Goal: Task Accomplishment & Management: Manage account settings

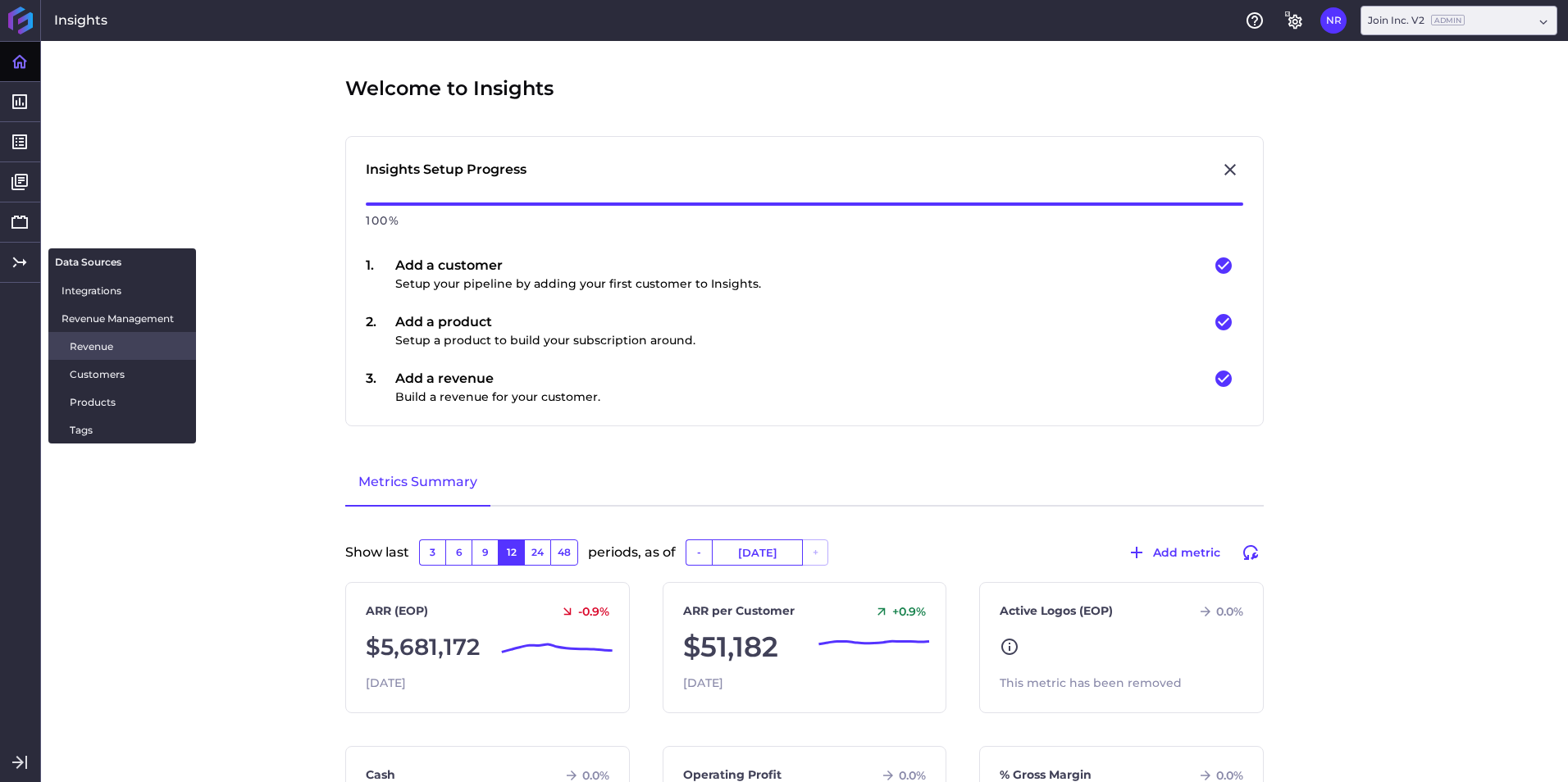
click at [124, 346] on span "Revenue" at bounding box center [126, 346] width 113 height 17
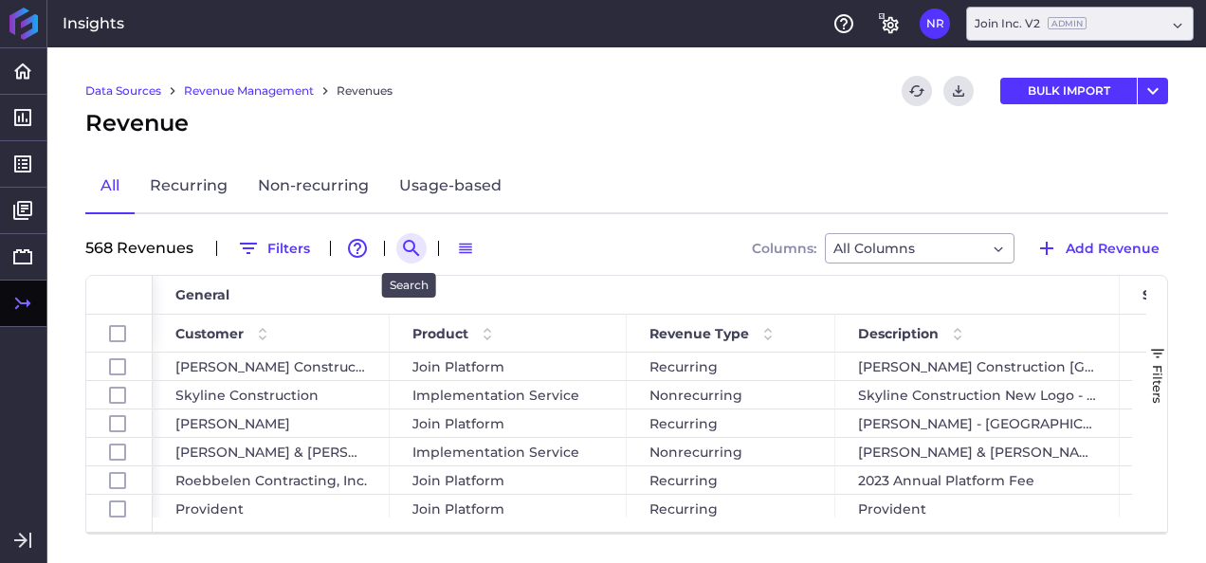
click at [402, 250] on icon "Search by" at bounding box center [411, 248] width 23 height 23
paste input "Design Group Platform and Forecasting Design Group Facility Solutions 8,333.00 …"
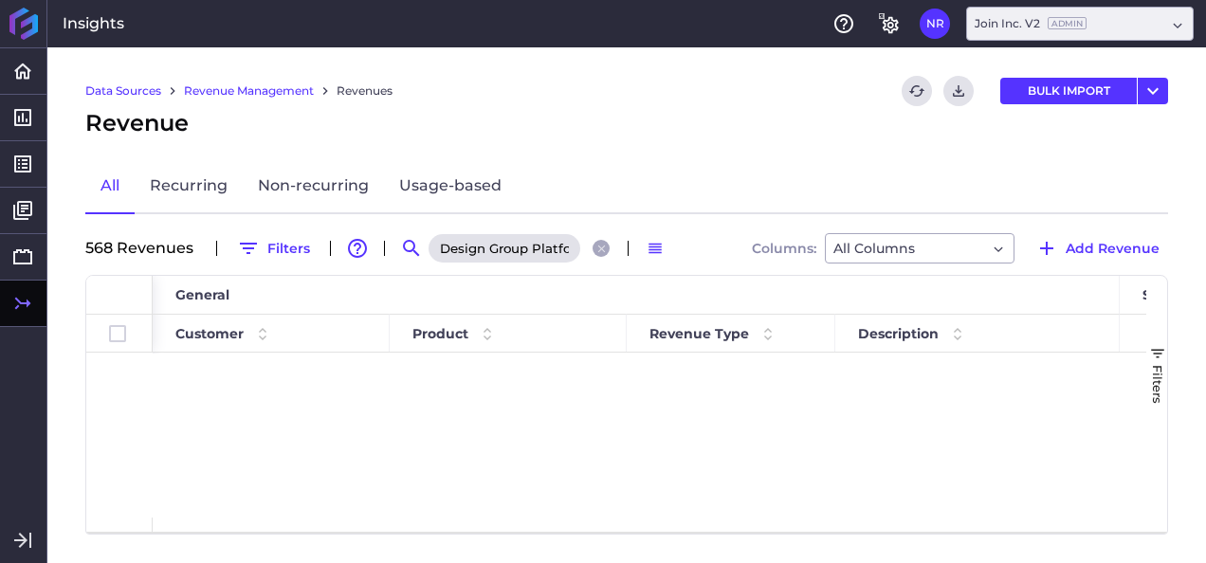
scroll to position [0, 1640]
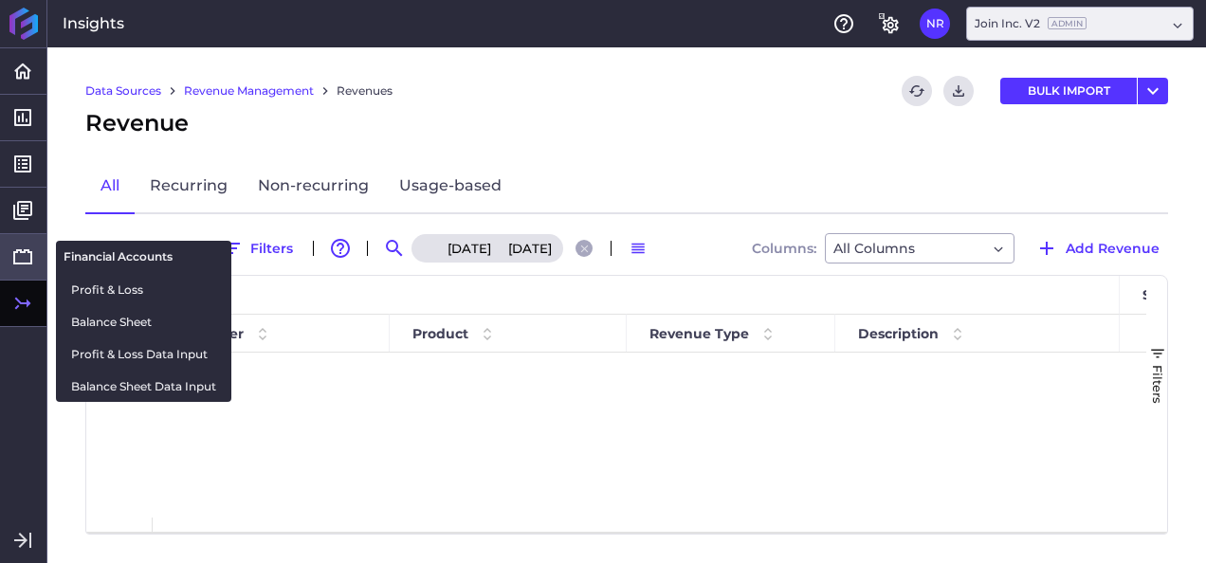
type input "Design Group Platform and Forecasting Design Group Facility Solutions 8,333.00 …"
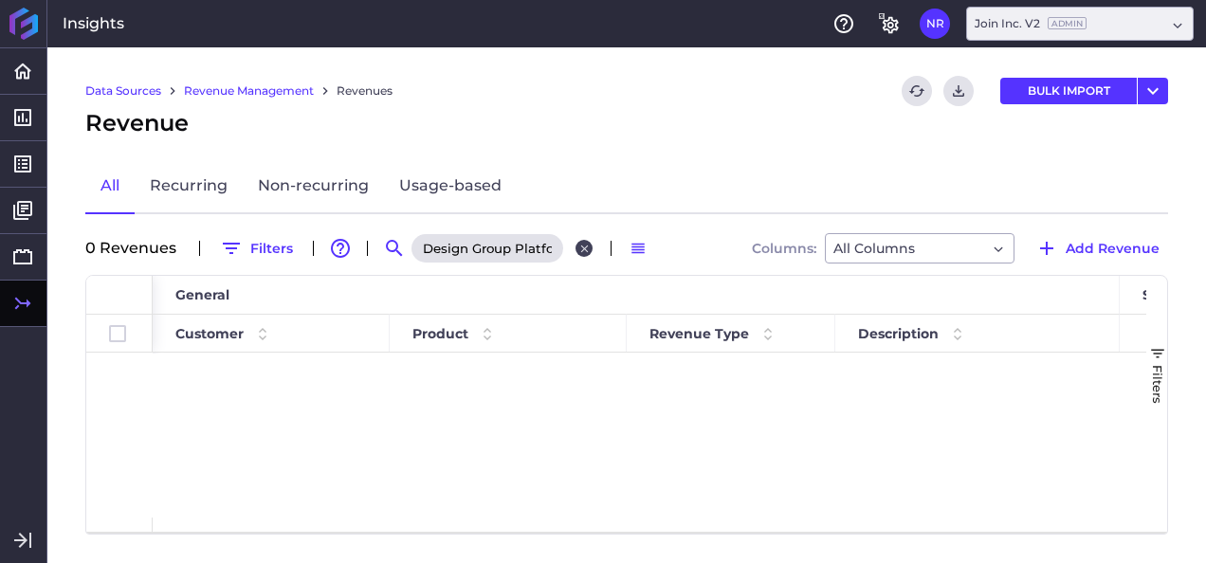
click at [581, 254] on div "Design Group Platform and Forecasting Design Group Facility Solutions 8,333.00 …" at bounding box center [505, 248] width 190 height 30
click at [579, 248] on icon "Close search" at bounding box center [585, 249] width 12 height 12
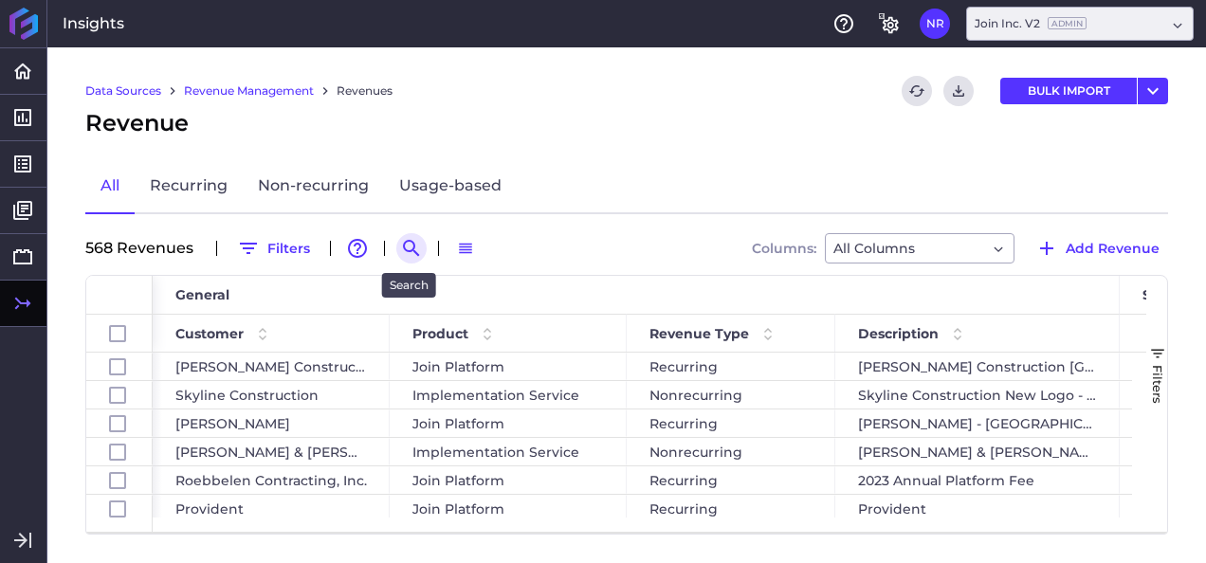
click at [402, 241] on icon "Search by" at bounding box center [411, 248] width 23 height 23
paste input "Design Group Platform and Forecasting"
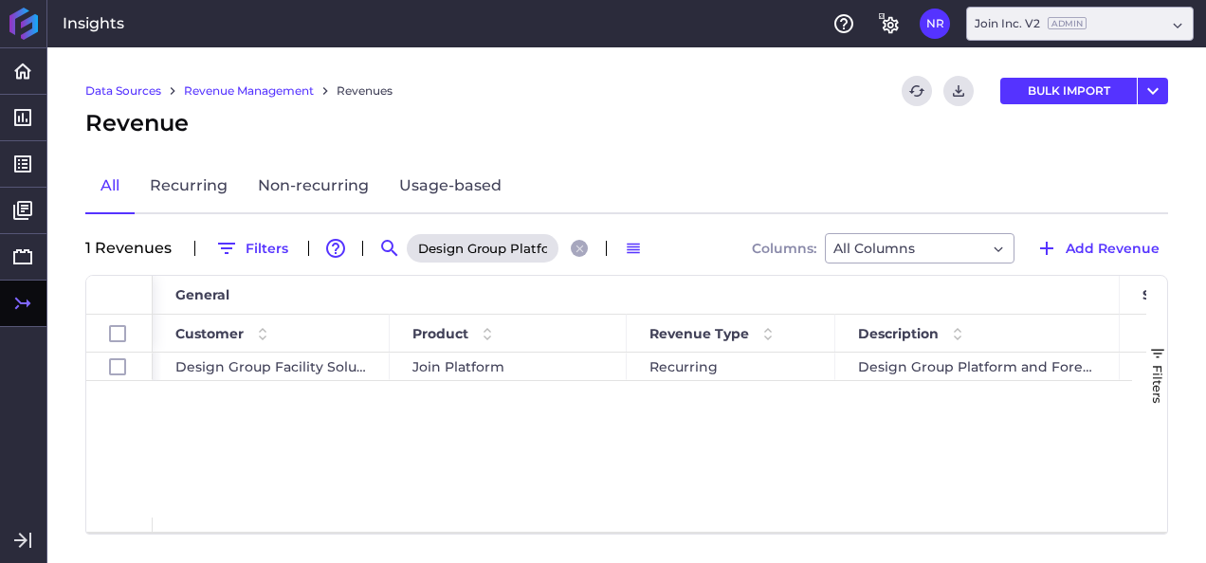
scroll to position [0, 127]
type input "Design Group Platform and Forecasting"
click at [408, 376] on div "Join Platform" at bounding box center [508, 367] width 237 height 28
checkbox input "true"
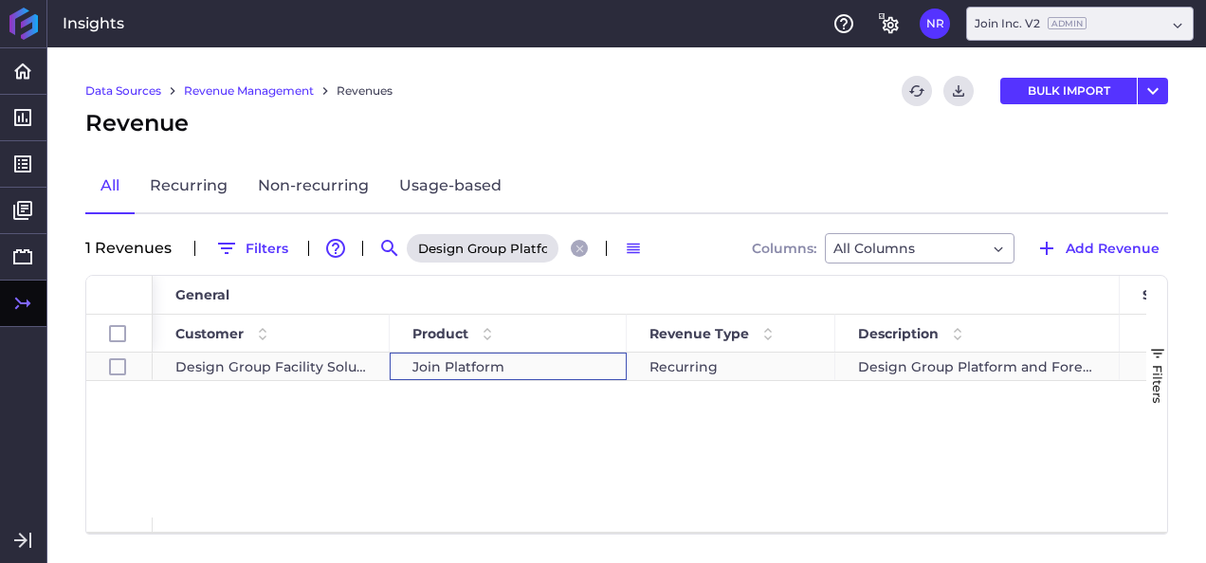
checkbox input "true"
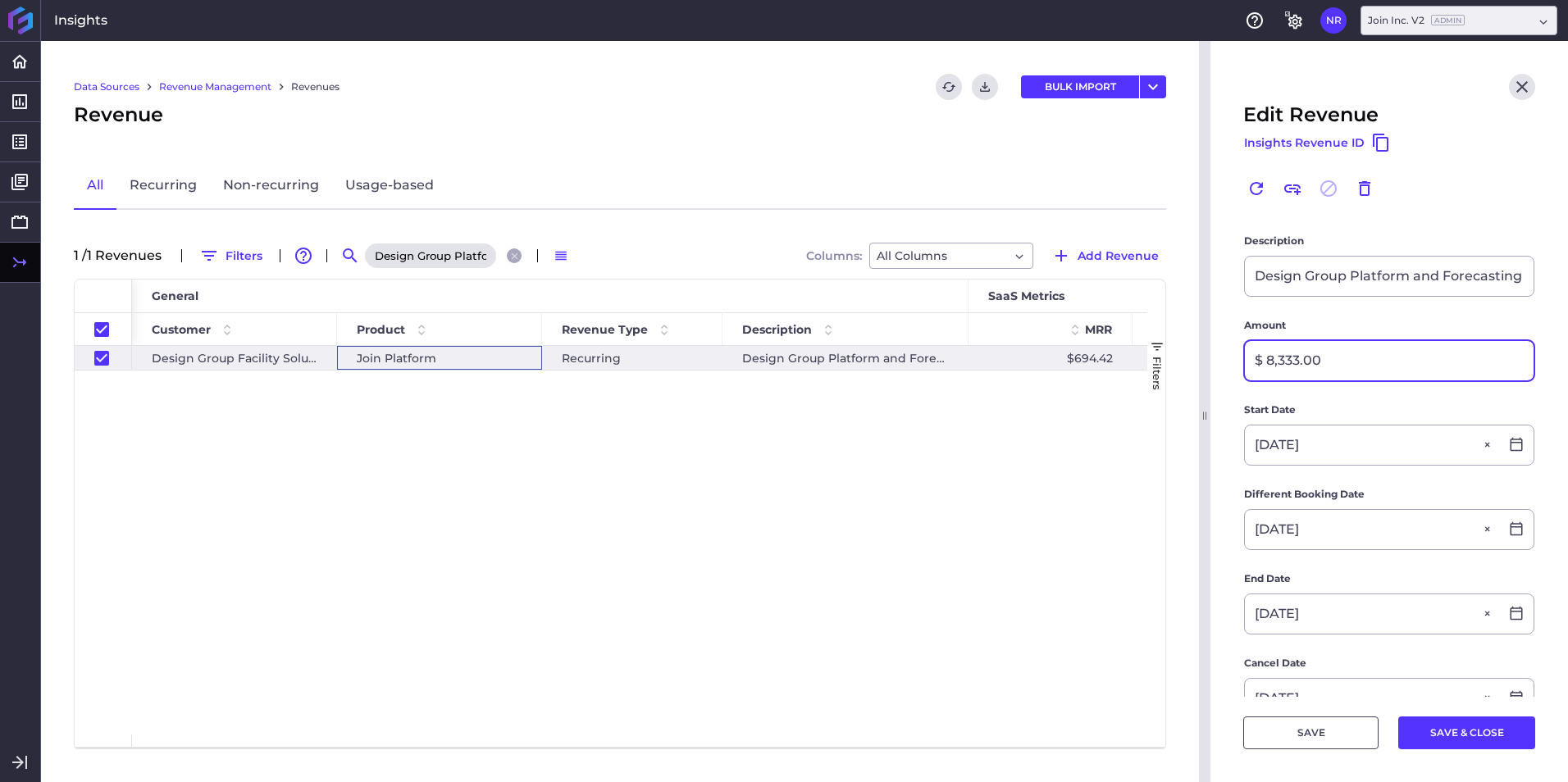
scroll to position [169, 0]
click at [518, 251] on icon "Close search" at bounding box center [514, 256] width 10 height 10
checkbox input "false"
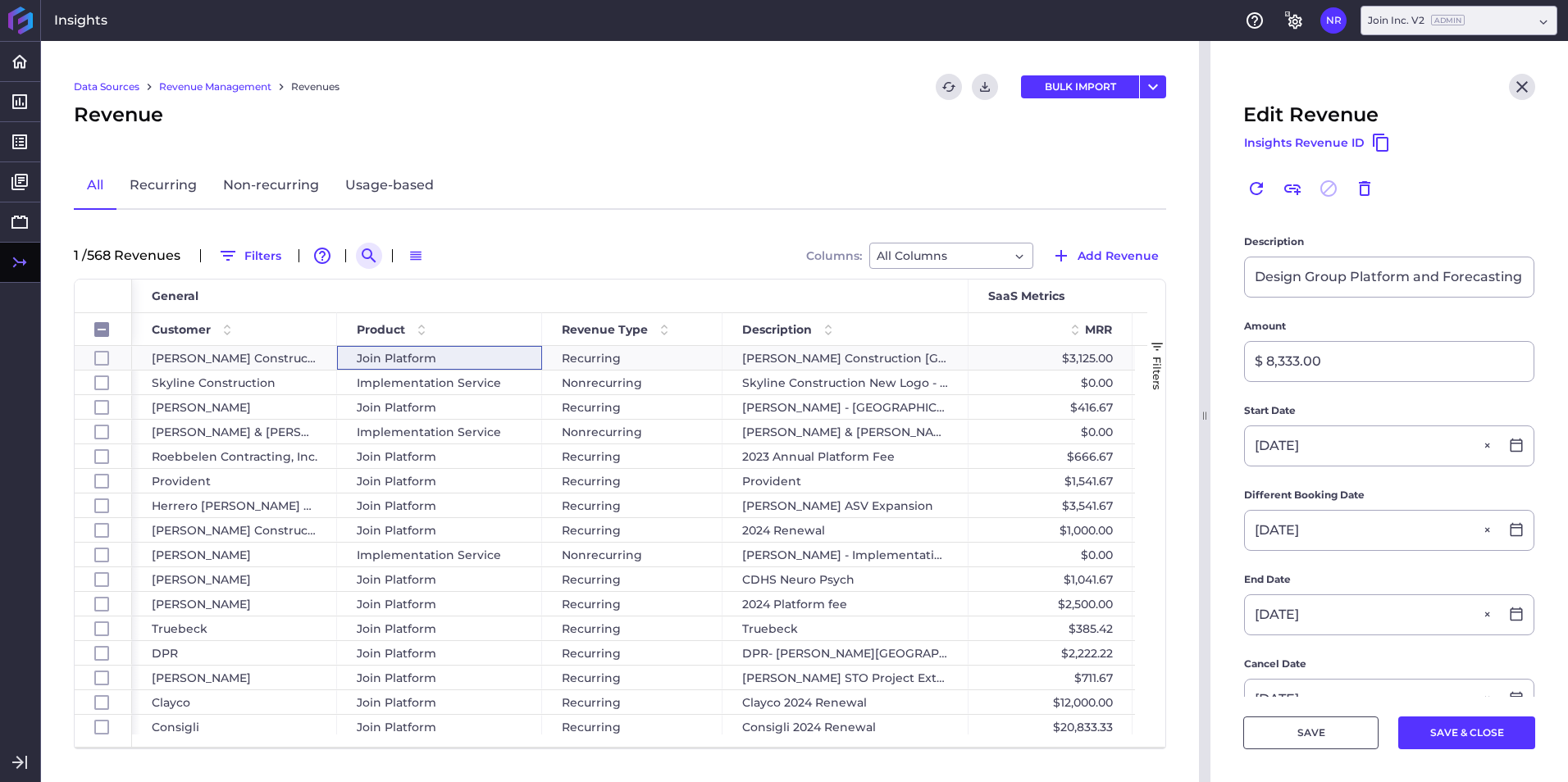
drag, startPoint x: 386, startPoint y: 255, endPoint x: 375, endPoint y: 254, distance: 11.0
click at [382, 255] on div "1 / 568 Revenue s Filters Advanced table features Search Switch to Default Dens…" at bounding box center [619, 256] width 1092 height 26
click at [375, 253] on icon "Search by" at bounding box center [368, 256] width 20 height 20
click at [462, 258] on input at bounding box center [449, 256] width 131 height 24
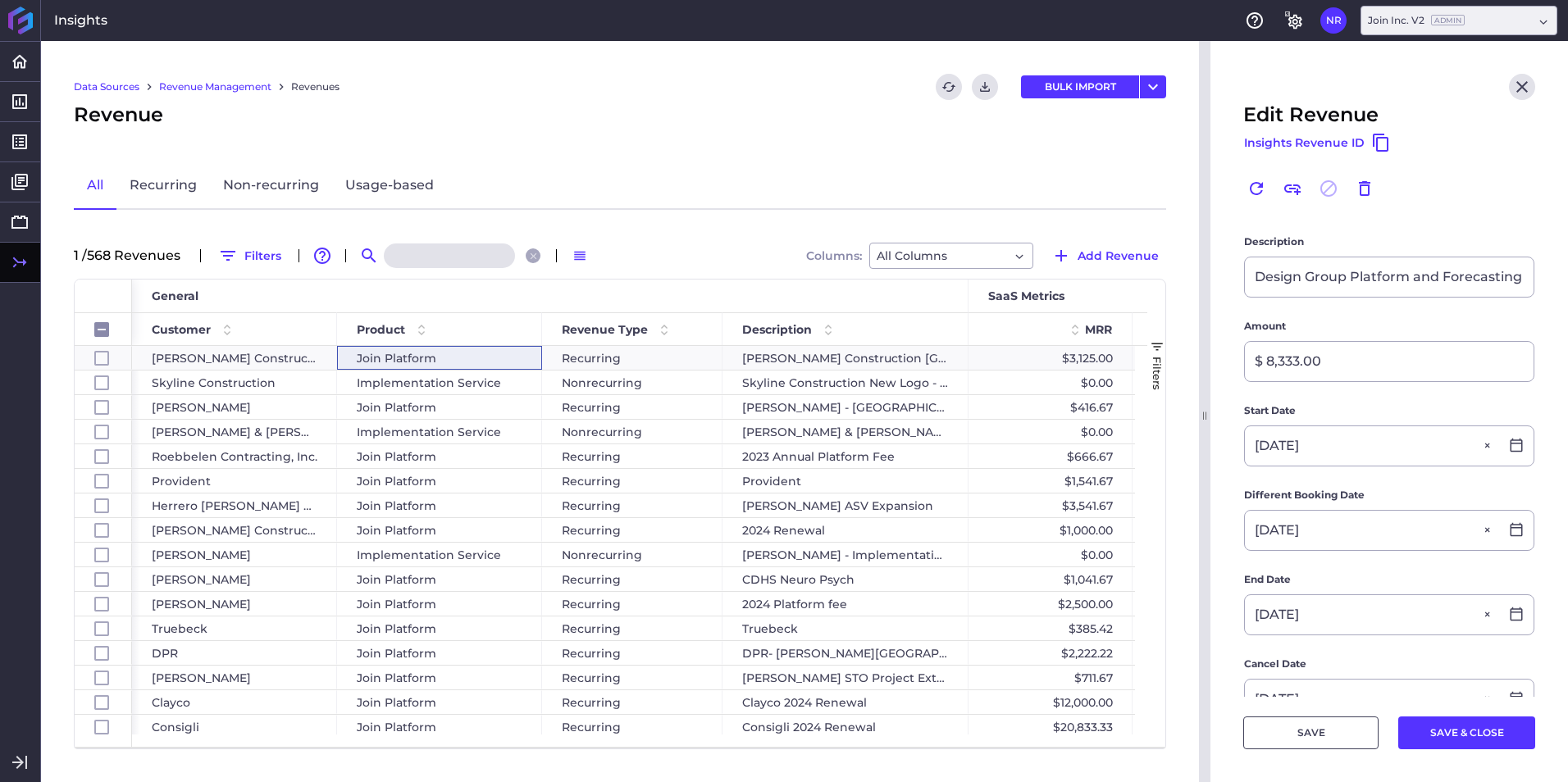
click at [406, 259] on input at bounding box center [449, 256] width 131 height 24
paste input "DPR Construction - [GEOGRAPHIC_DATA]-HCP2"
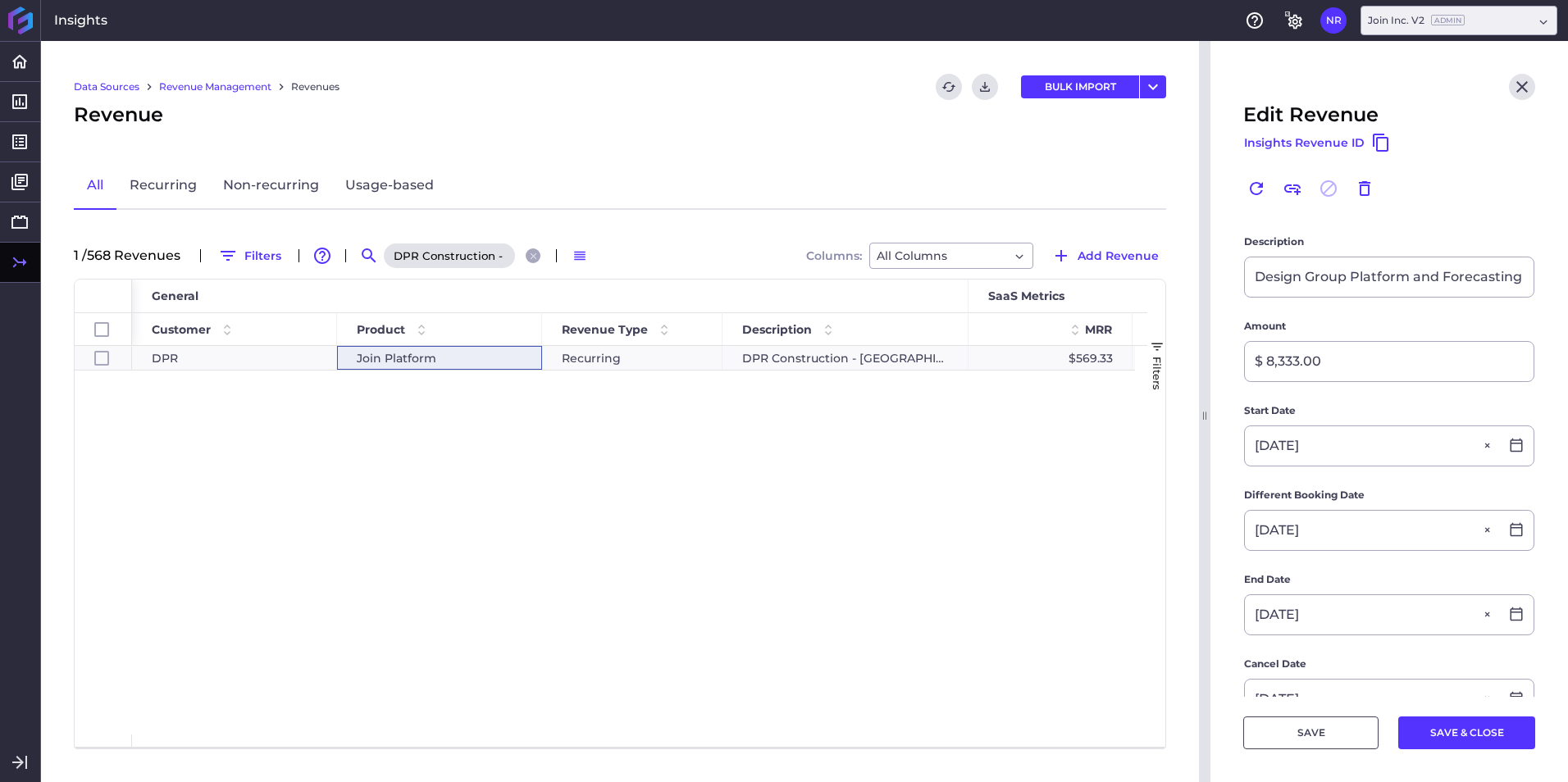
scroll to position [0, 66]
type input "DPR Construction - [GEOGRAPHIC_DATA]-HCP2"
click at [744, 349] on div "DPR Construction - [GEOGRAPHIC_DATA]-HCP2" at bounding box center [845, 358] width 246 height 24
checkbox input "true"
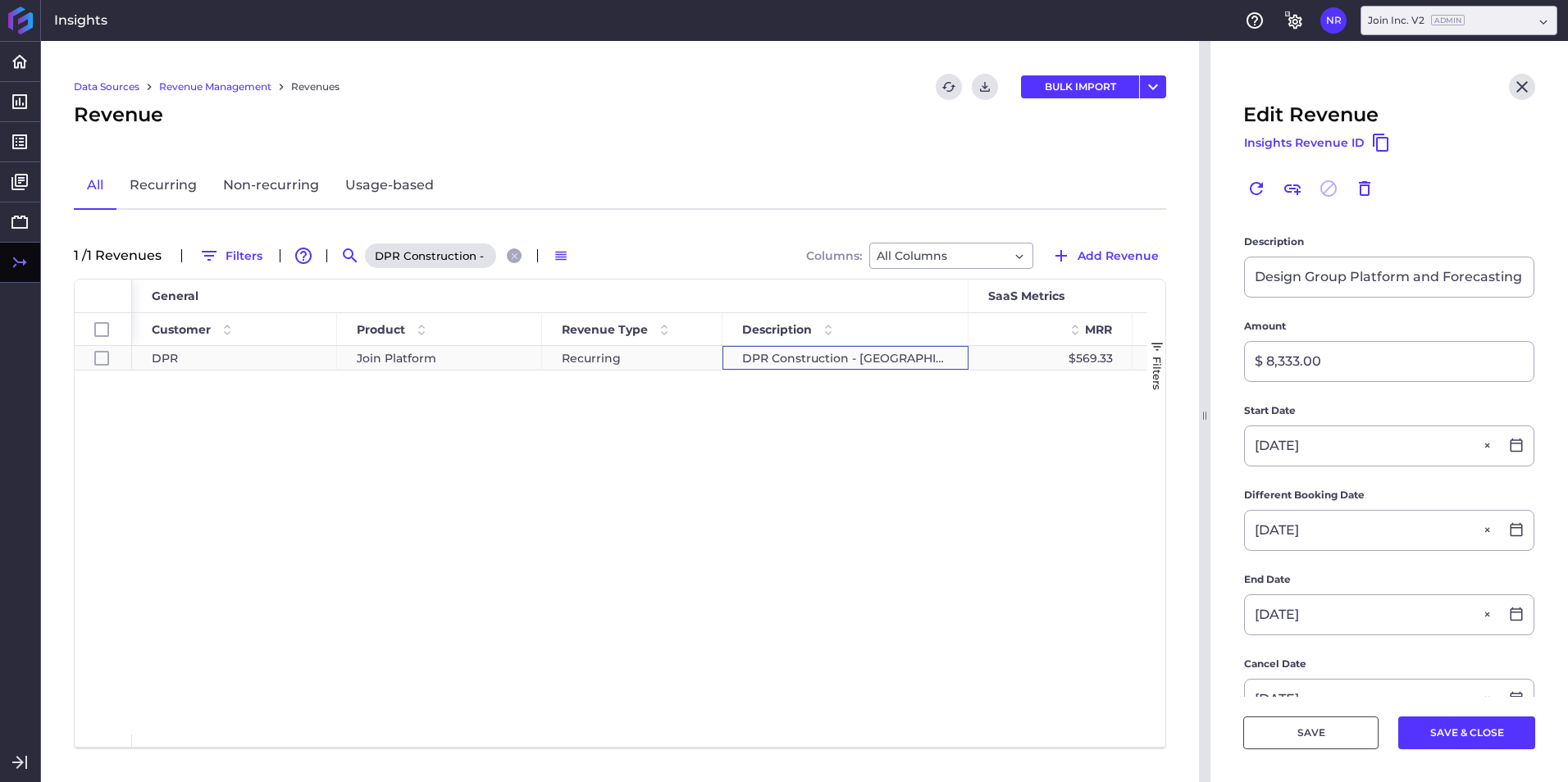
checkbox input "true"
type input "DPR Construction - [GEOGRAPHIC_DATA]-HCP2"
type input "$ 10,248.00"
type input "04/01/2024"
type input "03/26/2024"
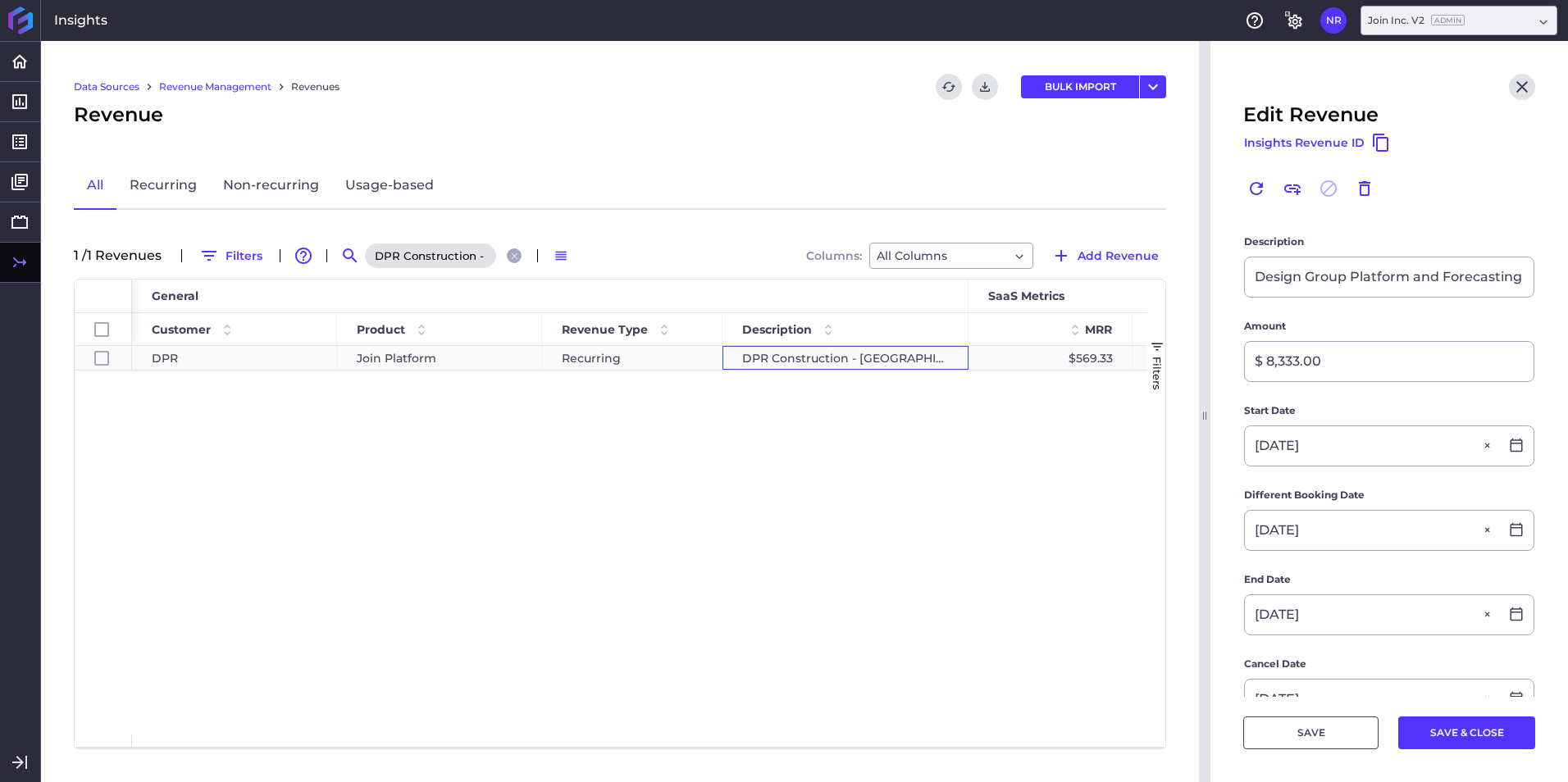
type input "09/30/2025"
type input "04/01/2024"
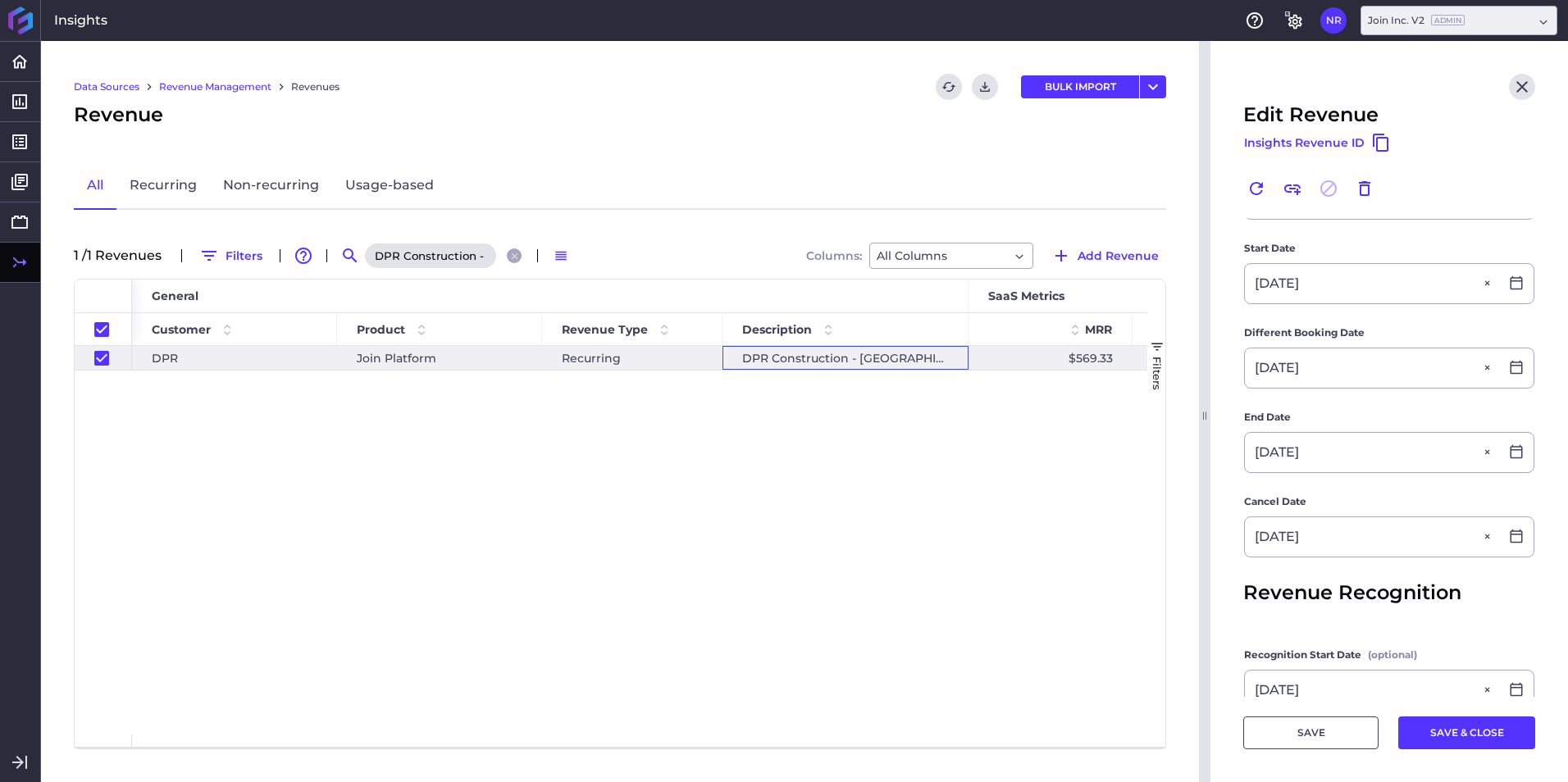
scroll to position [333, 0]
click at [519, 260] on icon "Close search" at bounding box center [514, 256] width 10 height 10
checkbox input "false"
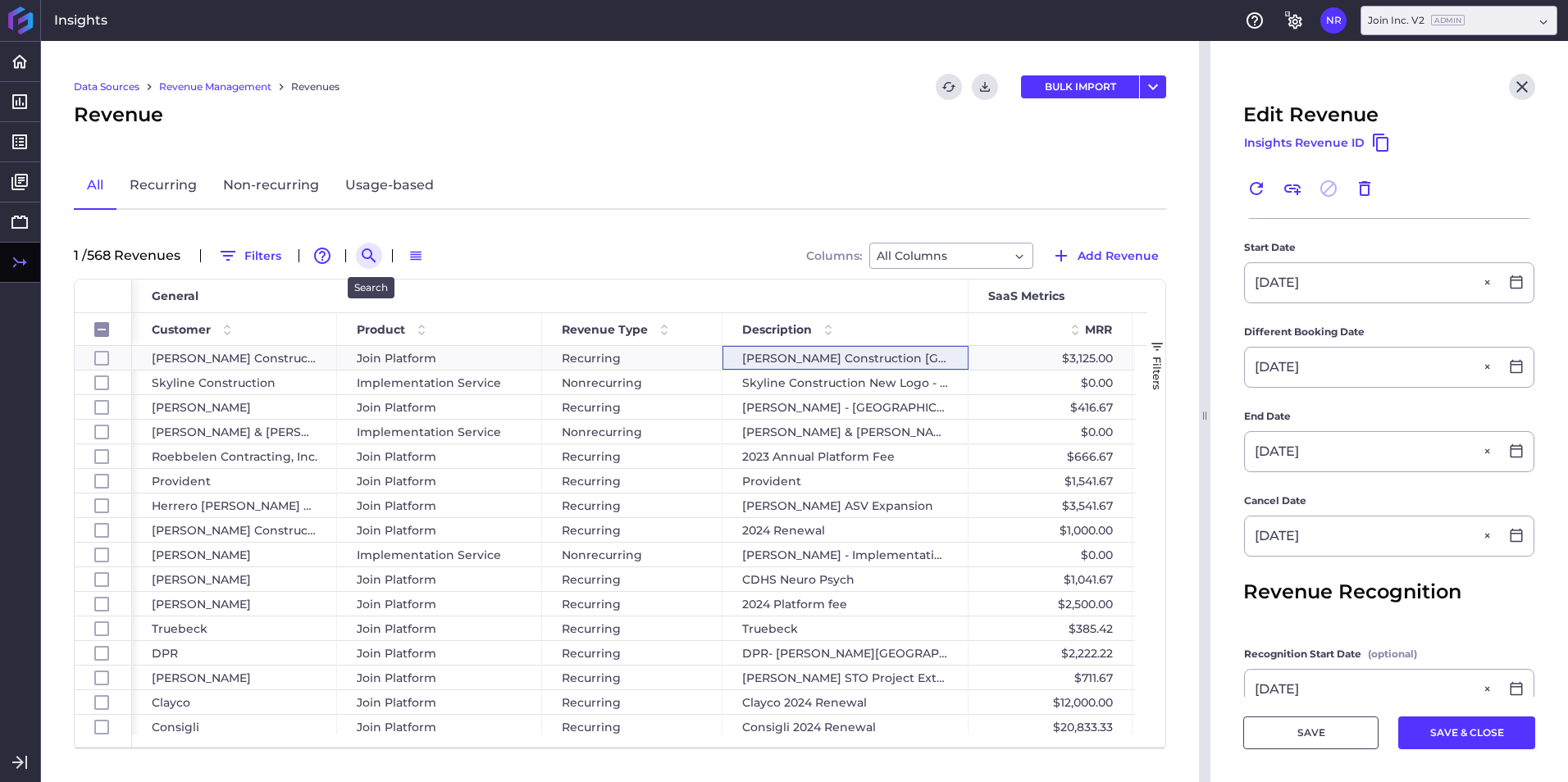
click at [379, 257] on icon "Search by" at bounding box center [368, 256] width 20 height 20
paste input "[DATE] renewal"
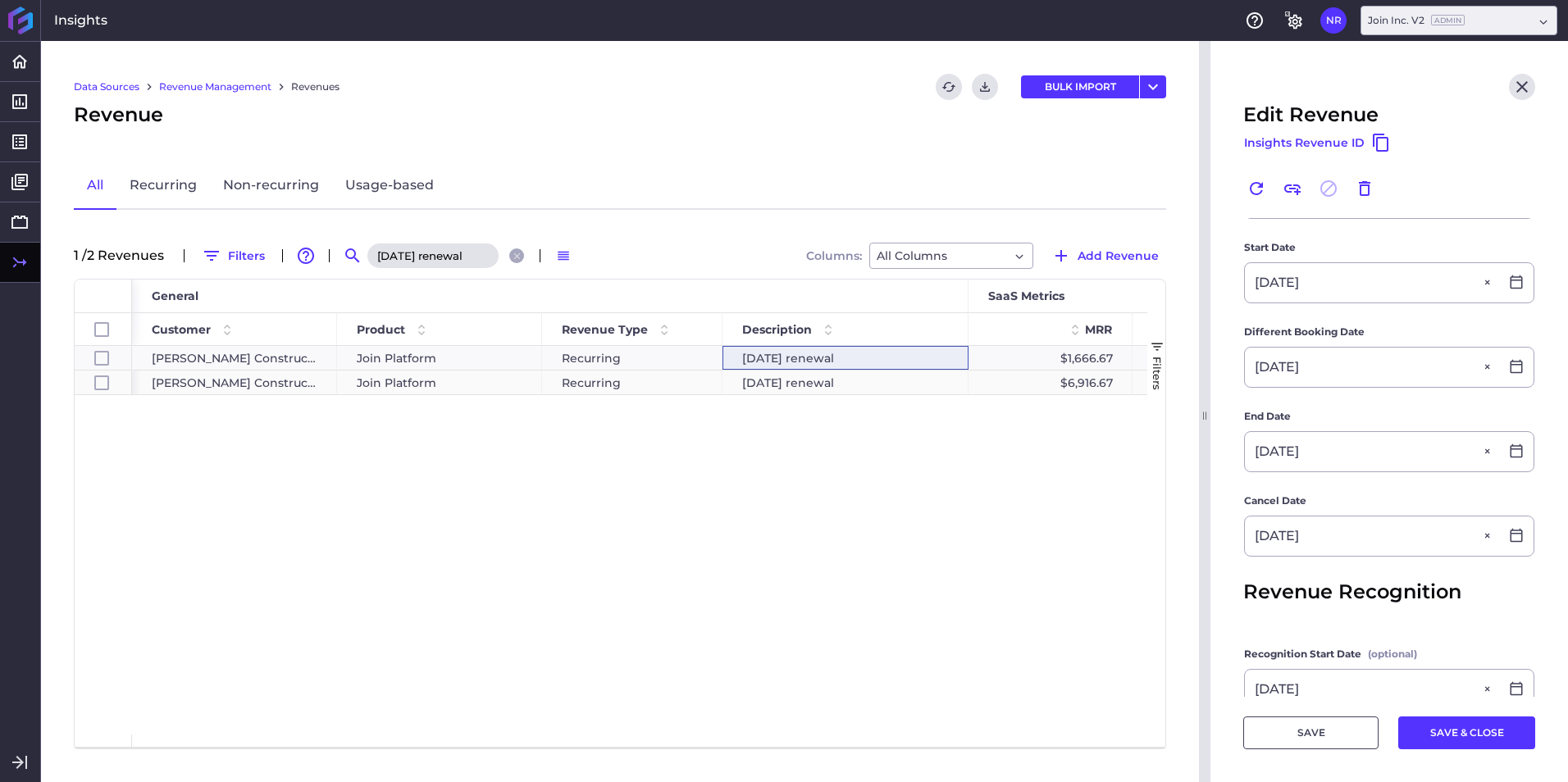
type input "[DATE] renewal"
click at [182, 387] on span "[PERSON_NAME] Construction" at bounding box center [234, 383] width 166 height 23
checkbox input "false"
checkbox input "true"
checkbox input "false"
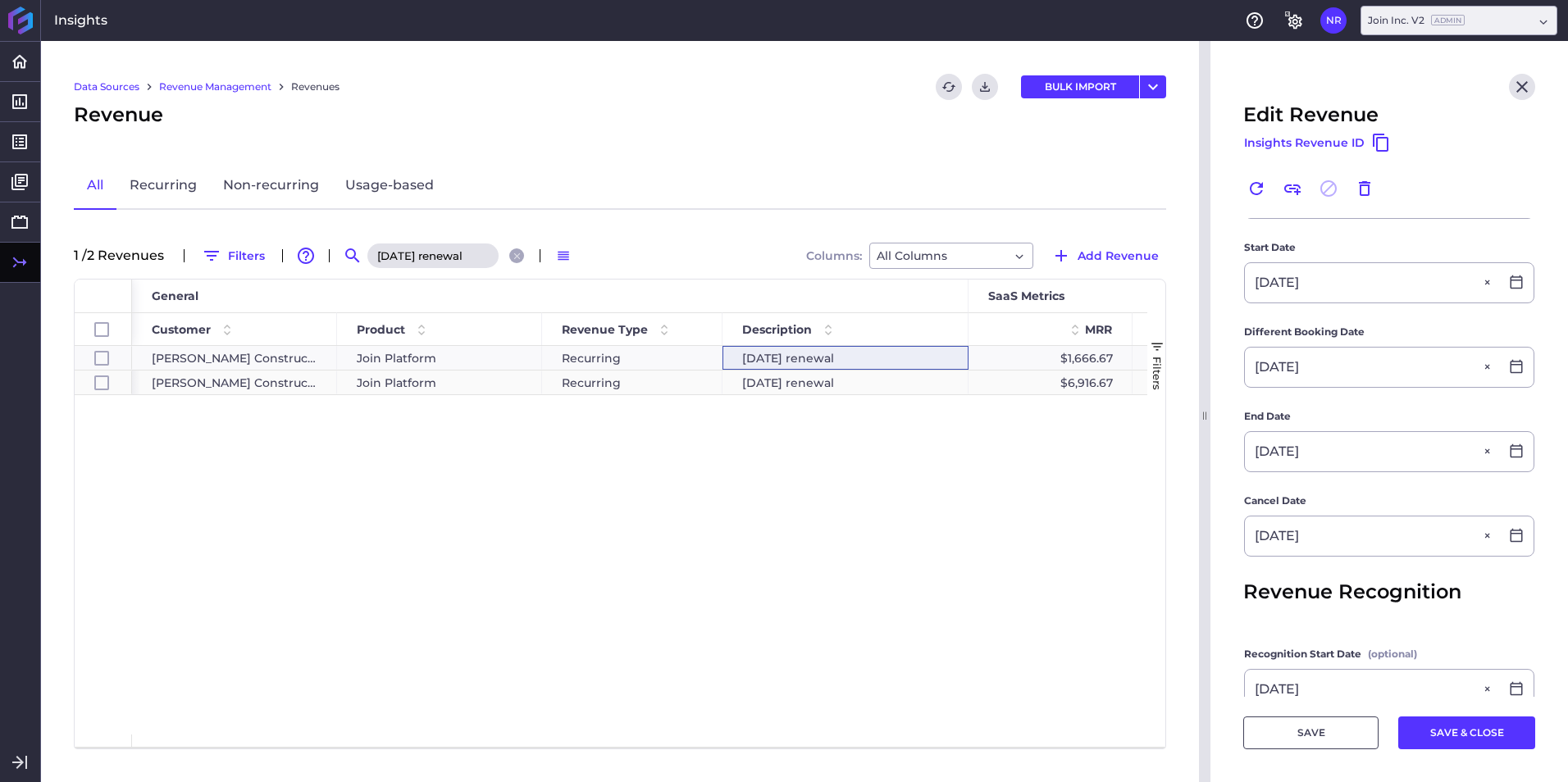
type input "[DATE] renewal"
type input "$ 83,000.00"
type input "10/01/2024"
type input "08/15/2024"
type input "10/01/2024"
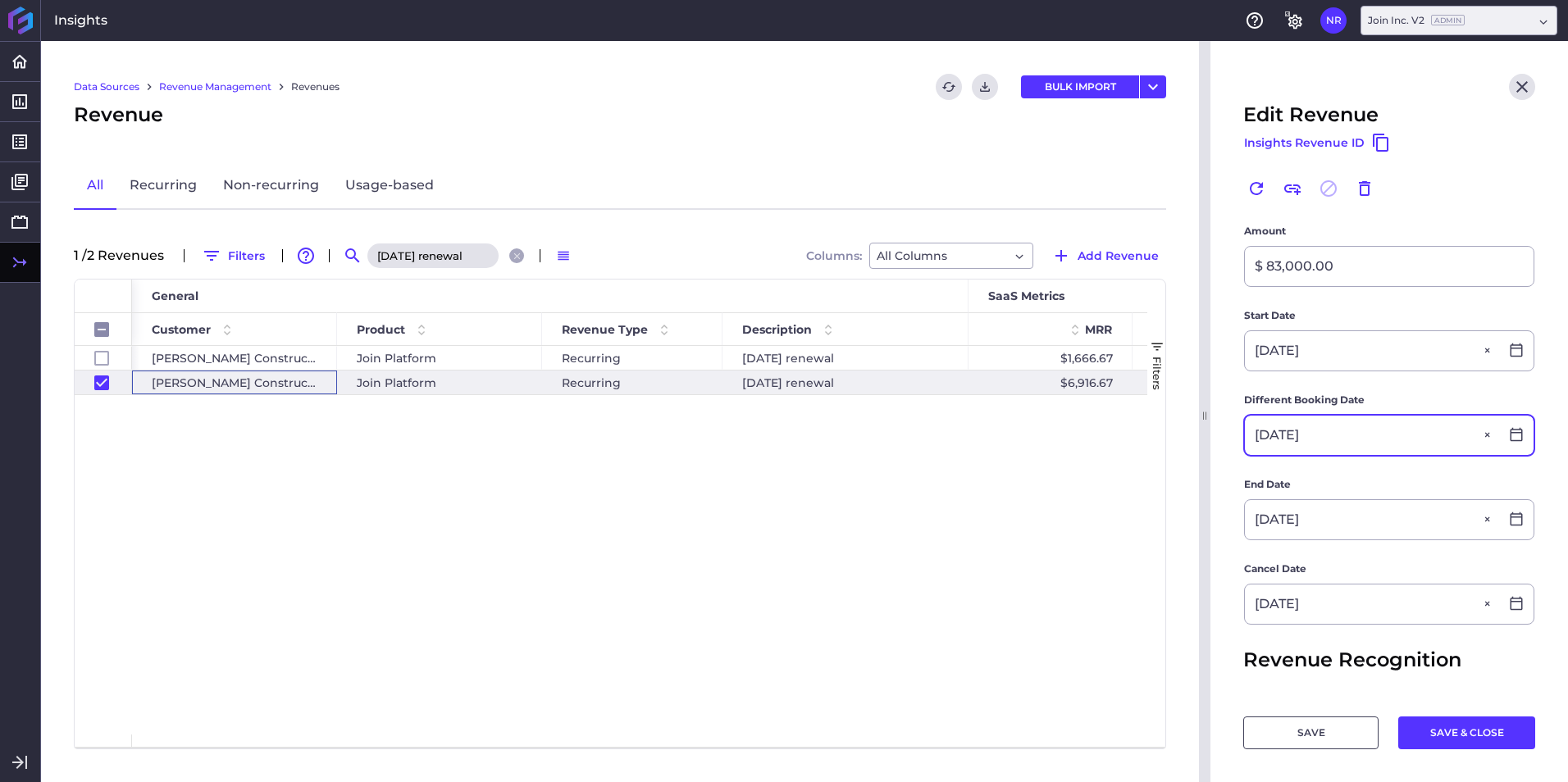
scroll to position [350, 0]
click at [513, 256] on button "Close search" at bounding box center [516, 255] width 15 height 15
checkbox input "false"
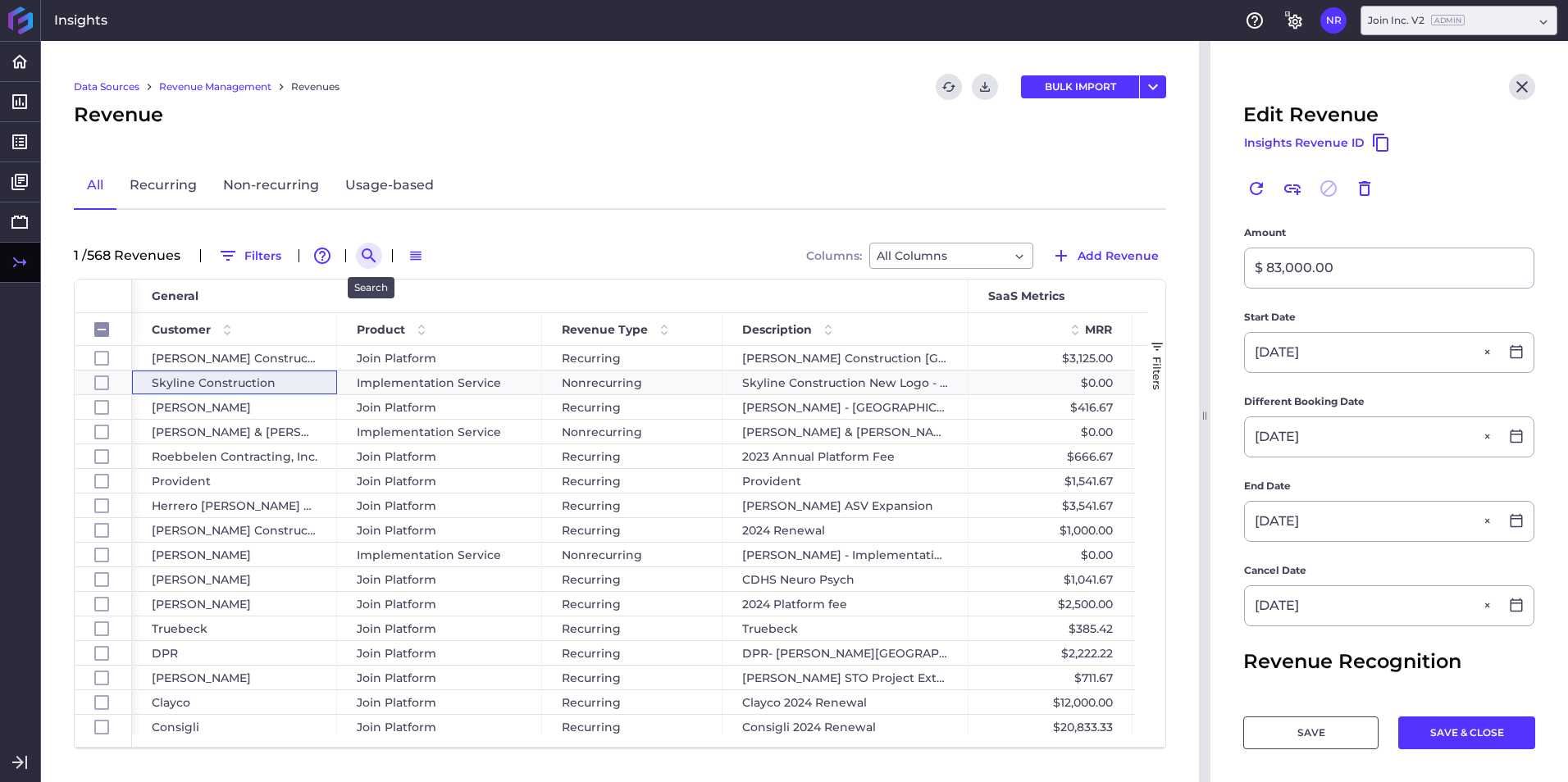
click at [375, 245] on button "Search by" at bounding box center [369, 256] width 26 height 26
click at [471, 262] on input at bounding box center [449, 256] width 131 height 24
paste input "[PERSON_NAME] 2024 Renewal"
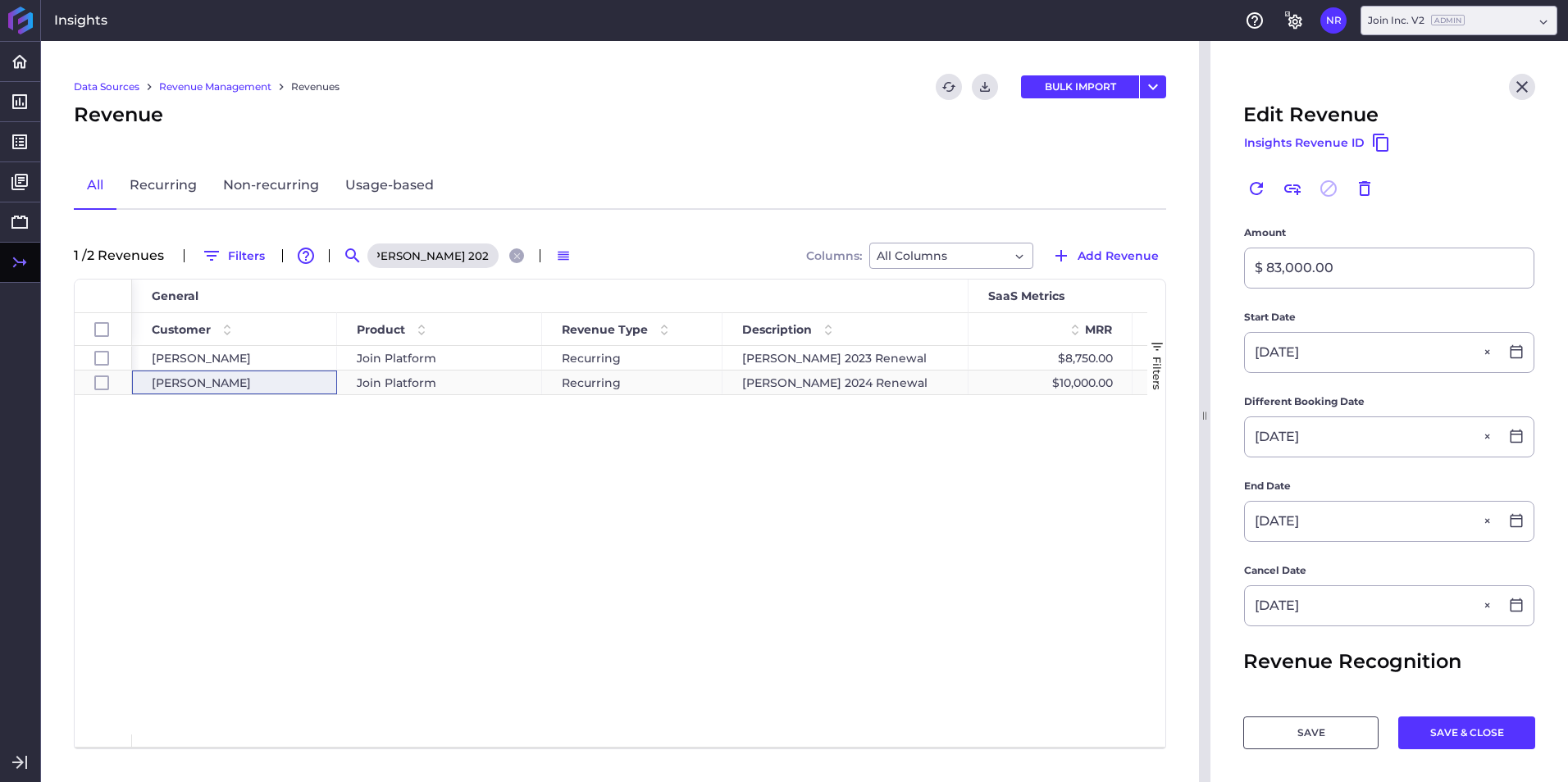
type input "[PERSON_NAME] 2024 Renewal"
click at [309, 385] on div "[PERSON_NAME]" at bounding box center [234, 383] width 166 height 23
checkbox input "false"
checkbox input "true"
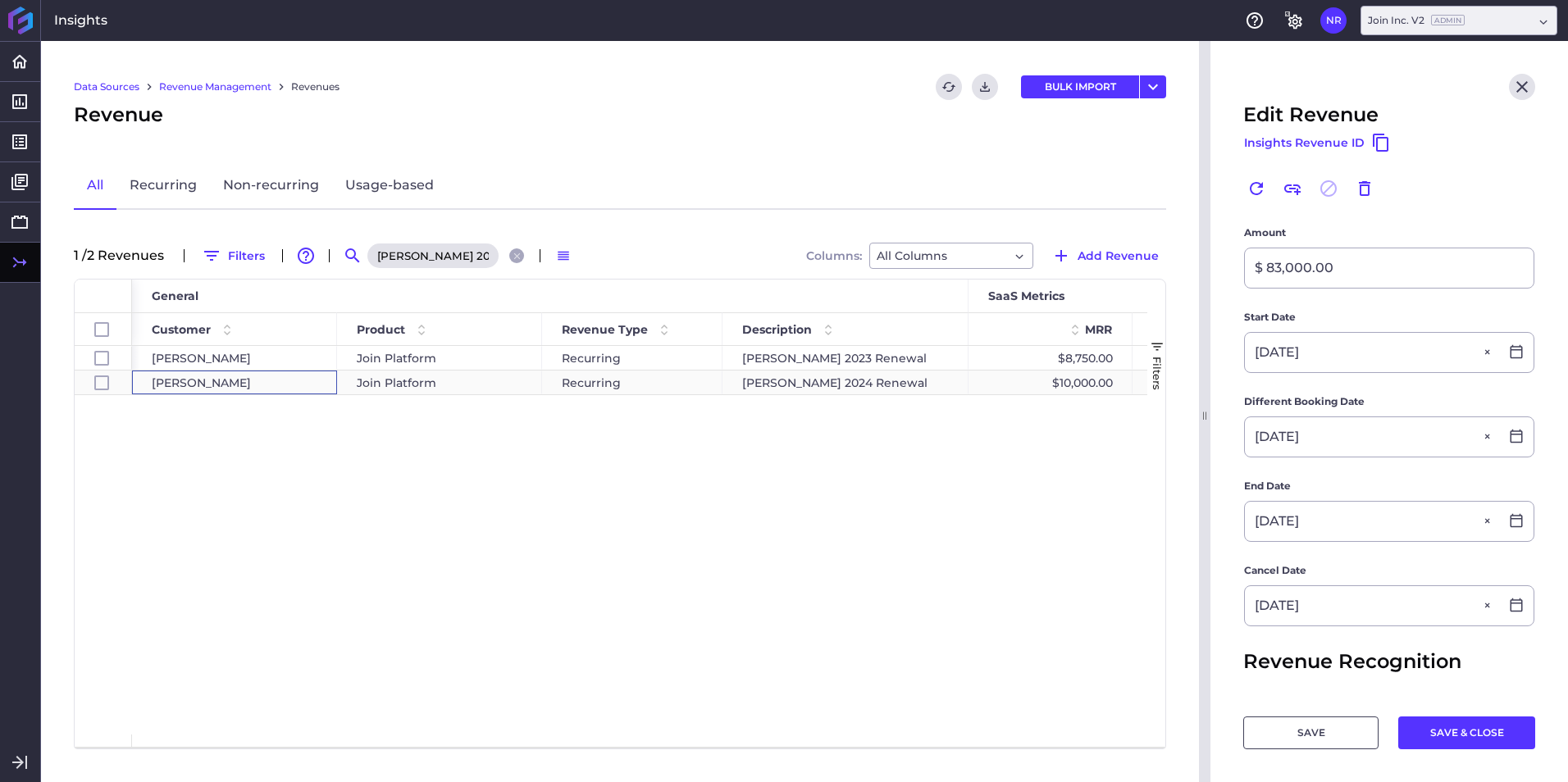
checkbox input "false"
type input "[PERSON_NAME] 2024 Renewal"
type input "$ 120,000.00"
type input "10/29/2024"
click at [1367, 598] on input at bounding box center [1372, 606] width 254 height 40
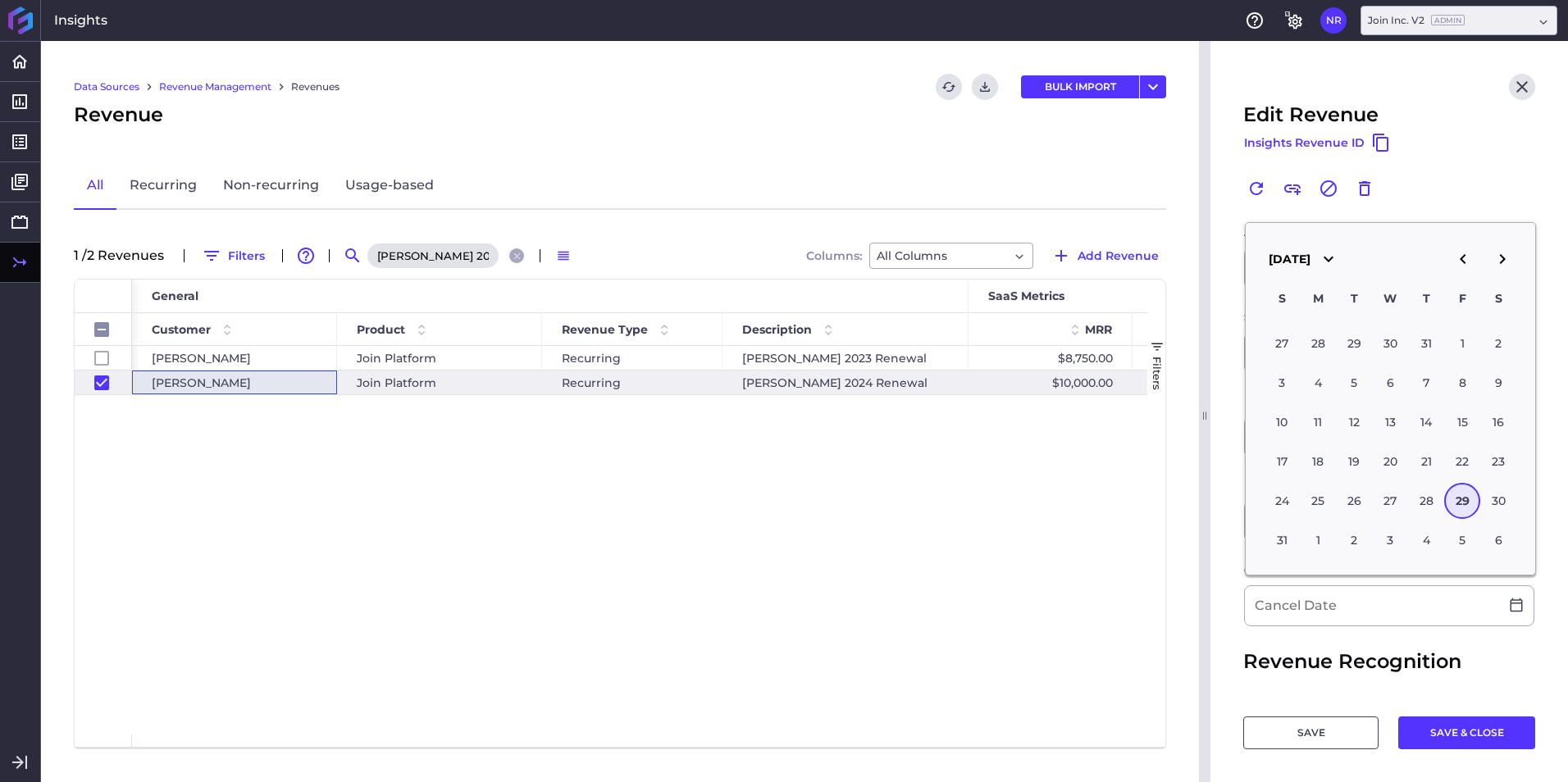
click at [1169, 594] on div "Data Sources Revenue Management Revenues Refresh table data Download CSV BULK I…" at bounding box center [619, 410] width 1157 height 741
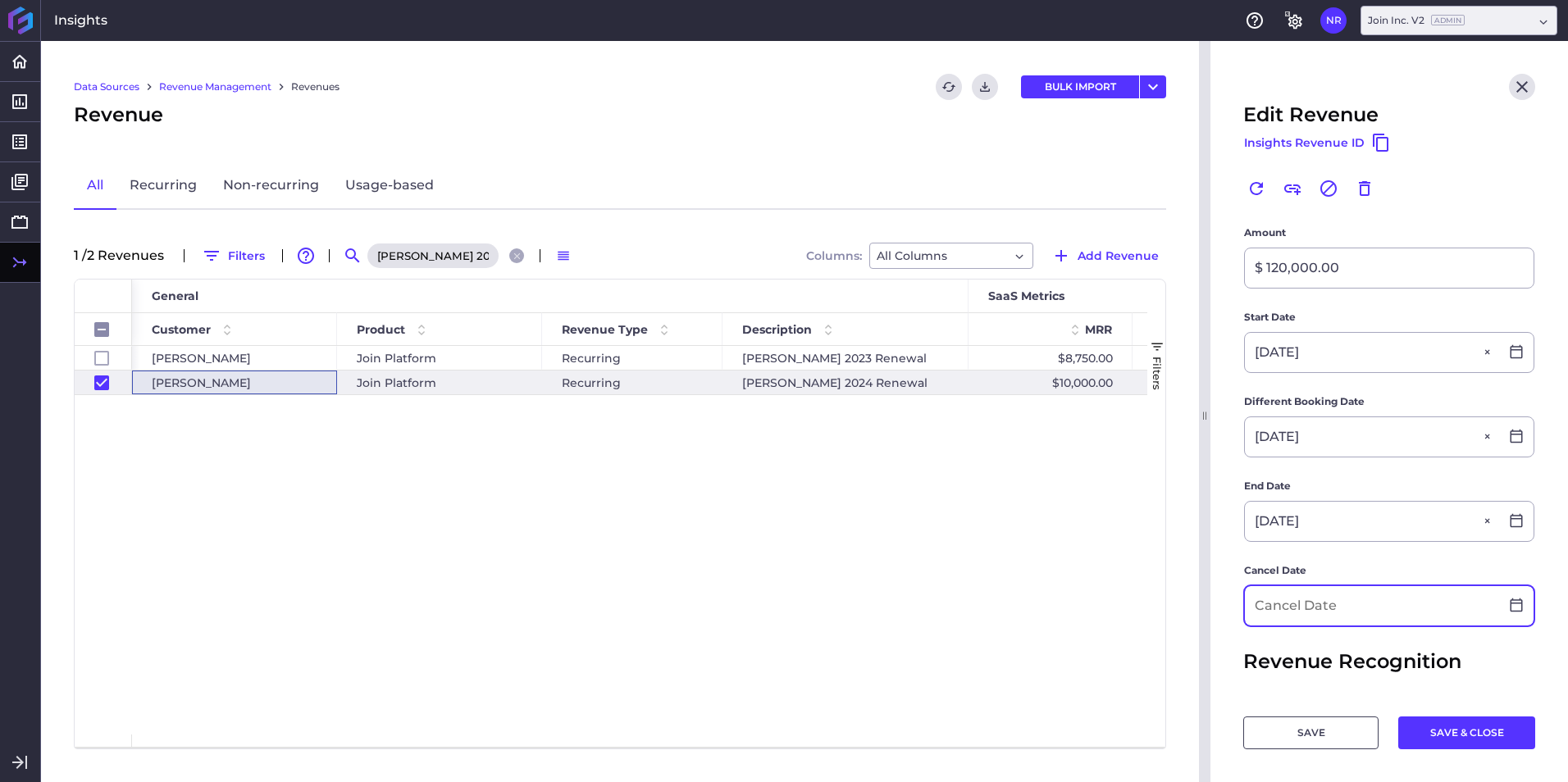
click at [1295, 594] on input at bounding box center [1372, 606] width 254 height 40
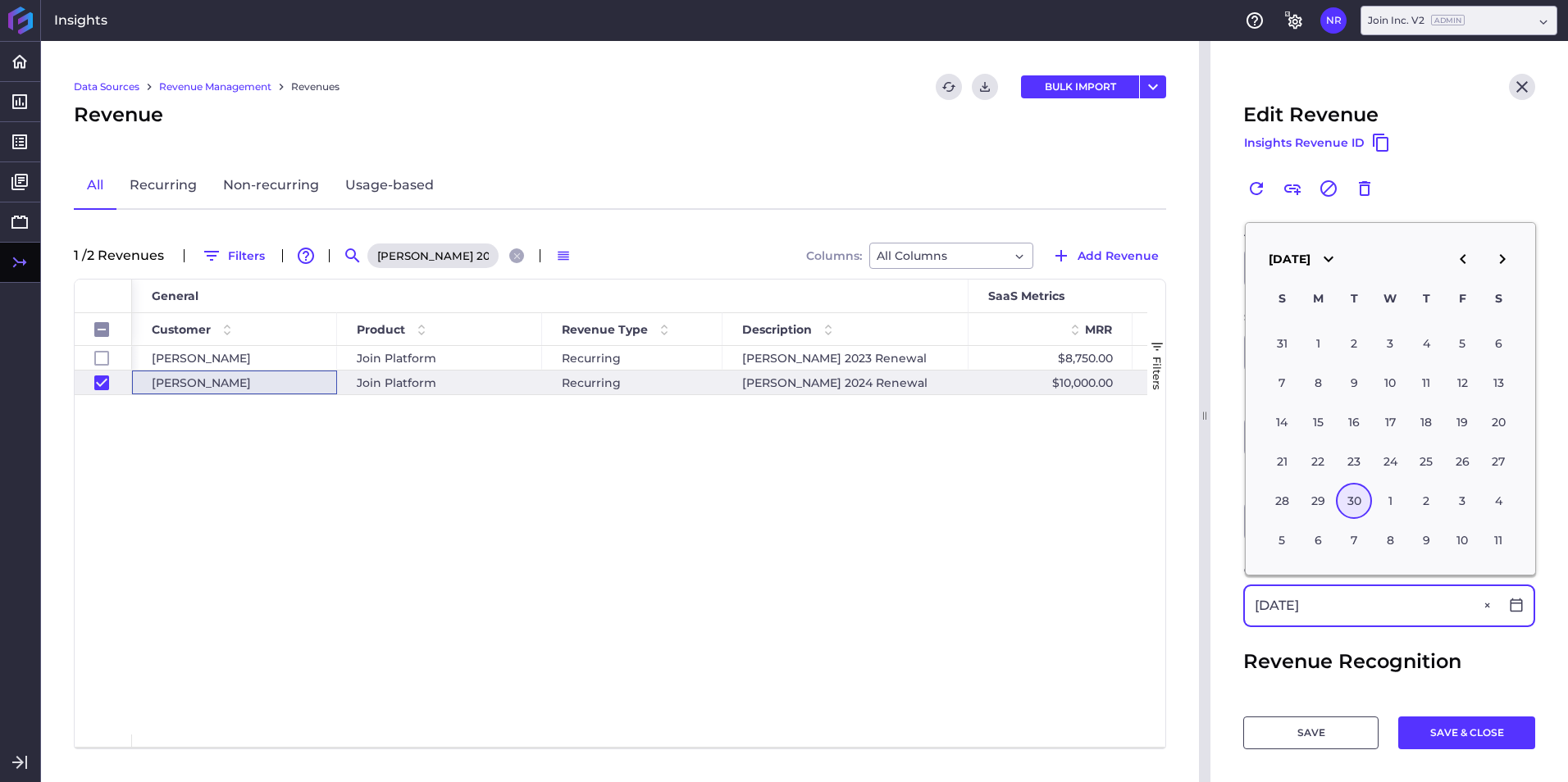
type input "09/30/2025"
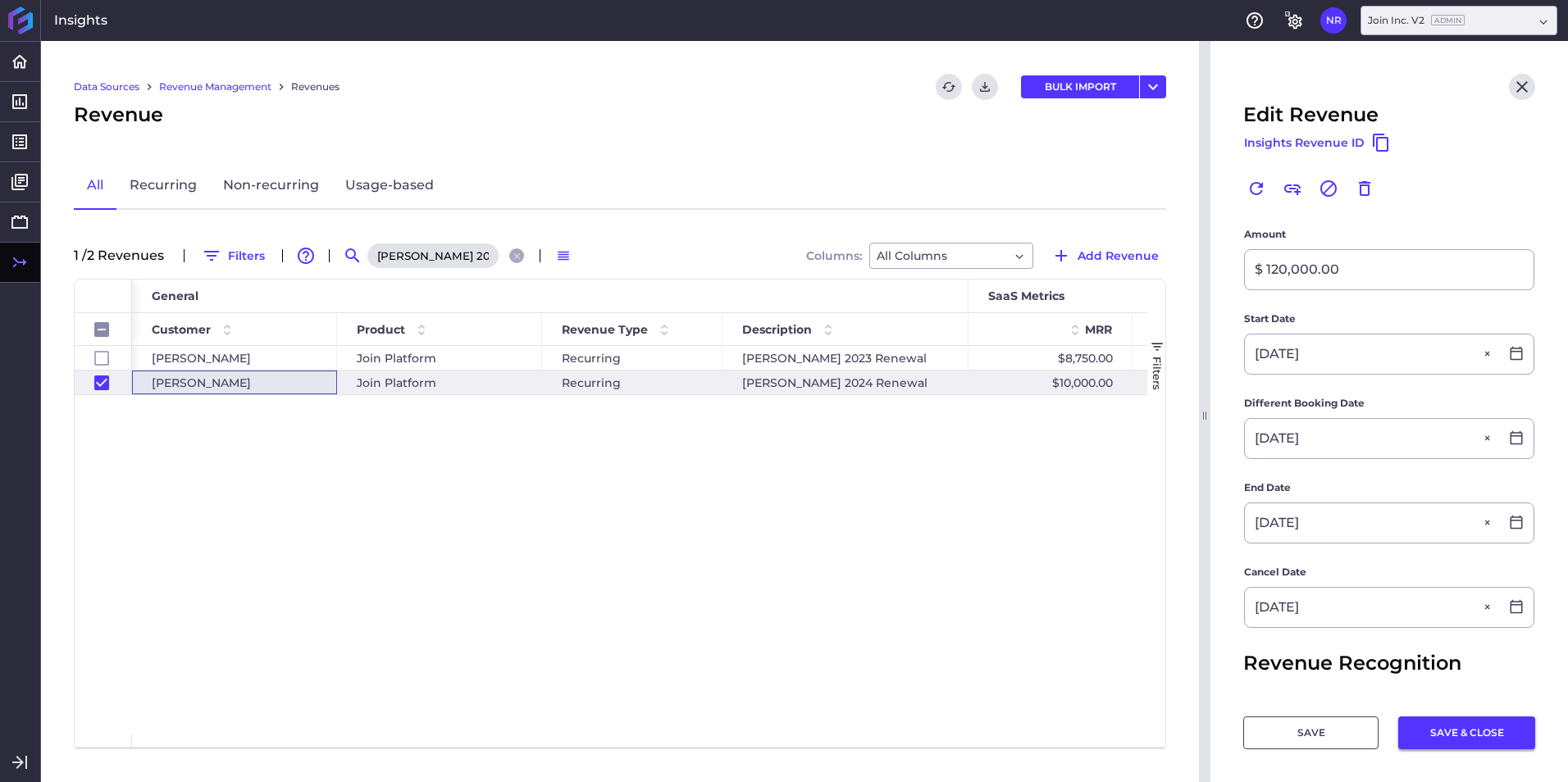
scroll to position [350, 0]
click at [1456, 742] on button "SAVE & CLOSE" at bounding box center [1466, 733] width 137 height 33
checkbox input "false"
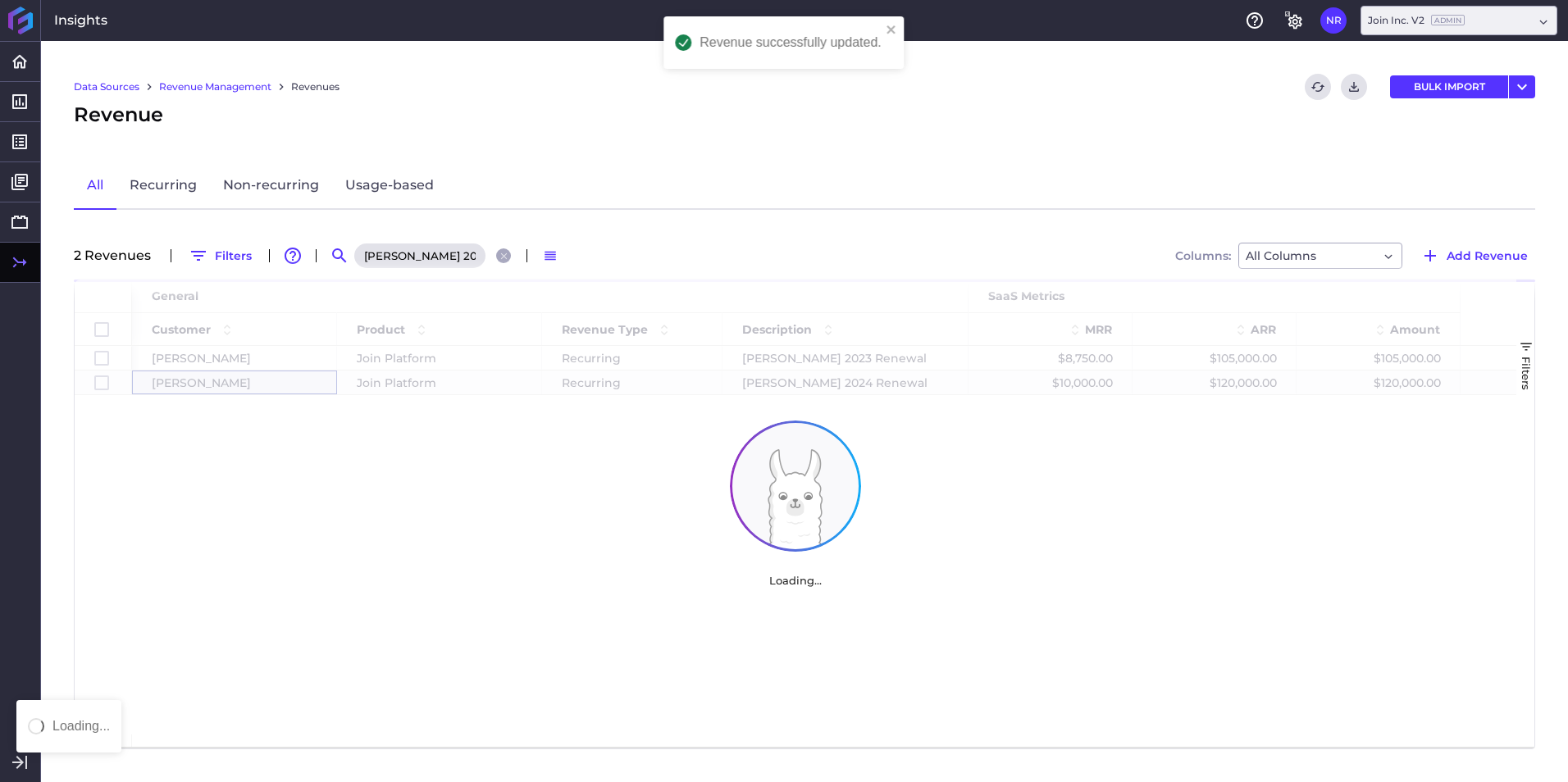
scroll to position [0, 0]
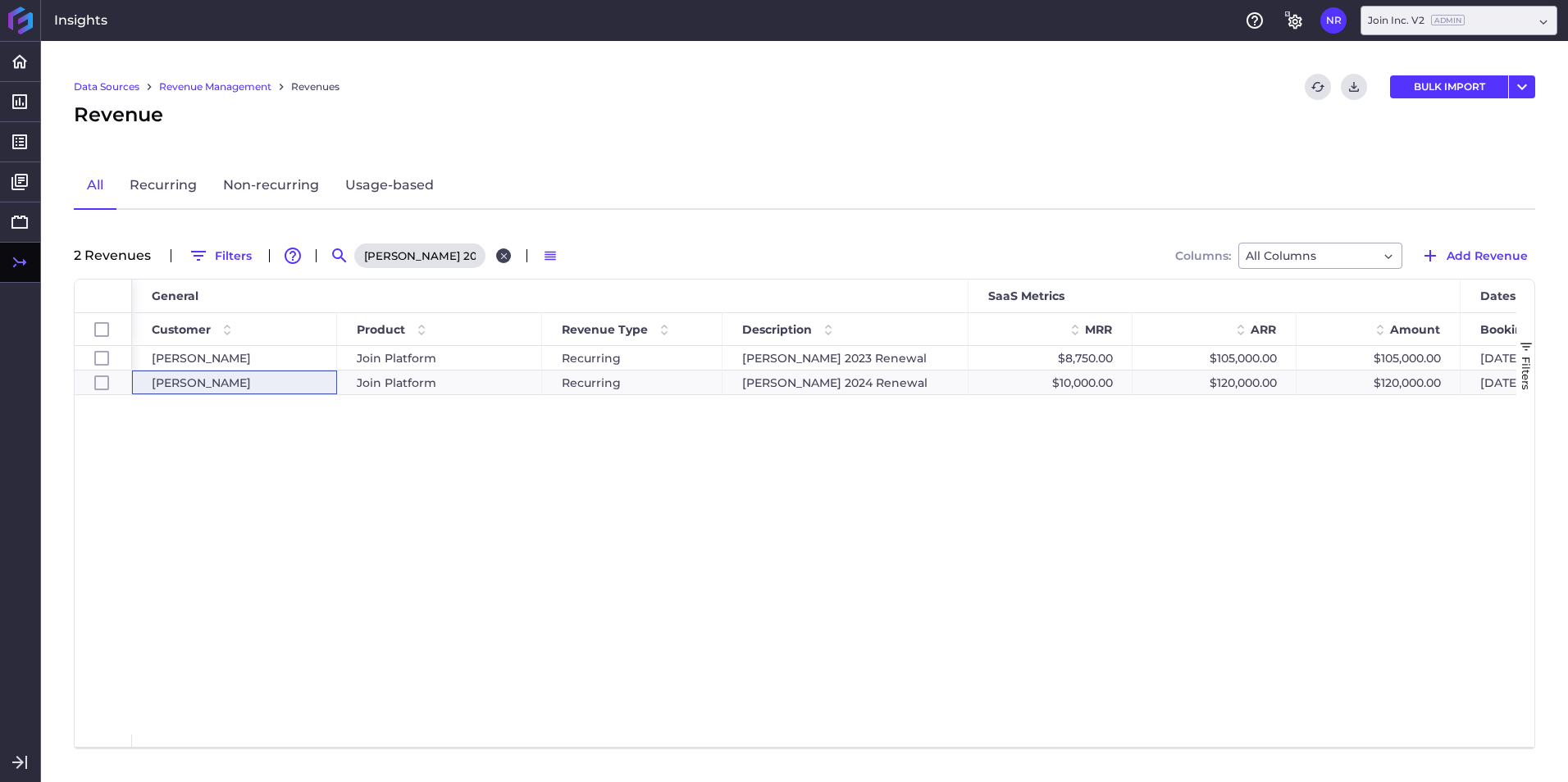
click at [500, 253] on icon "Close search" at bounding box center [504, 256] width 10 height 10
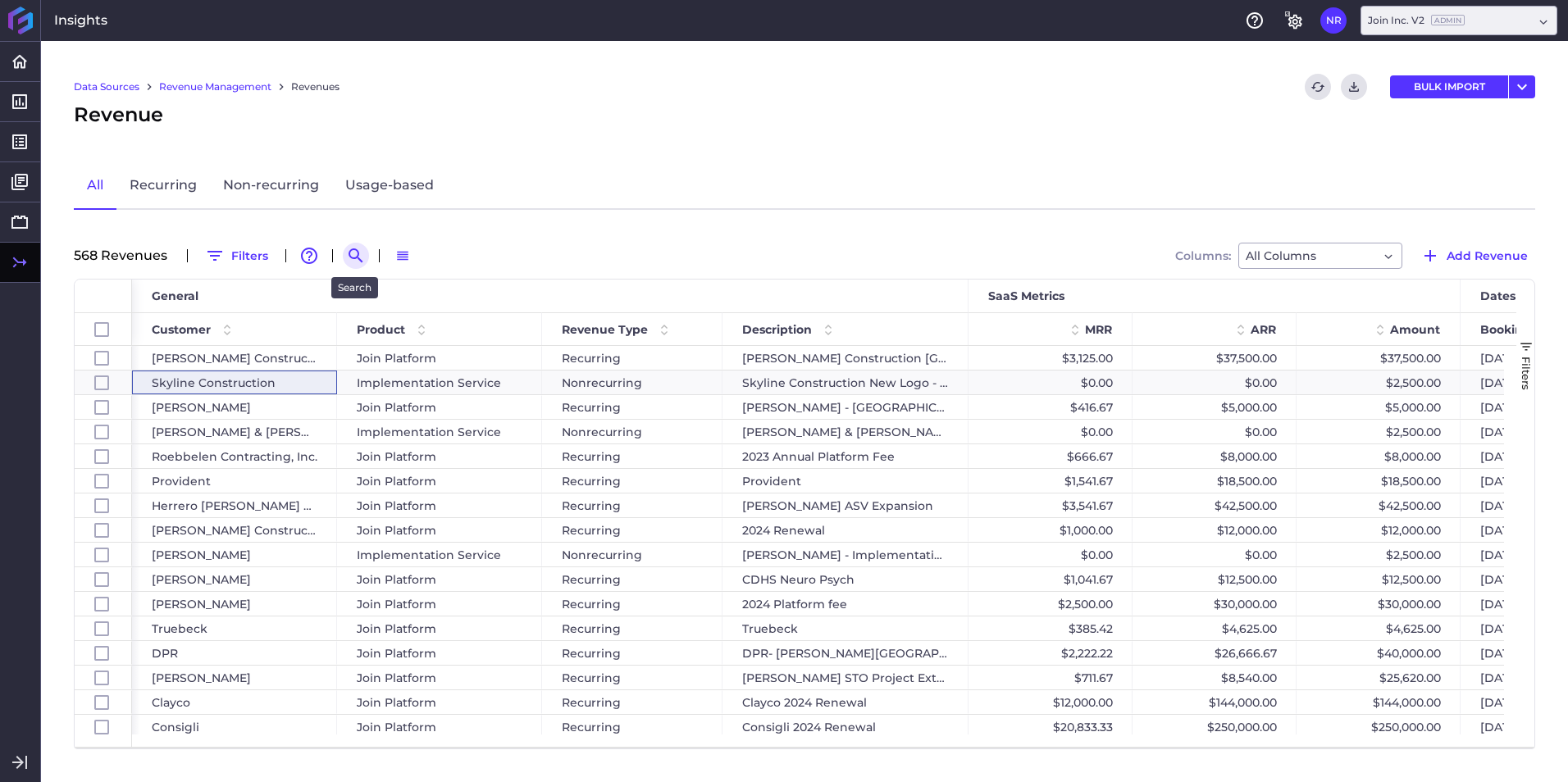
click at [356, 252] on icon "Search by" at bounding box center [355, 256] width 20 height 20
paste input "DPR - WakeMed Whole Person Health Campus"
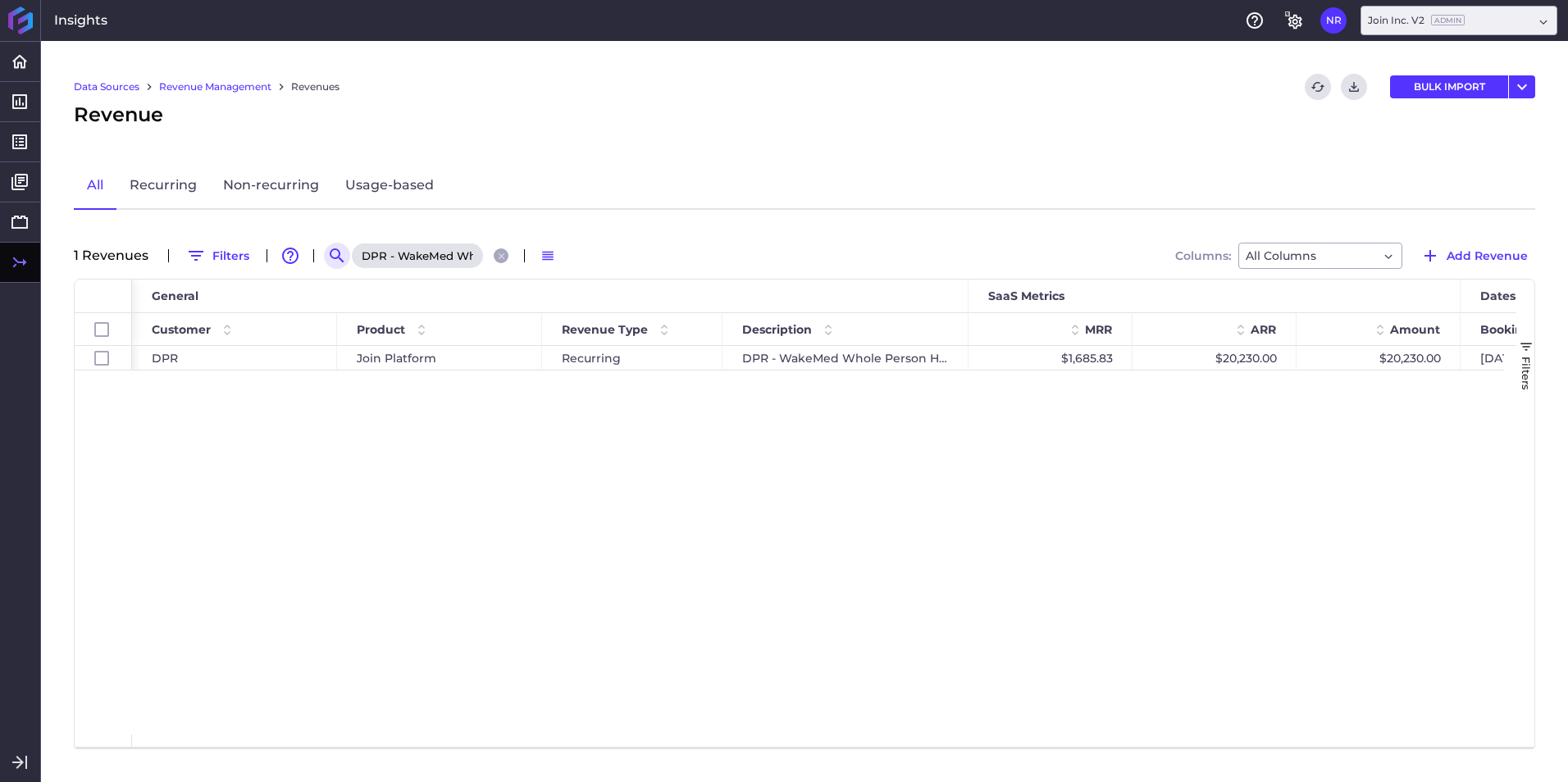
scroll to position [0, 0]
type input "DPR - WakeMed Whole Person Health Campus"
click at [403, 355] on span "Join Platform" at bounding box center [397, 358] width 80 height 23
checkbox input "true"
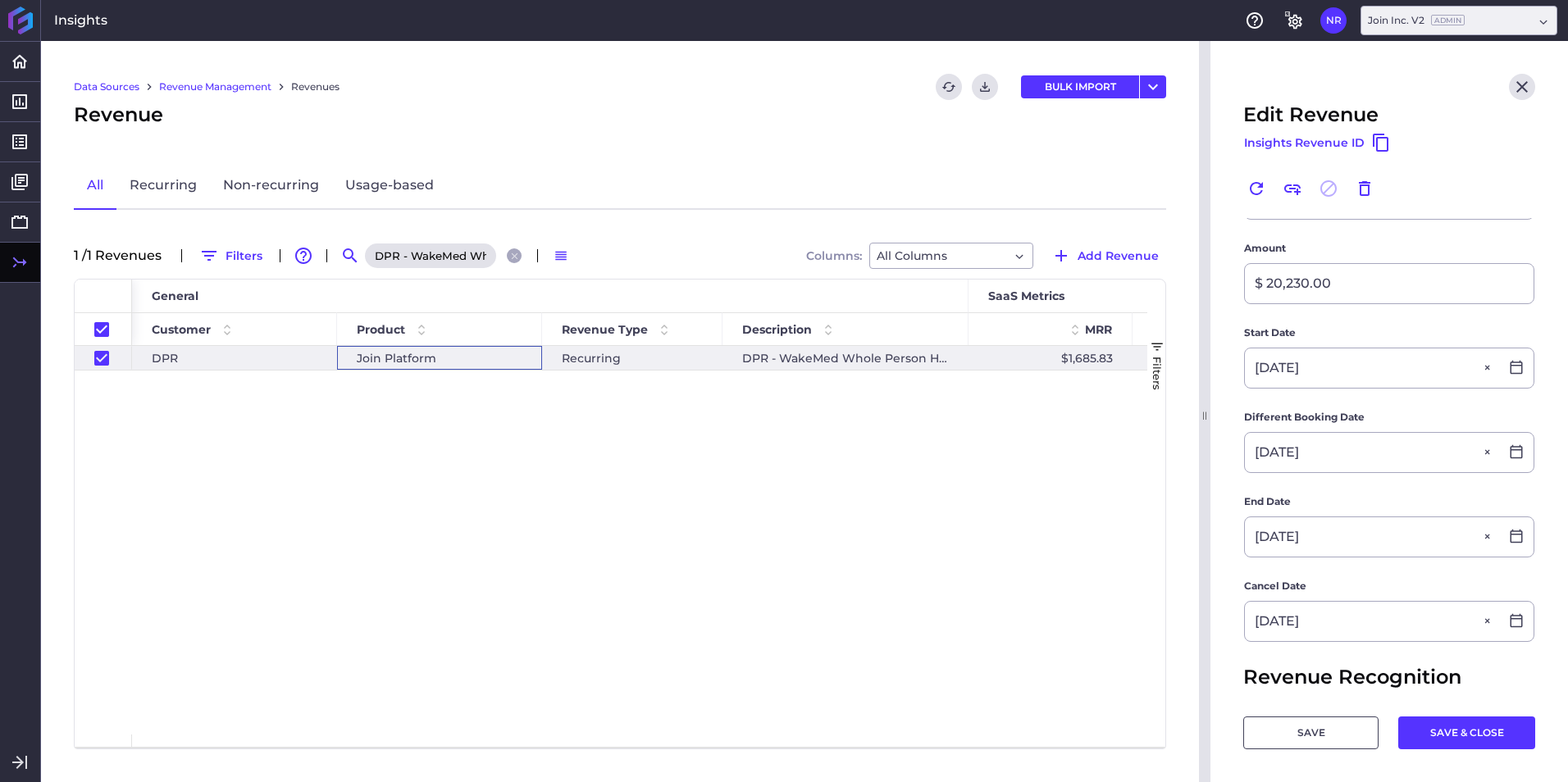
scroll to position [247, 0]
click at [1452, 730] on button "SAVE & CLOSE" at bounding box center [1466, 733] width 137 height 33
checkbox input "false"
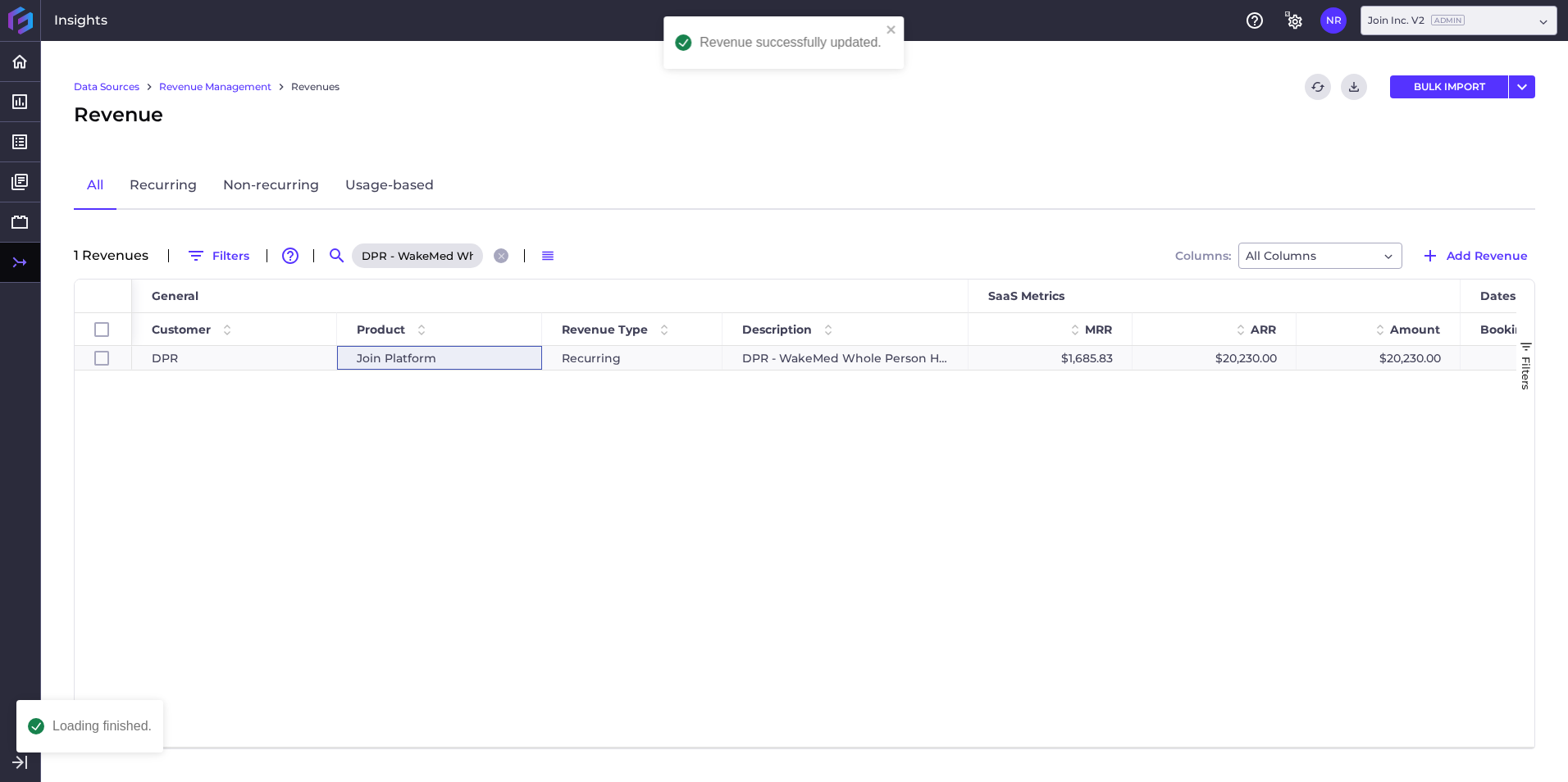
scroll to position [0, 0]
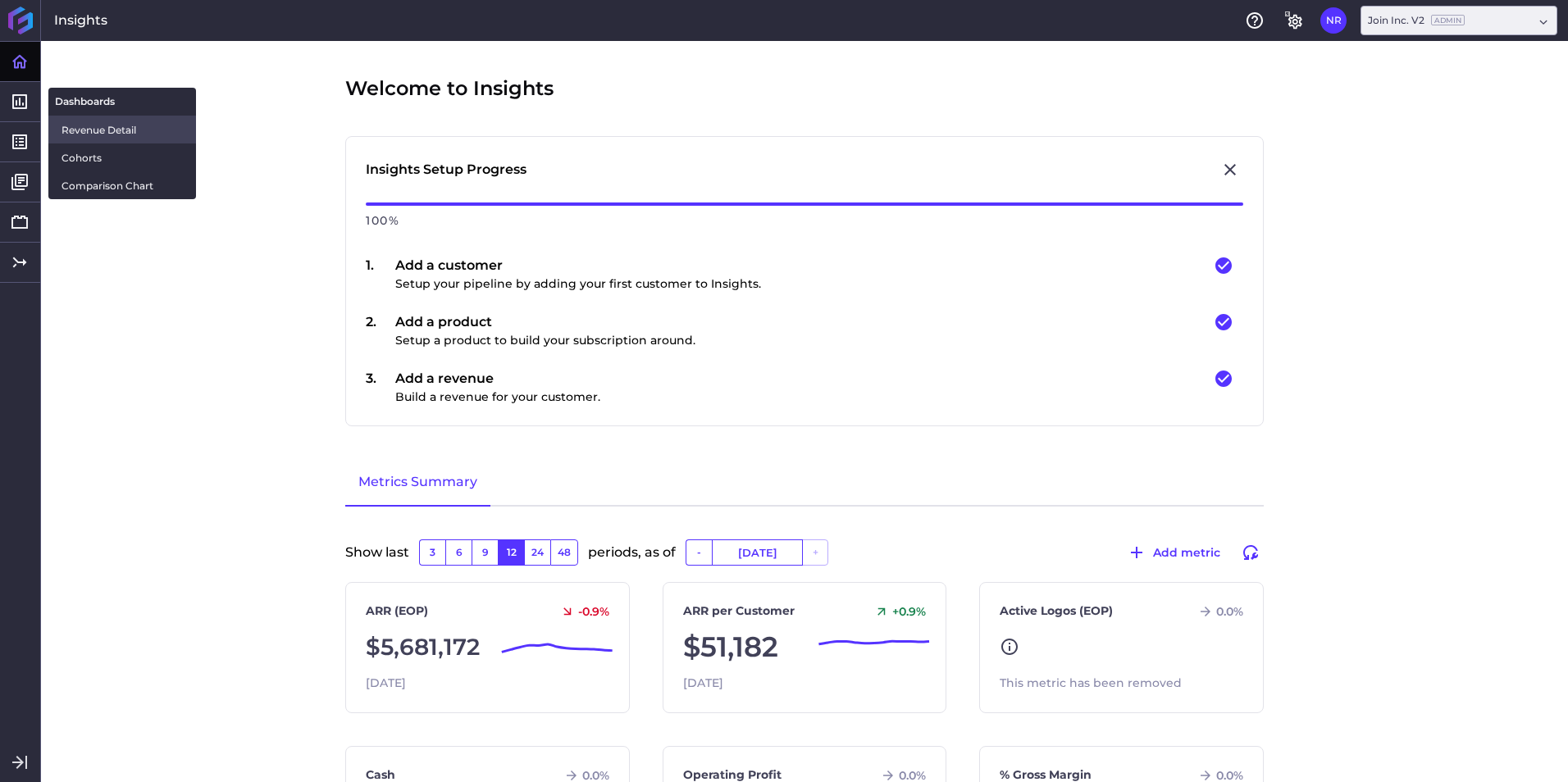
click at [75, 129] on span "Revenue Detail" at bounding box center [122, 130] width 121 height 17
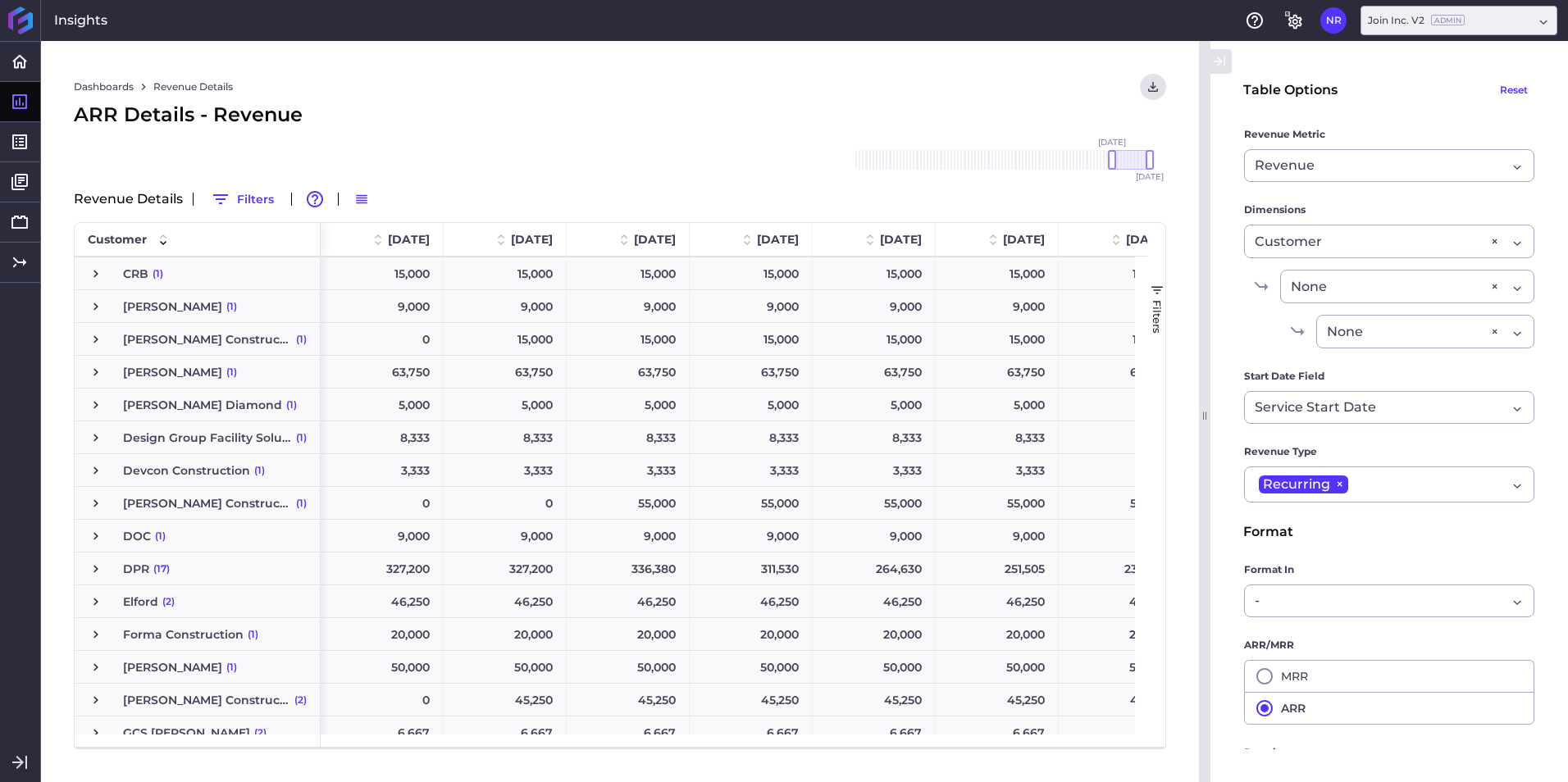
drag, startPoint x: 1107, startPoint y: 164, endPoint x: 1080, endPoint y: 168, distance: 27.3
click at [1080, 168] on div "[DATE] Dec '[DATE] Feb '[DATE] Apr '[DATE] Jun '[DATE] Aug '[DATE] Oct '[DATE] …" at bounding box center [1001, 160] width 295 height 20
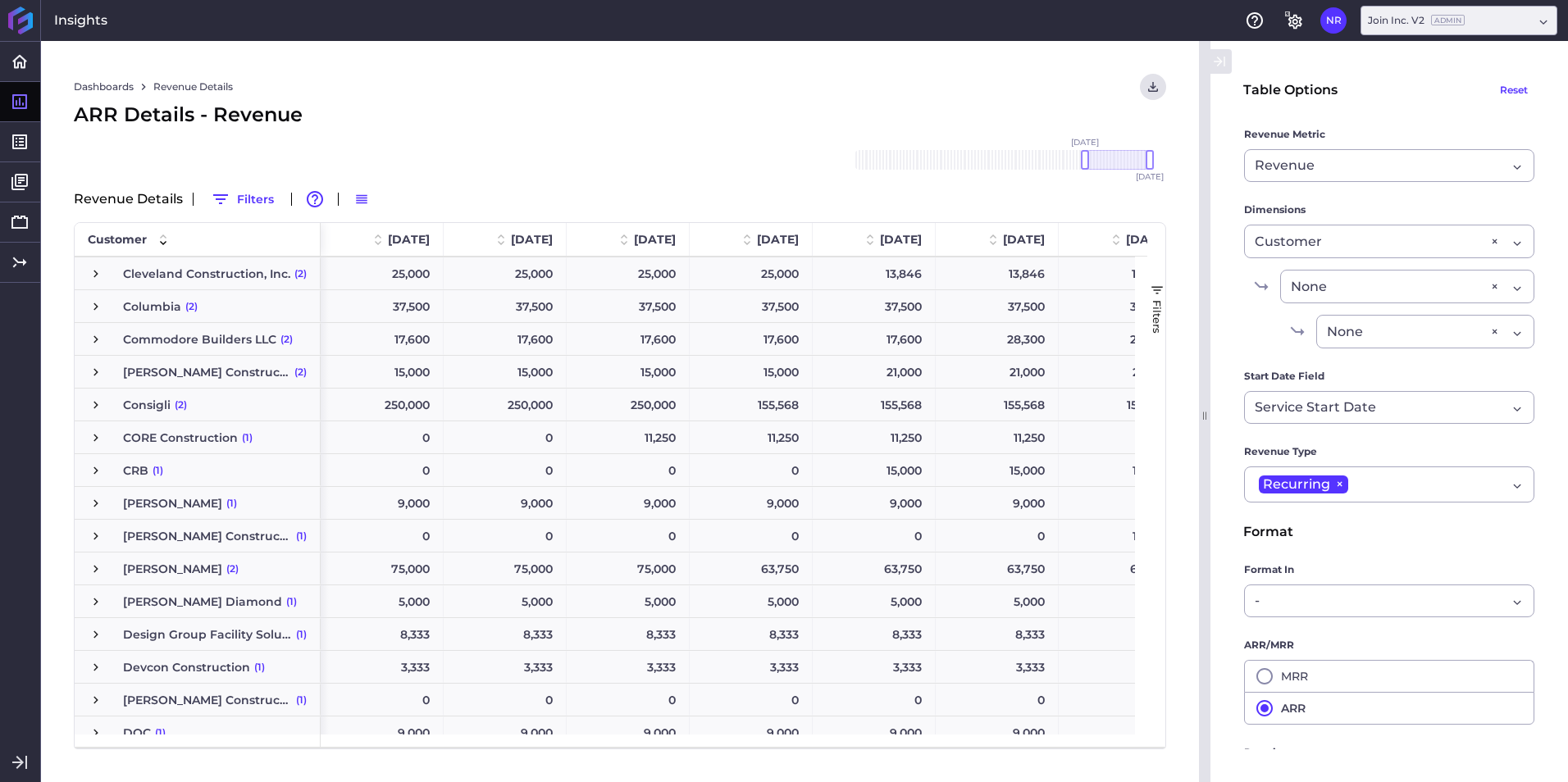
click at [382, 633] on div "8,333" at bounding box center [382, 633] width 123 height 32
click at [519, 633] on div "8,333" at bounding box center [505, 633] width 123 height 32
click at [650, 630] on div "8,333" at bounding box center [628, 633] width 123 height 32
click at [773, 636] on div "8,333" at bounding box center [751, 633] width 123 height 32
click at [902, 642] on div "8,333" at bounding box center [874, 633] width 123 height 32
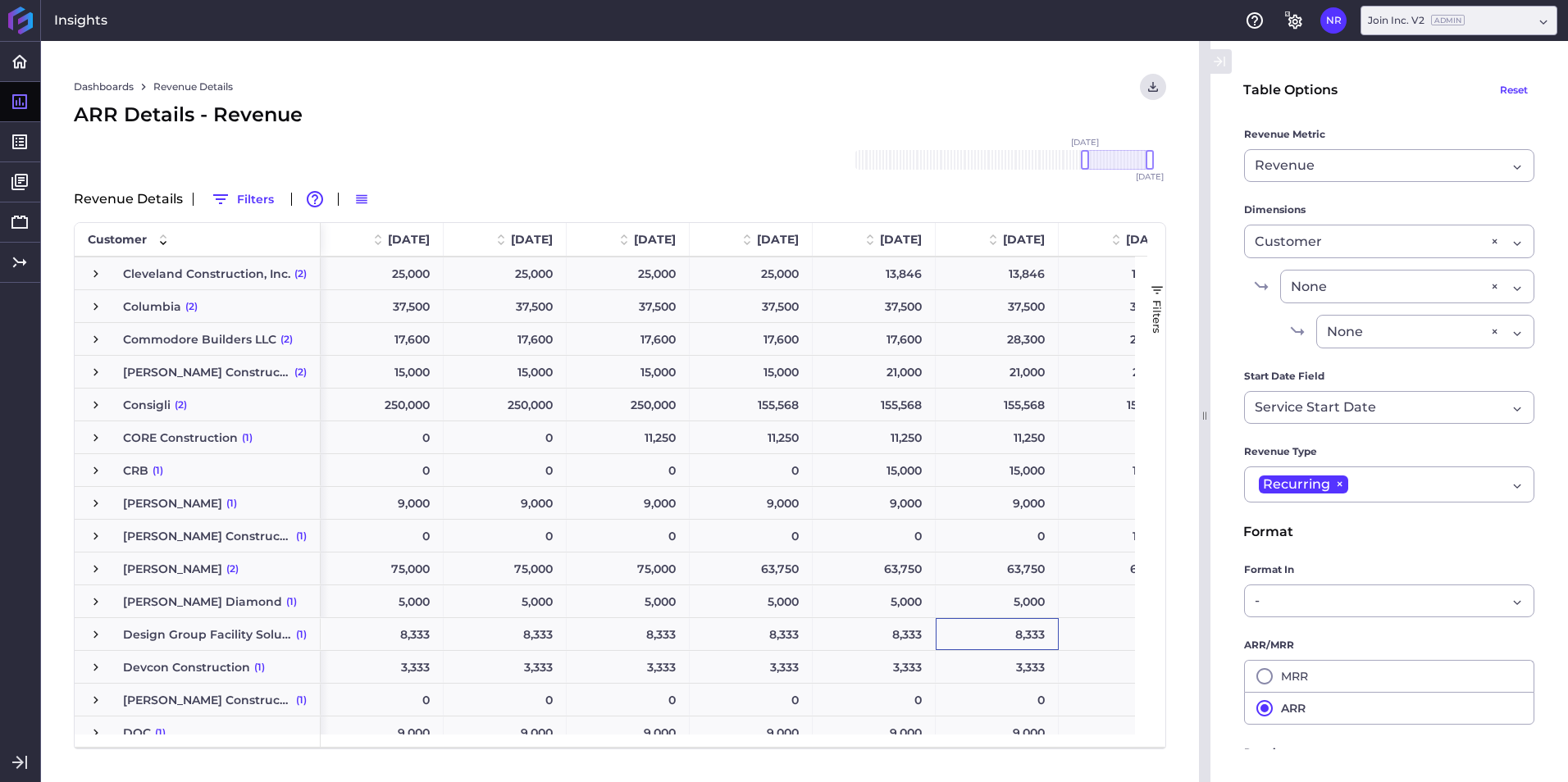
click at [975, 639] on div "8,333" at bounding box center [997, 633] width 123 height 32
drag, startPoint x: 847, startPoint y: 743, endPoint x: 836, endPoint y: 750, distance: 13.0
drag, startPoint x: 836, startPoint y: 750, endPoint x: 718, endPoint y: 679, distance: 137.7
click at [718, 679] on div "3,333" at bounding box center [751, 666] width 123 height 32
click at [1008, 639] on div "8,333" at bounding box center [997, 633] width 123 height 32
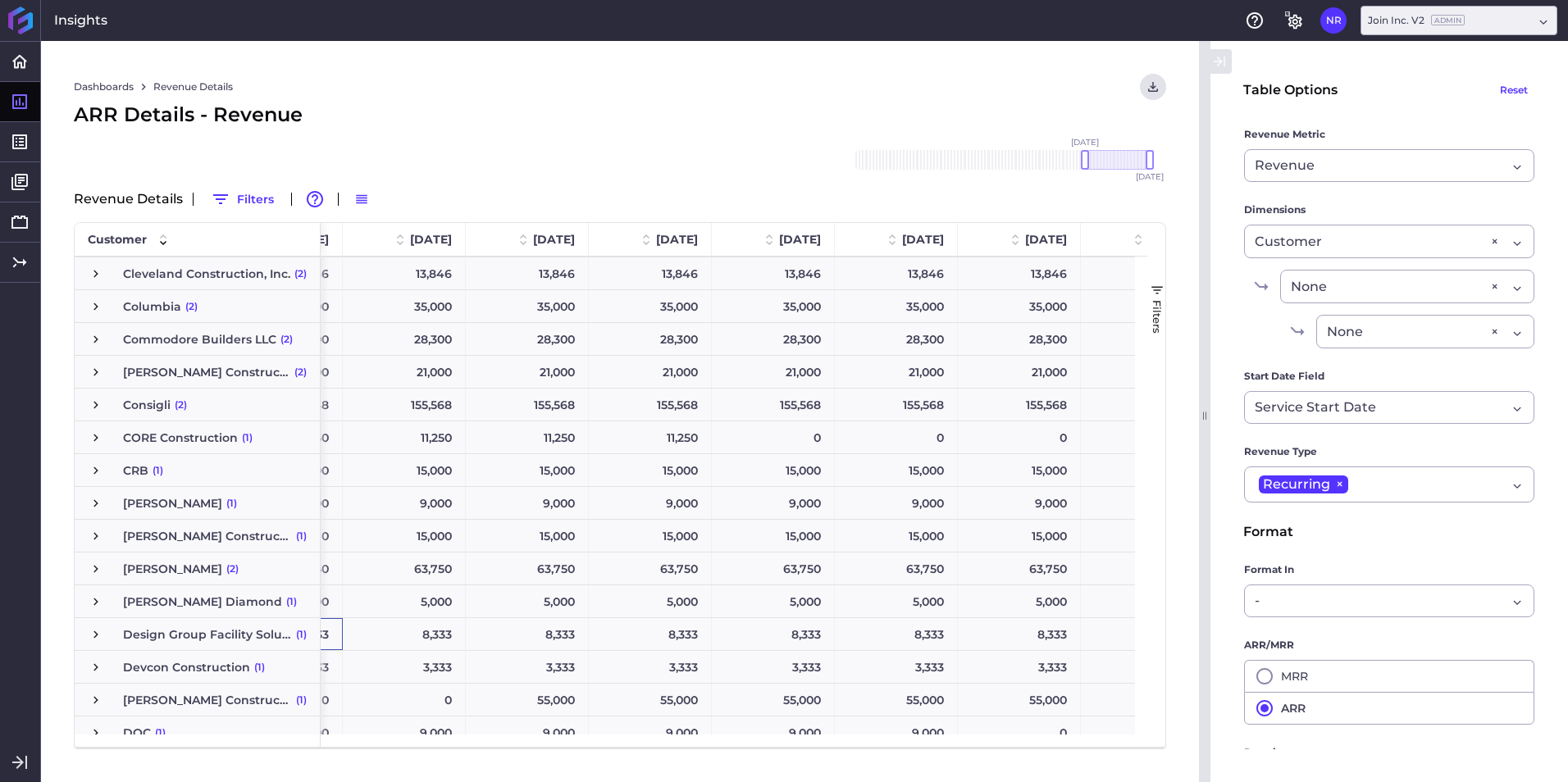
click at [411, 635] on div "8,333" at bounding box center [404, 633] width 123 height 32
click at [526, 627] on div "8,333" at bounding box center [527, 633] width 123 height 32
click at [654, 631] on div "8,333" at bounding box center [650, 633] width 123 height 32
click at [762, 633] on div "8,333" at bounding box center [773, 633] width 123 height 32
click at [936, 641] on div "8,333" at bounding box center [896, 633] width 123 height 32
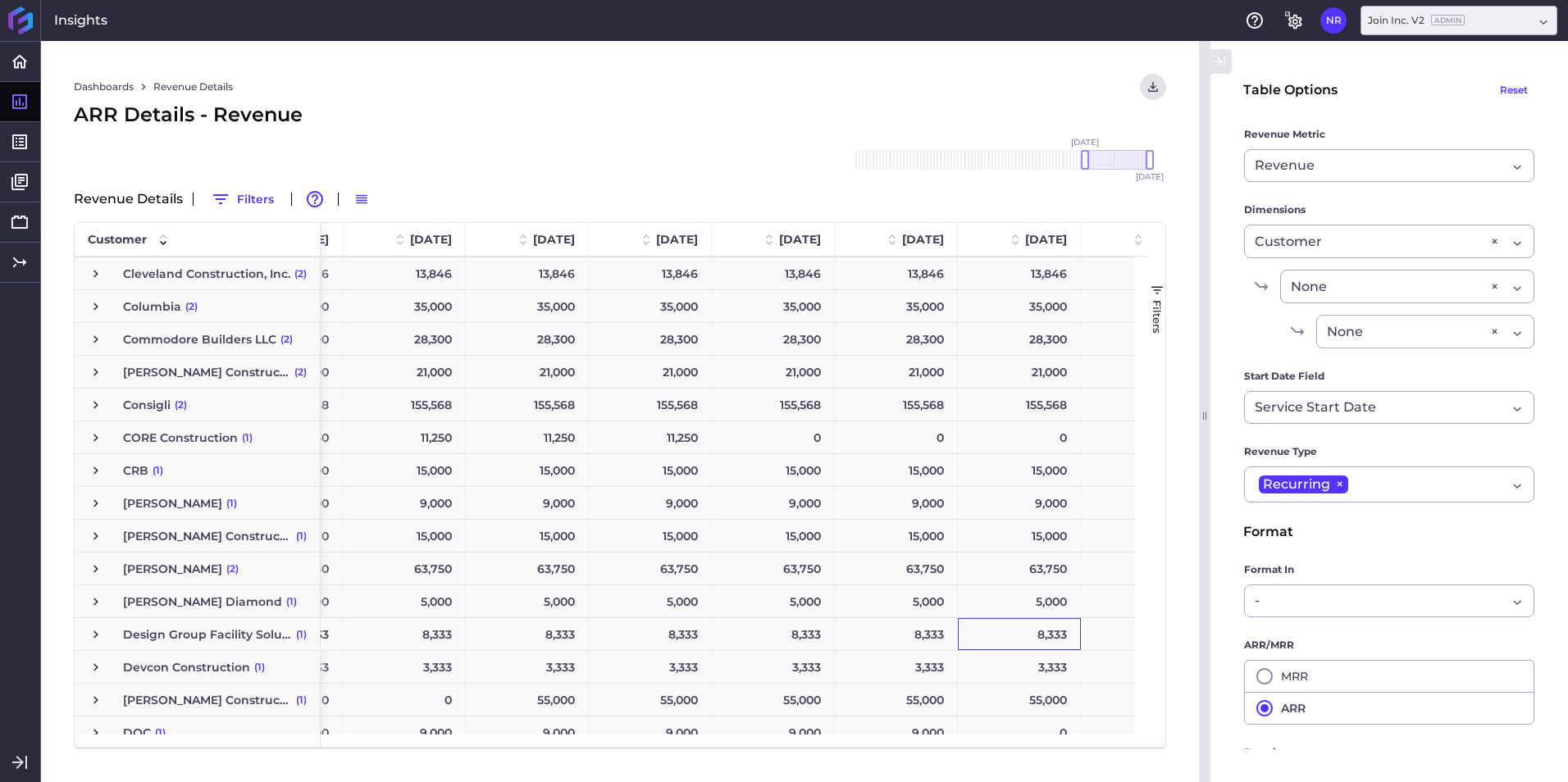
click at [1015, 636] on div "8,333" at bounding box center [1019, 633] width 123 height 32
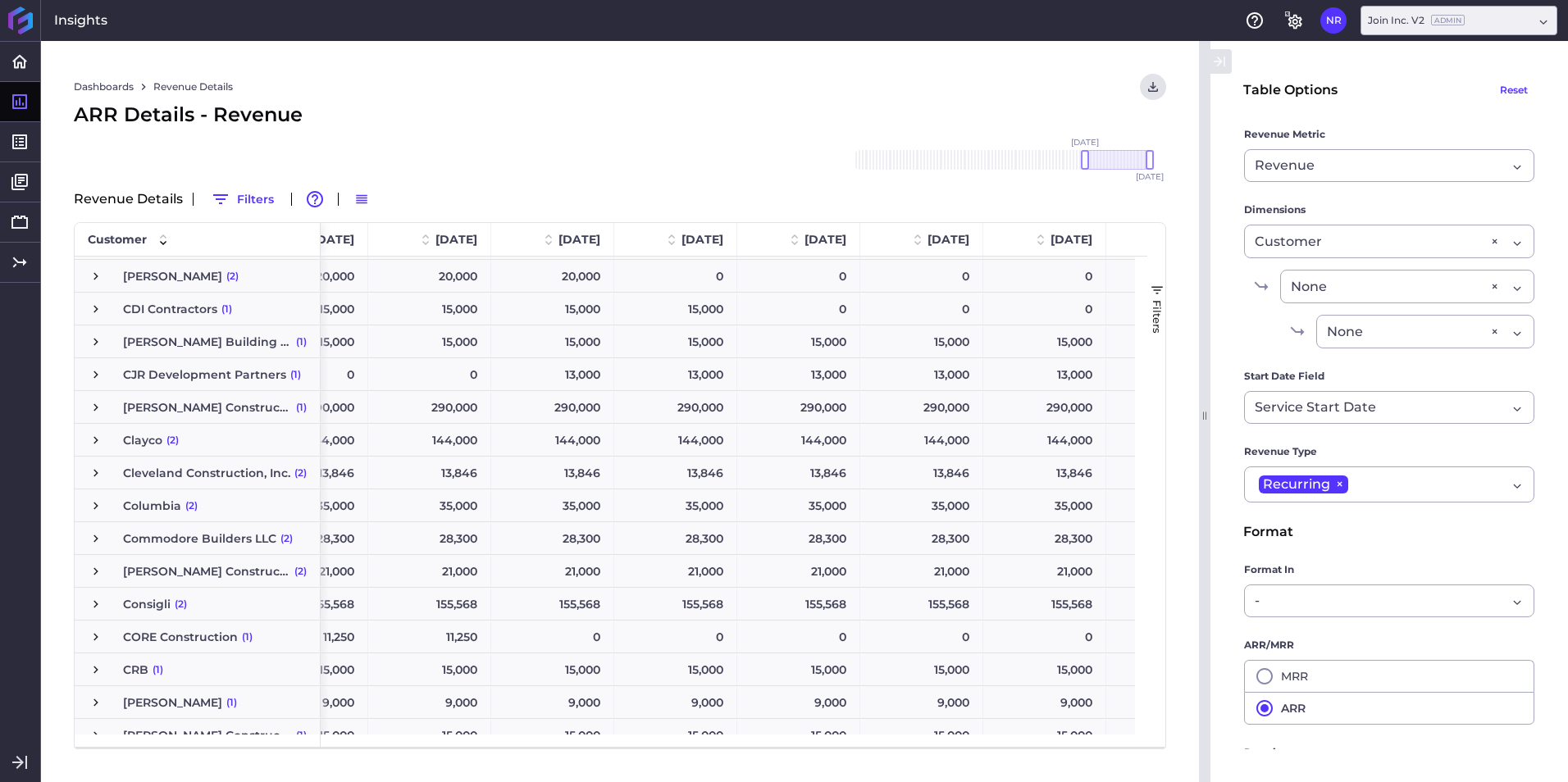
scroll to position [807, 0]
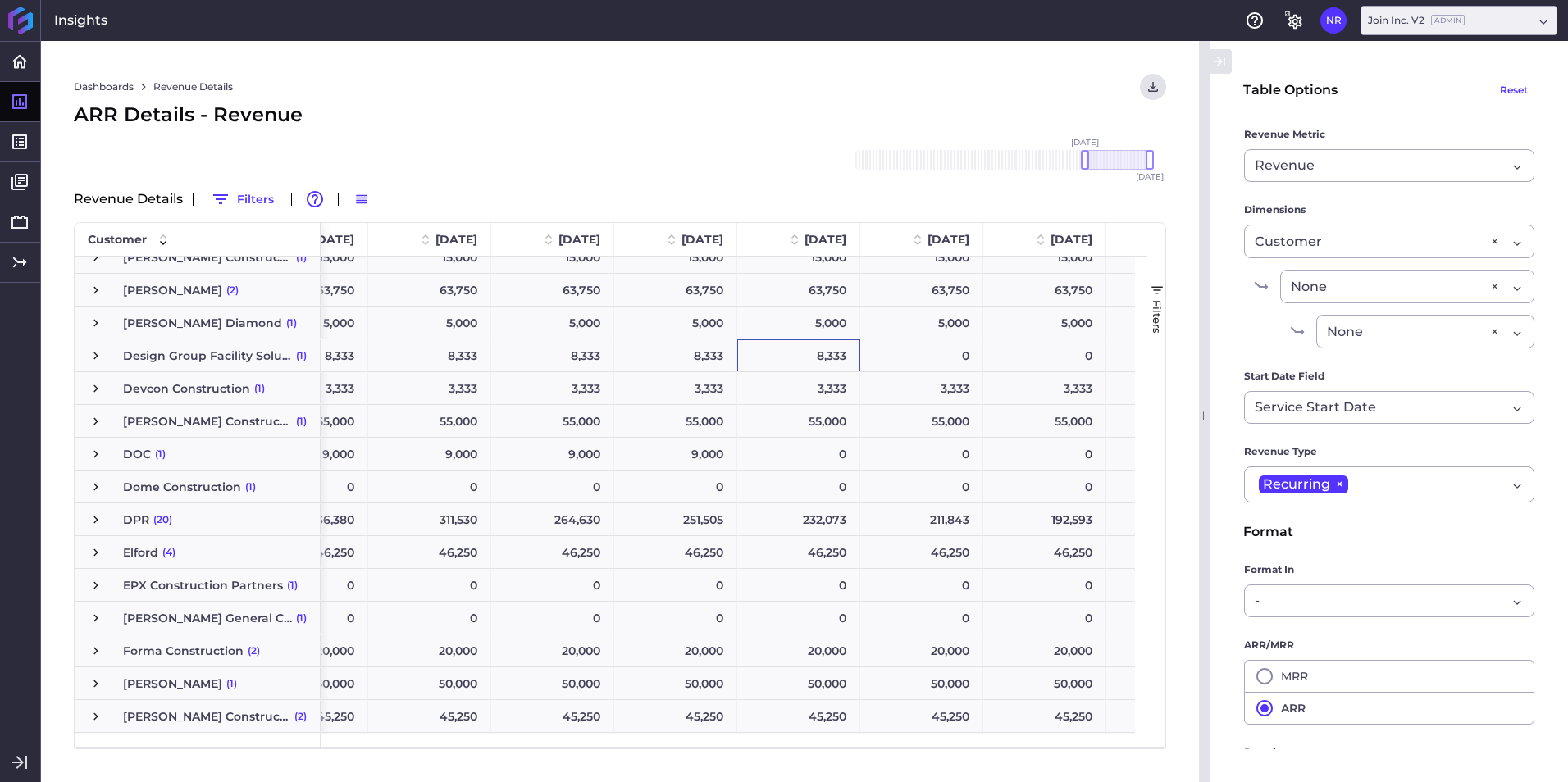
click at [156, 514] on span "(20)" at bounding box center [163, 519] width 19 height 31
click at [101, 518] on span "Press SPACE to select this row." at bounding box center [95, 519] width 15 height 15
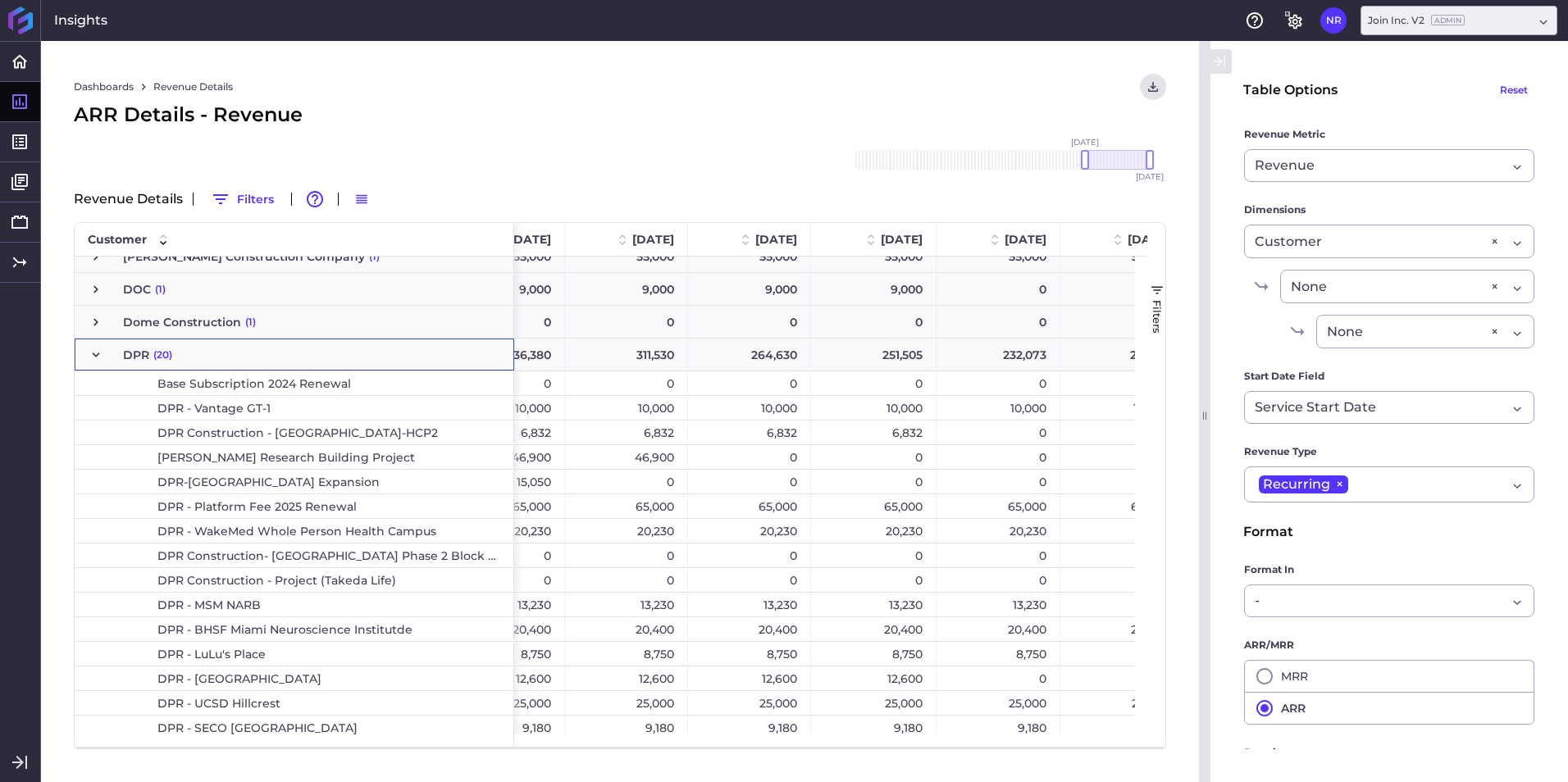
click at [468, 436] on span "DPR Construction - [GEOGRAPHIC_DATA]-HCP2" at bounding box center [311, 433] width 377 height 23
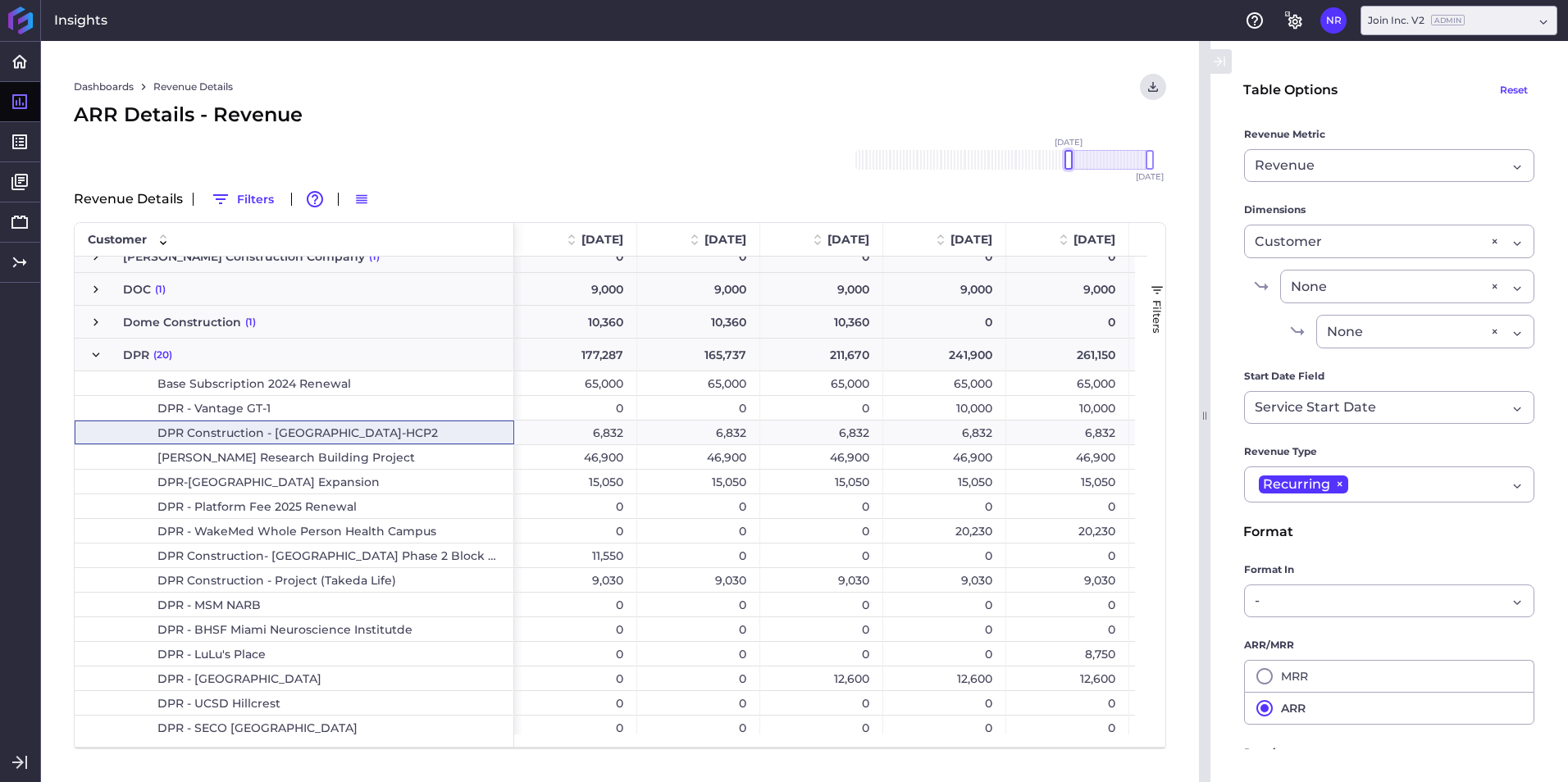
drag, startPoint x: 1083, startPoint y: 156, endPoint x: 1059, endPoint y: 167, distance: 26.4
click at [1067, 162] on div at bounding box center [1068, 160] width 8 height 20
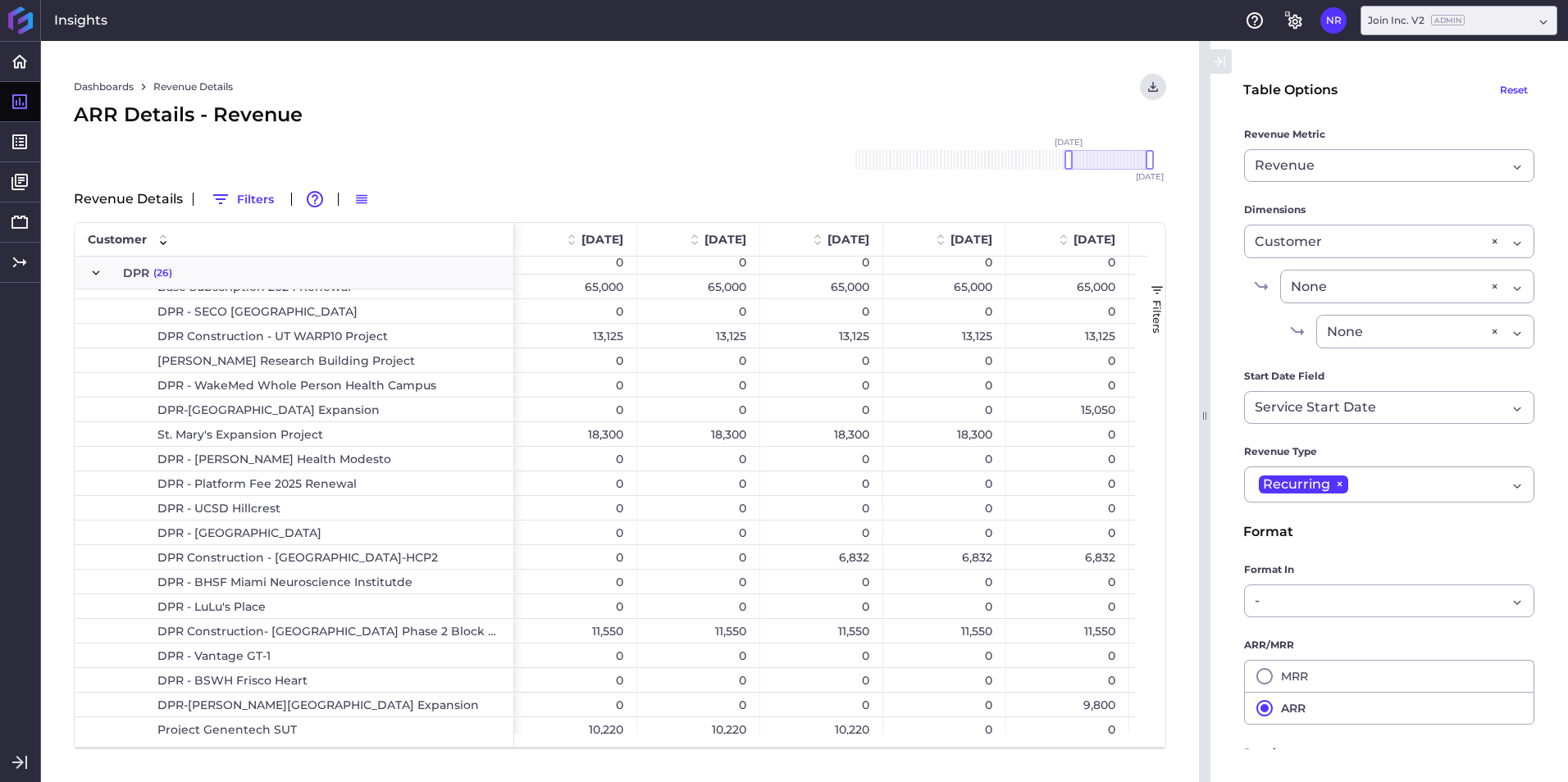
click at [452, 554] on span "DPR Construction - [GEOGRAPHIC_DATA]-HCP2" at bounding box center [311, 557] width 377 height 23
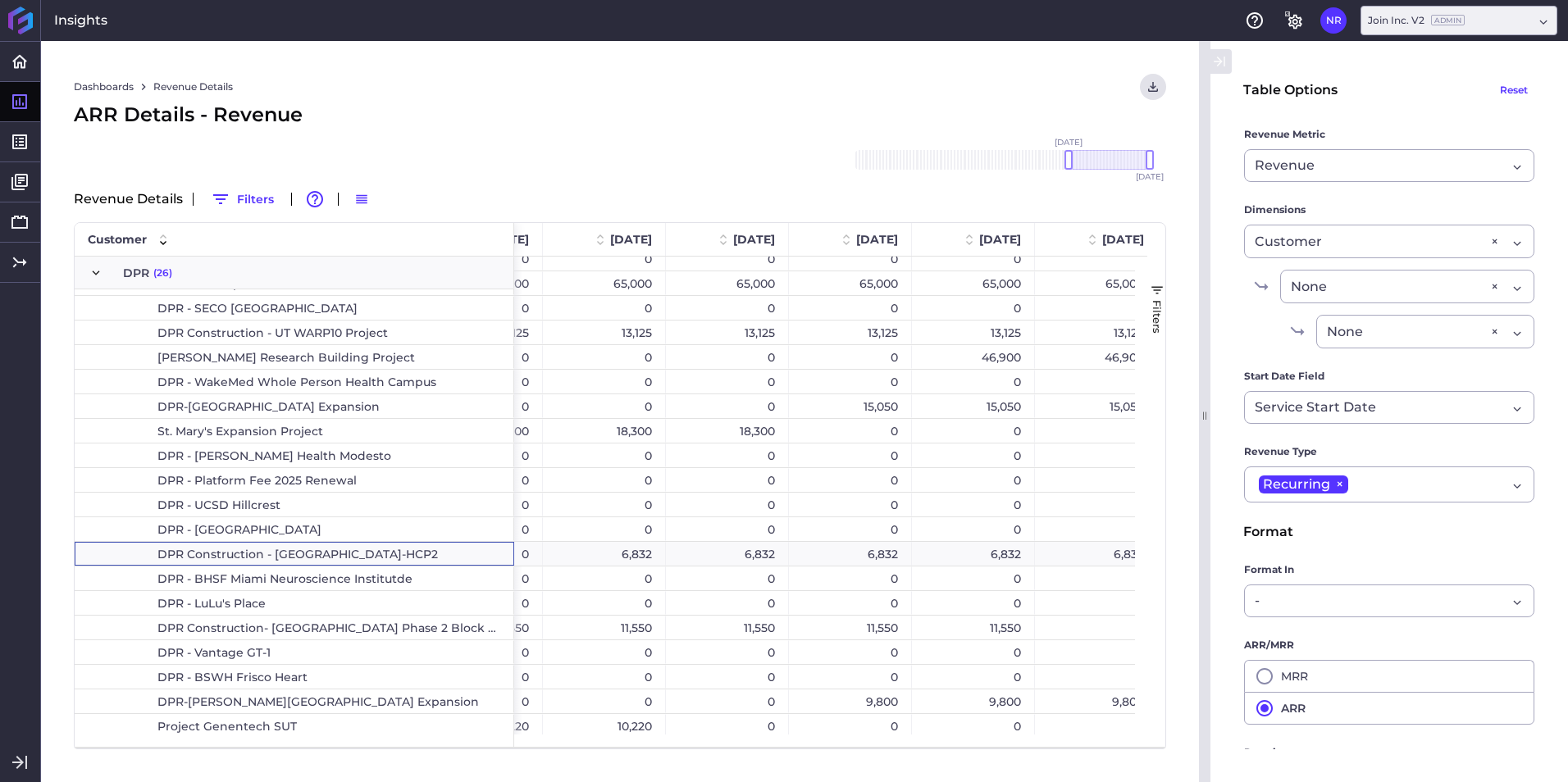
click at [639, 544] on div "6,832" at bounding box center [604, 554] width 123 height 24
click at [777, 552] on div "6,832" at bounding box center [727, 554] width 123 height 24
click at [836, 552] on div "6,832" at bounding box center [850, 554] width 123 height 24
click at [979, 538] on div "0" at bounding box center [973, 530] width 123 height 24
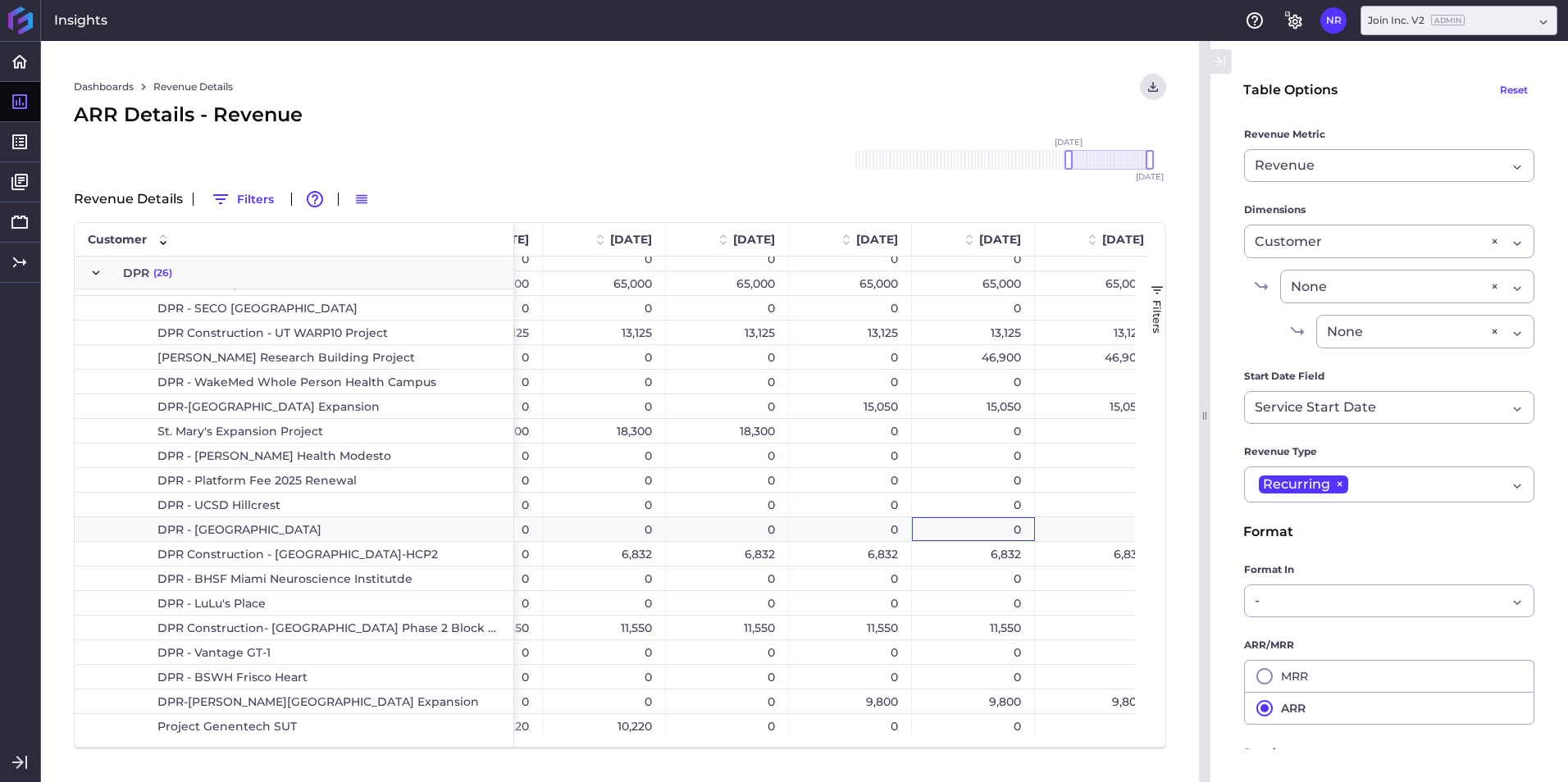
click at [1017, 555] on div "6,832" at bounding box center [973, 554] width 123 height 24
click at [1080, 549] on div "6,832" at bounding box center [1096, 554] width 123 height 24
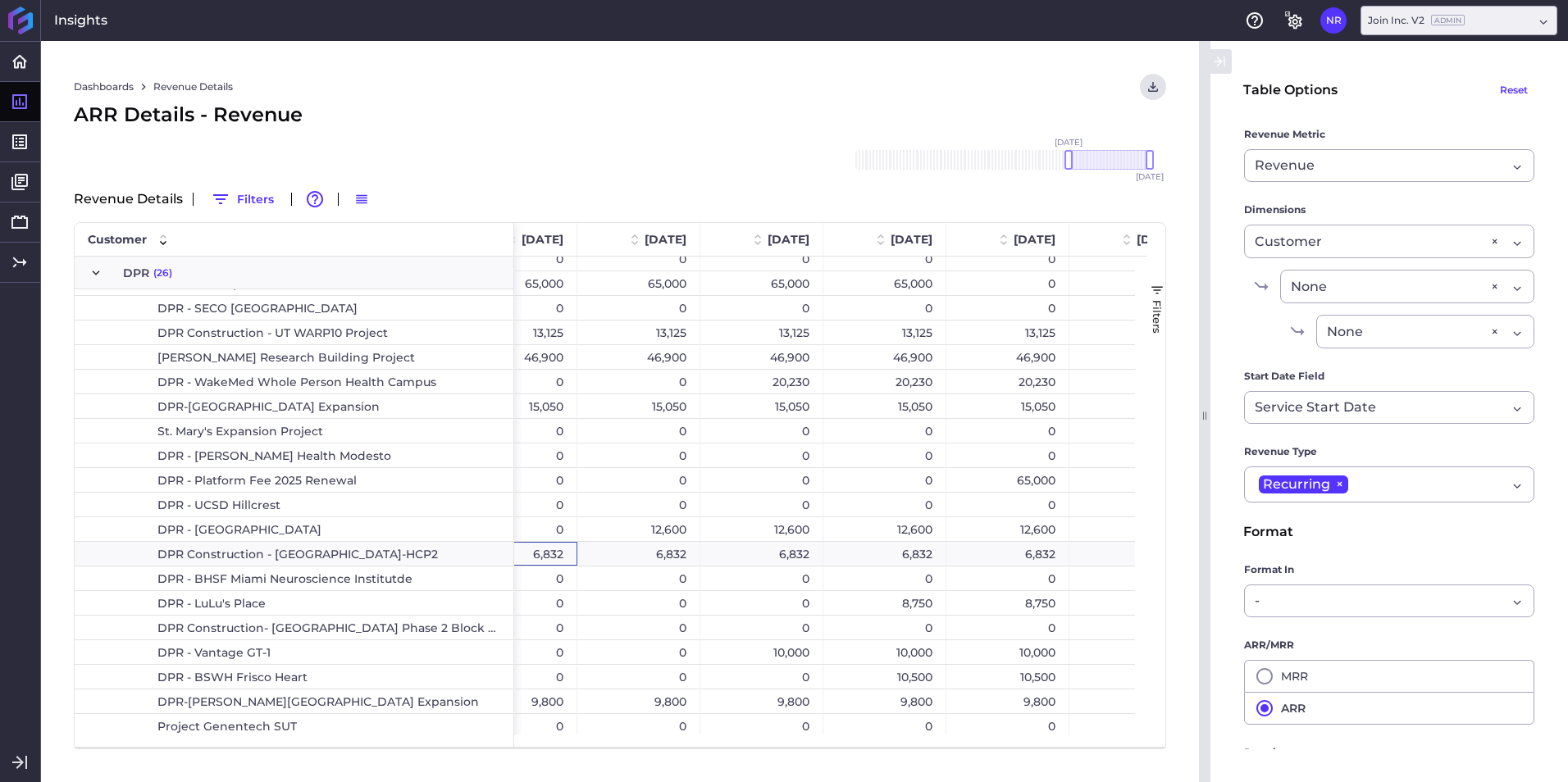
click at [679, 556] on div "6,832" at bounding box center [639, 554] width 123 height 24
click at [749, 553] on div "6,832" at bounding box center [762, 554] width 123 height 24
click at [849, 550] on div "6,832" at bounding box center [884, 554] width 123 height 24
click at [985, 551] on div "6,832" at bounding box center [1008, 554] width 123 height 24
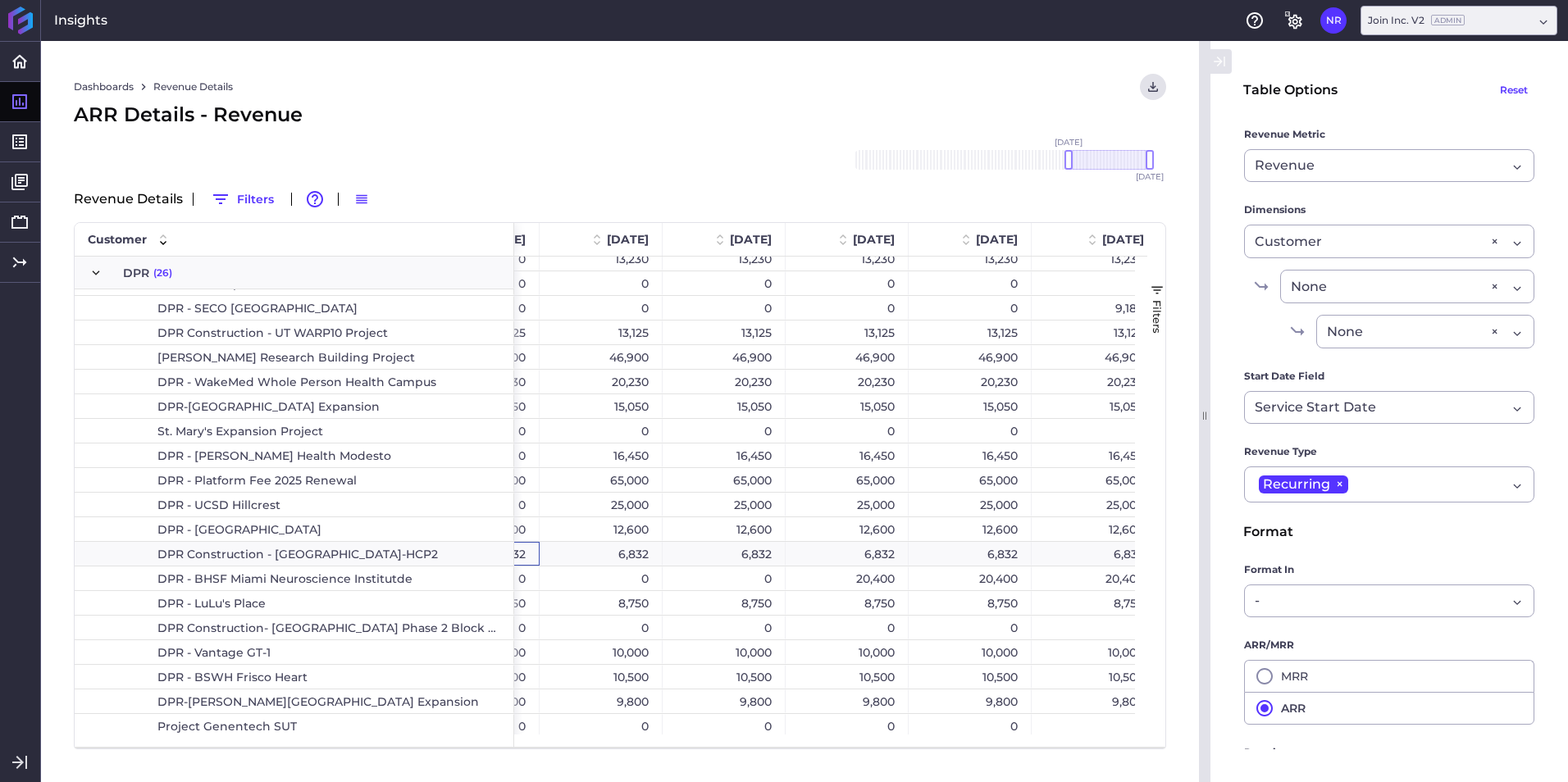
click at [646, 553] on div "6,832" at bounding box center [601, 554] width 123 height 24
click at [691, 549] on div "6,832" at bounding box center [723, 554] width 123 height 24
click at [851, 560] on div "6,832" at bounding box center [847, 554] width 123 height 24
click at [979, 546] on div "6,832" at bounding box center [970, 554] width 123 height 24
click at [1101, 555] on div "6,832" at bounding box center [1094, 554] width 126 height 24
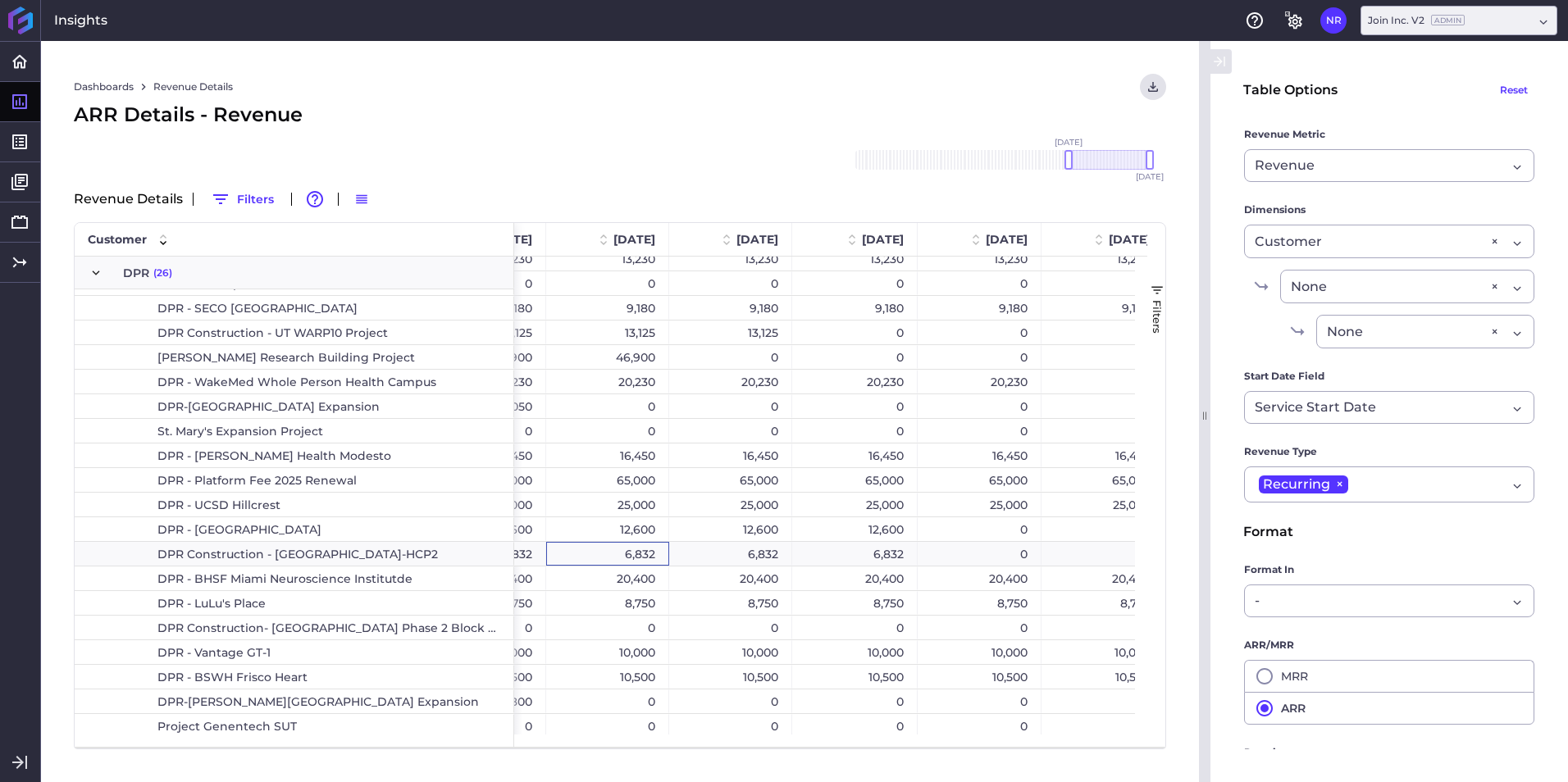
click at [653, 561] on div "6,832" at bounding box center [608, 554] width 123 height 24
drag, startPoint x: 717, startPoint y: 544, endPoint x: 757, endPoint y: 549, distance: 40.3
click at [718, 544] on div "6,832" at bounding box center [730, 554] width 123 height 24
click at [836, 553] on div "6,832" at bounding box center [854, 554] width 125 height 24
click at [172, 270] on span "DPR (26)" at bounding box center [294, 273] width 411 height 31
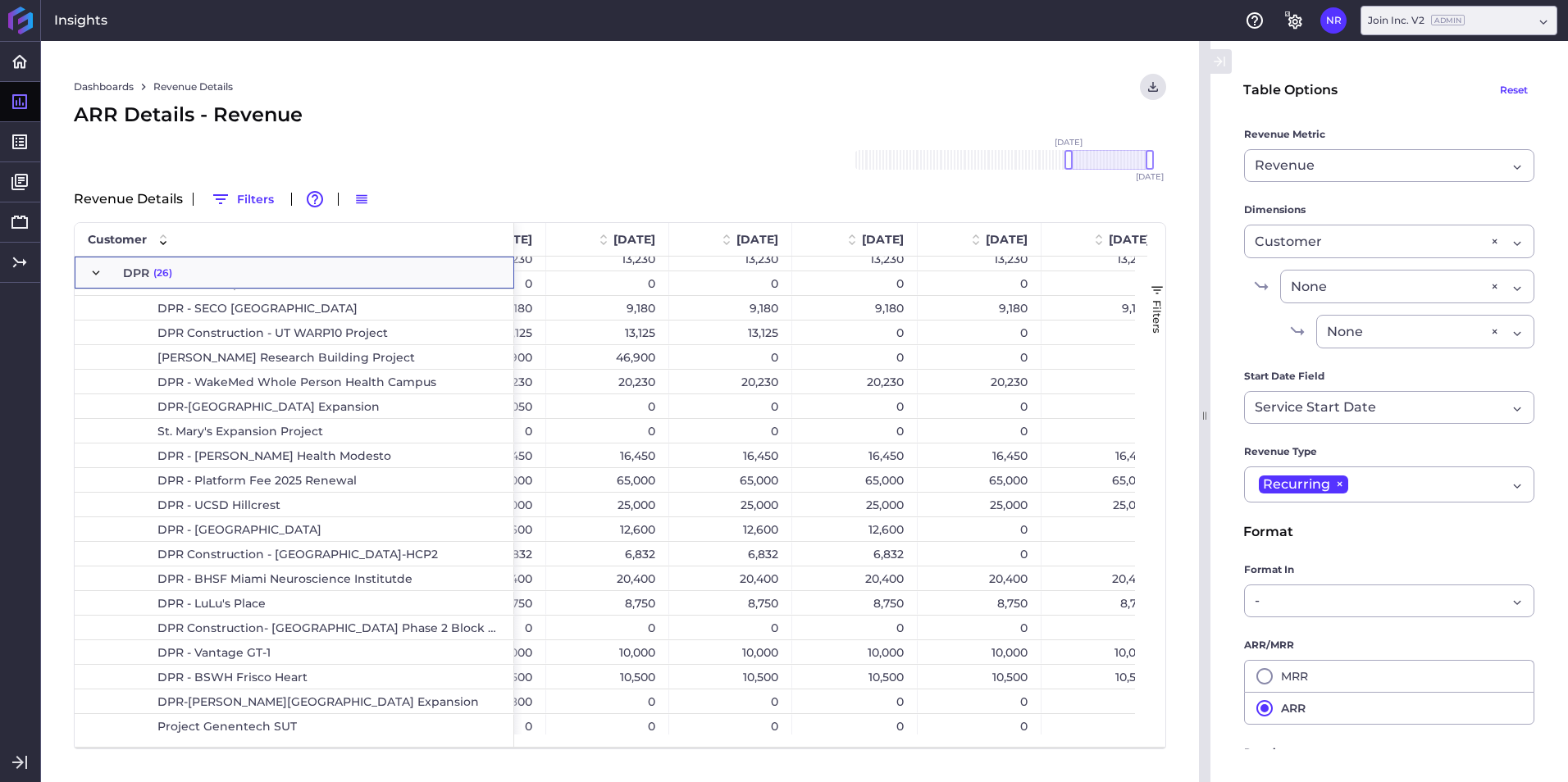
click at [87, 270] on div "DPR (26)" at bounding box center [294, 272] width 439 height 32
click at [94, 270] on span "Press SPACE to select this row." at bounding box center [95, 272] width 15 height 15
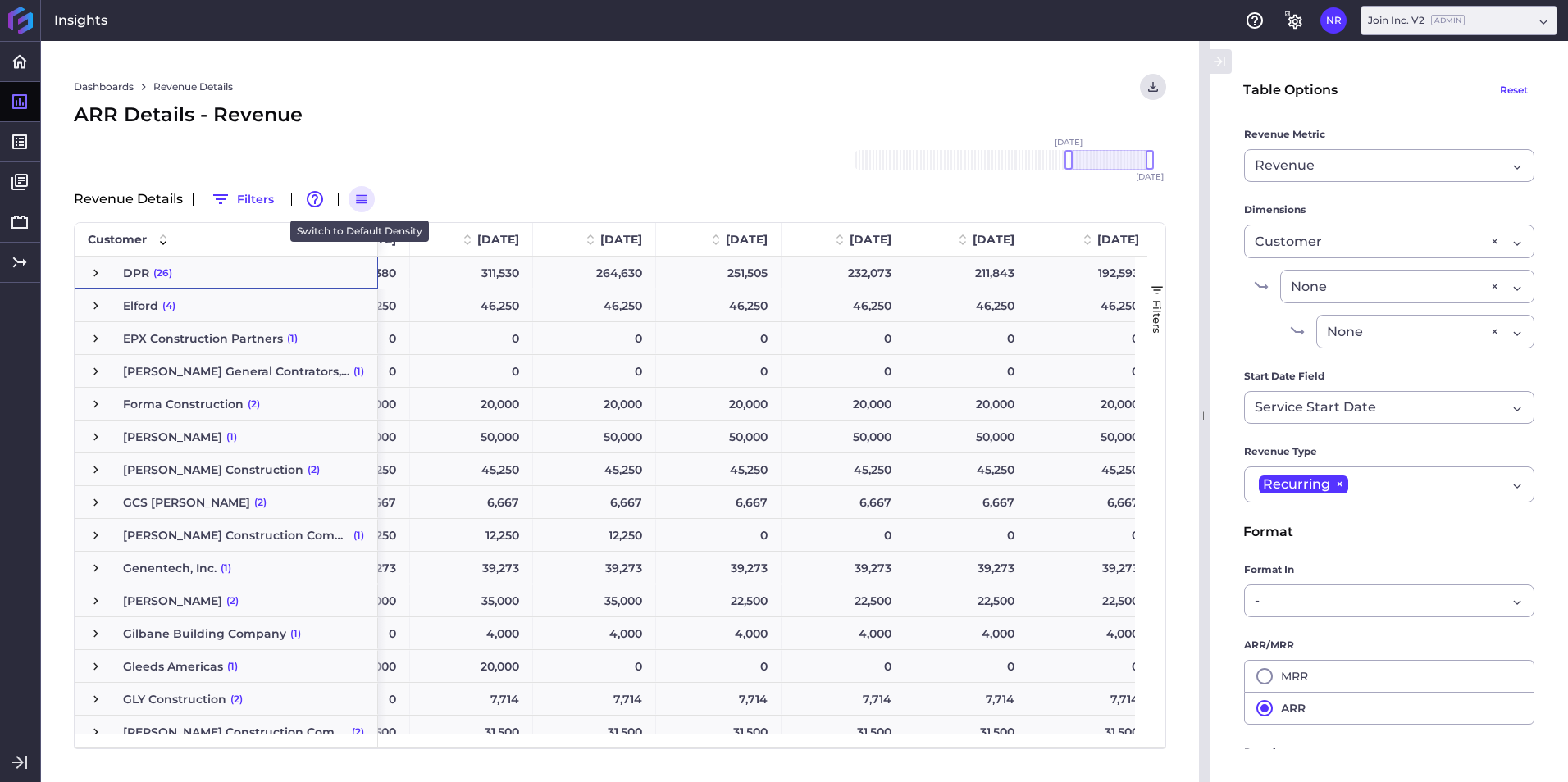
click at [361, 201] on icon "button" at bounding box center [361, 199] width 15 height 15
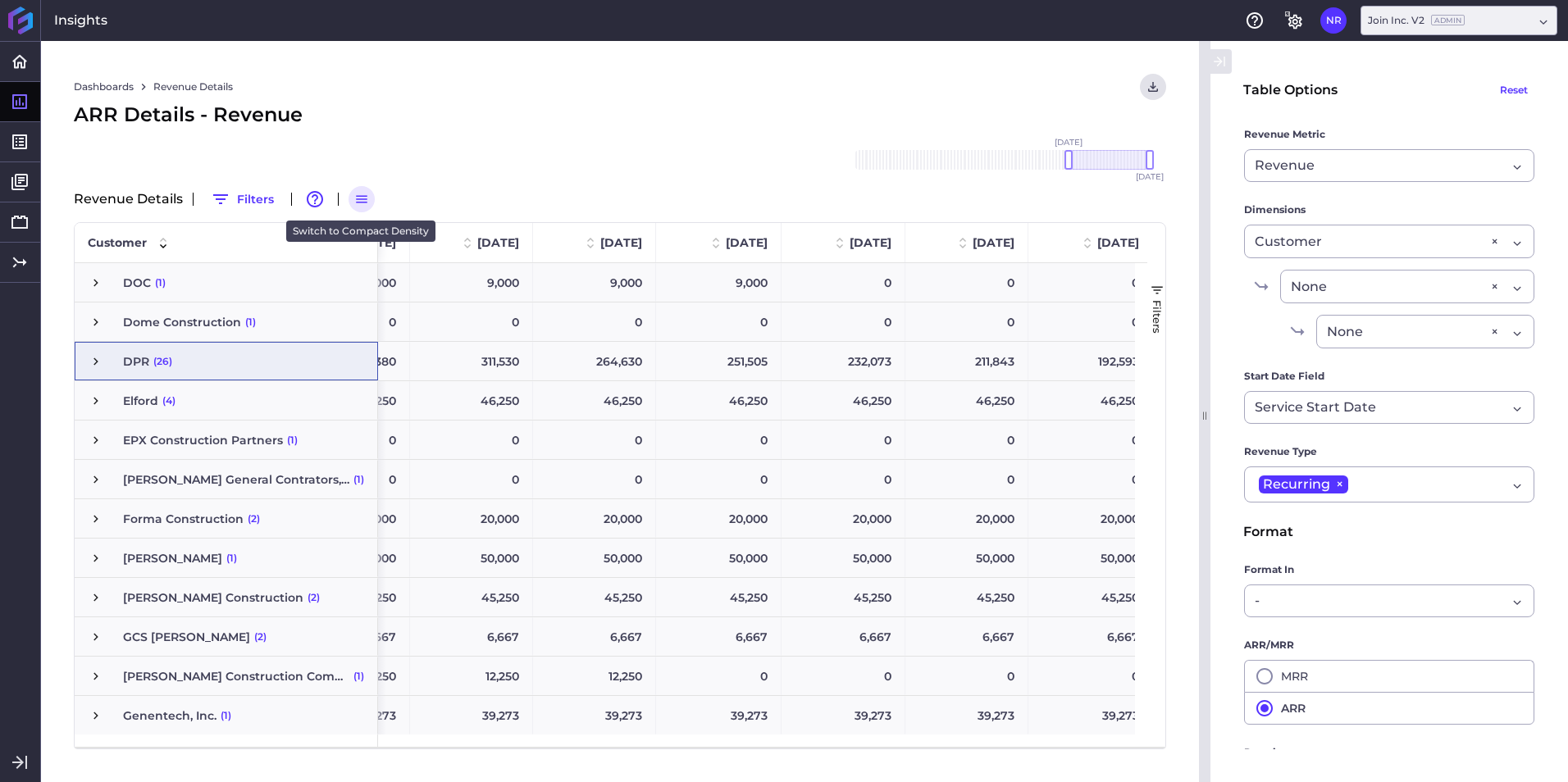
click at [361, 201] on icon "button" at bounding box center [361, 200] width 11 height 8
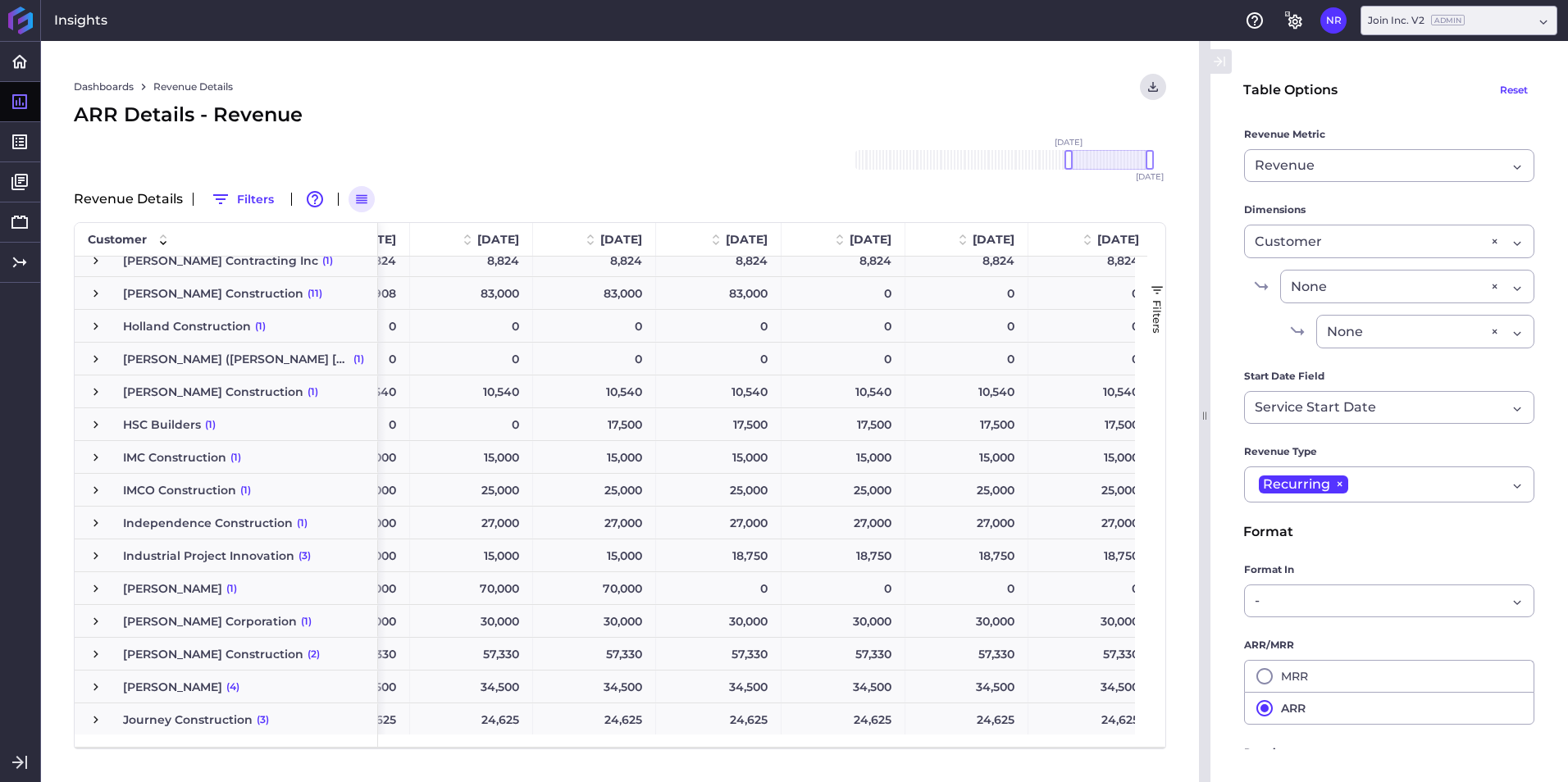
click at [180, 294] on span "[PERSON_NAME] Construction" at bounding box center [213, 294] width 181 height 31
click at [97, 294] on span "Press SPACE to select this row." at bounding box center [95, 293] width 15 height 15
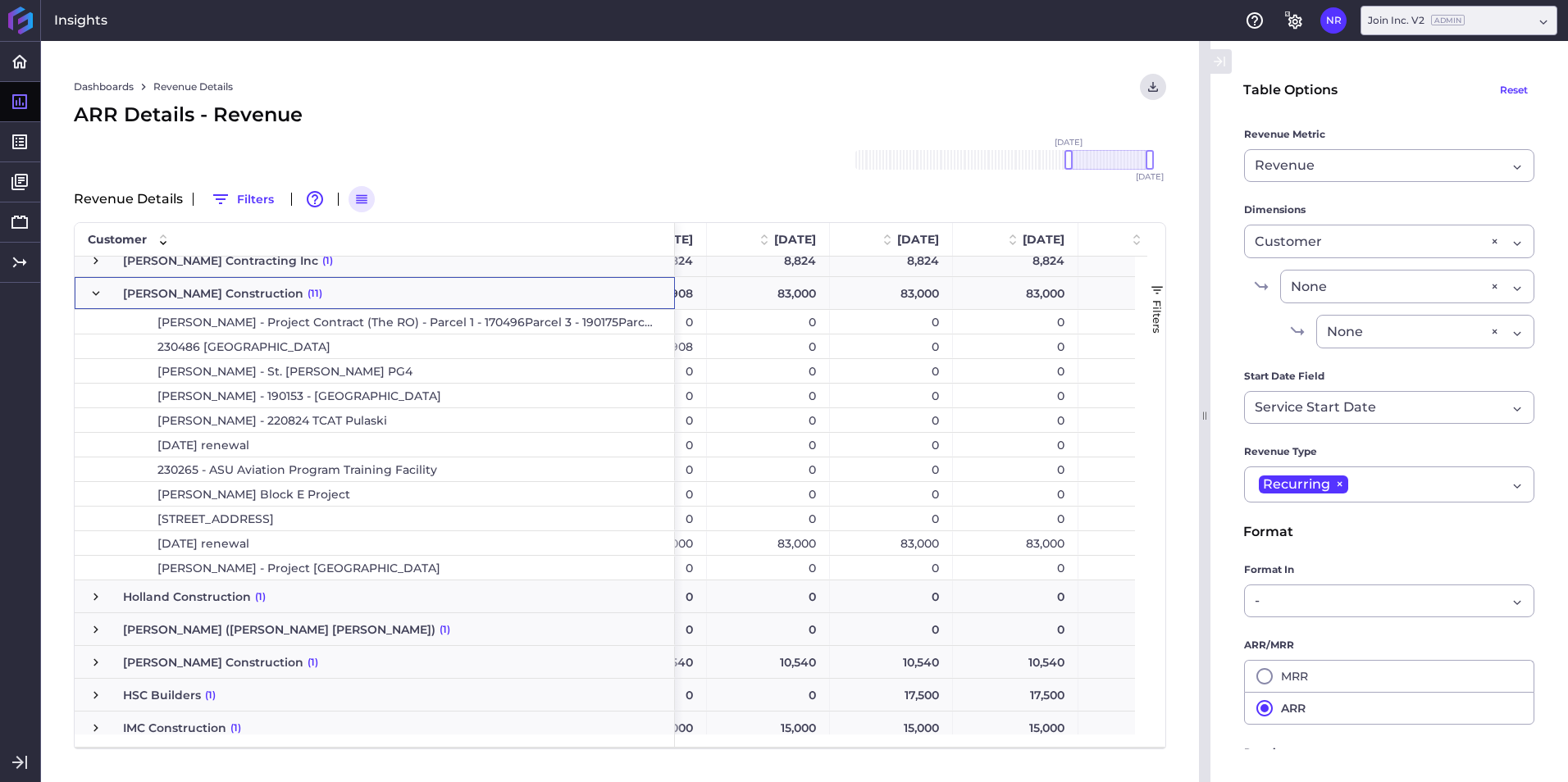
click at [295, 538] on span "[DATE] renewal" at bounding box center [392, 544] width 538 height 23
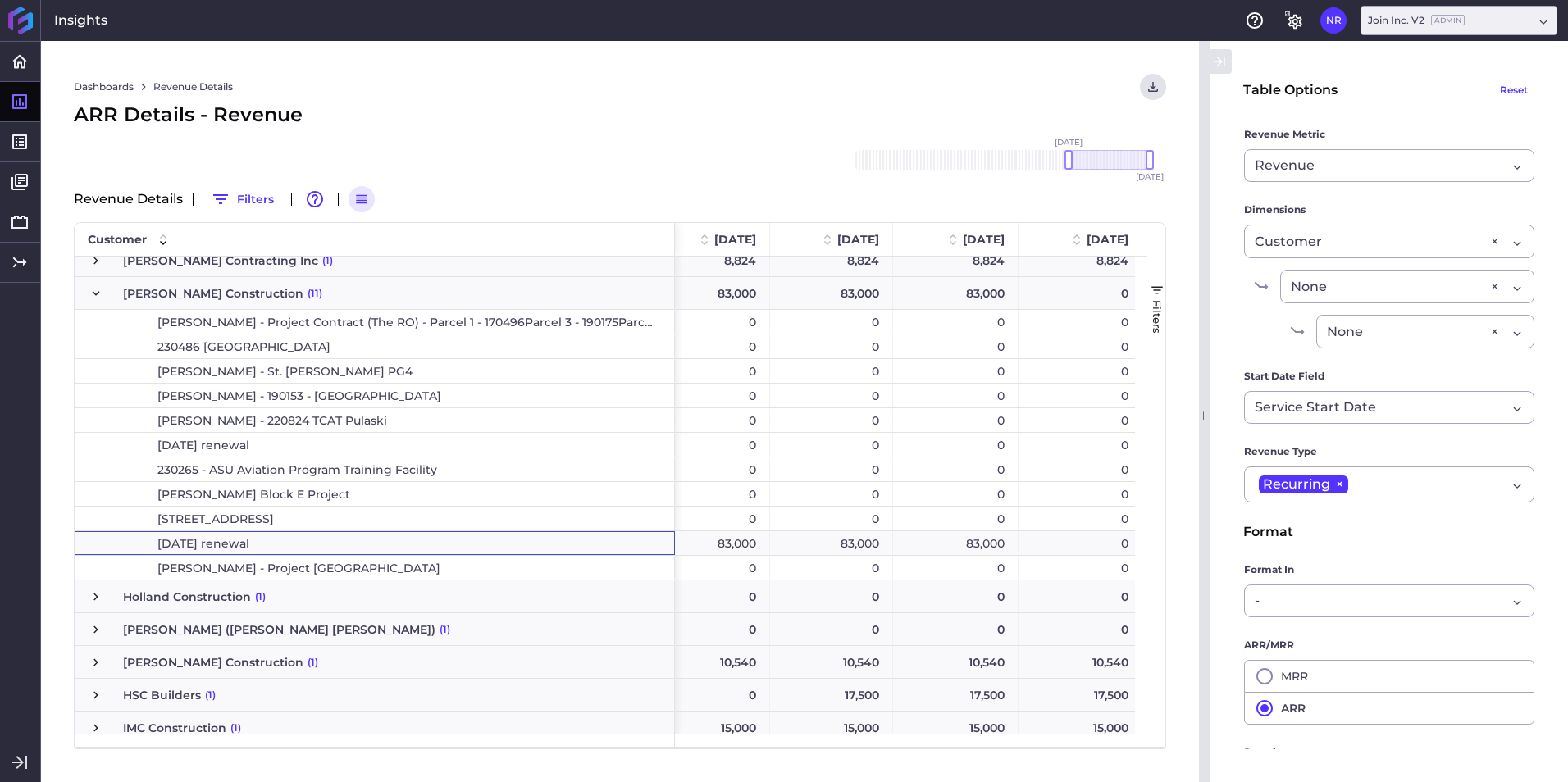
click at [98, 289] on span "Press SPACE to select this row." at bounding box center [95, 293] width 15 height 15
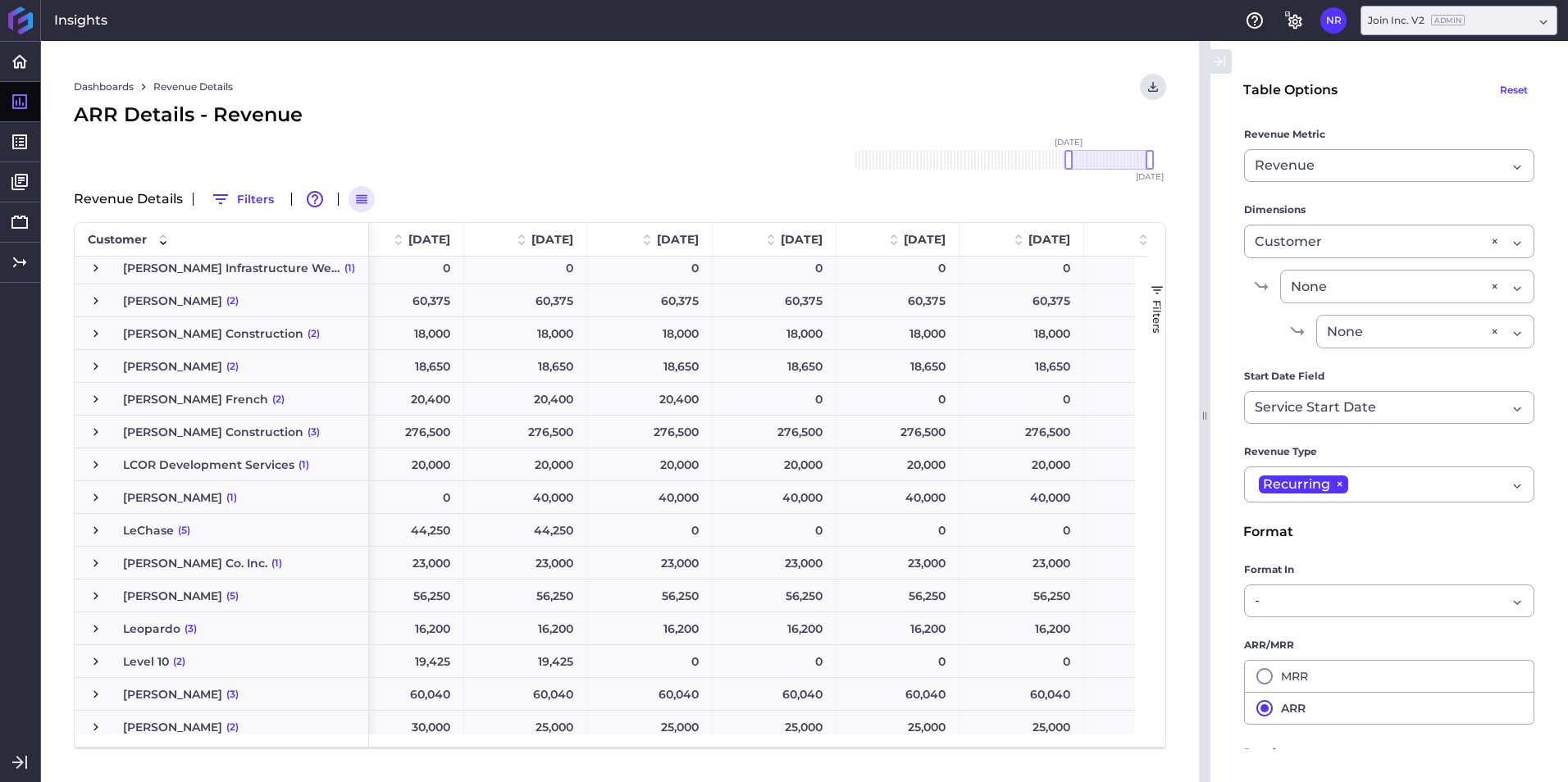
scroll to position [2693, 0]
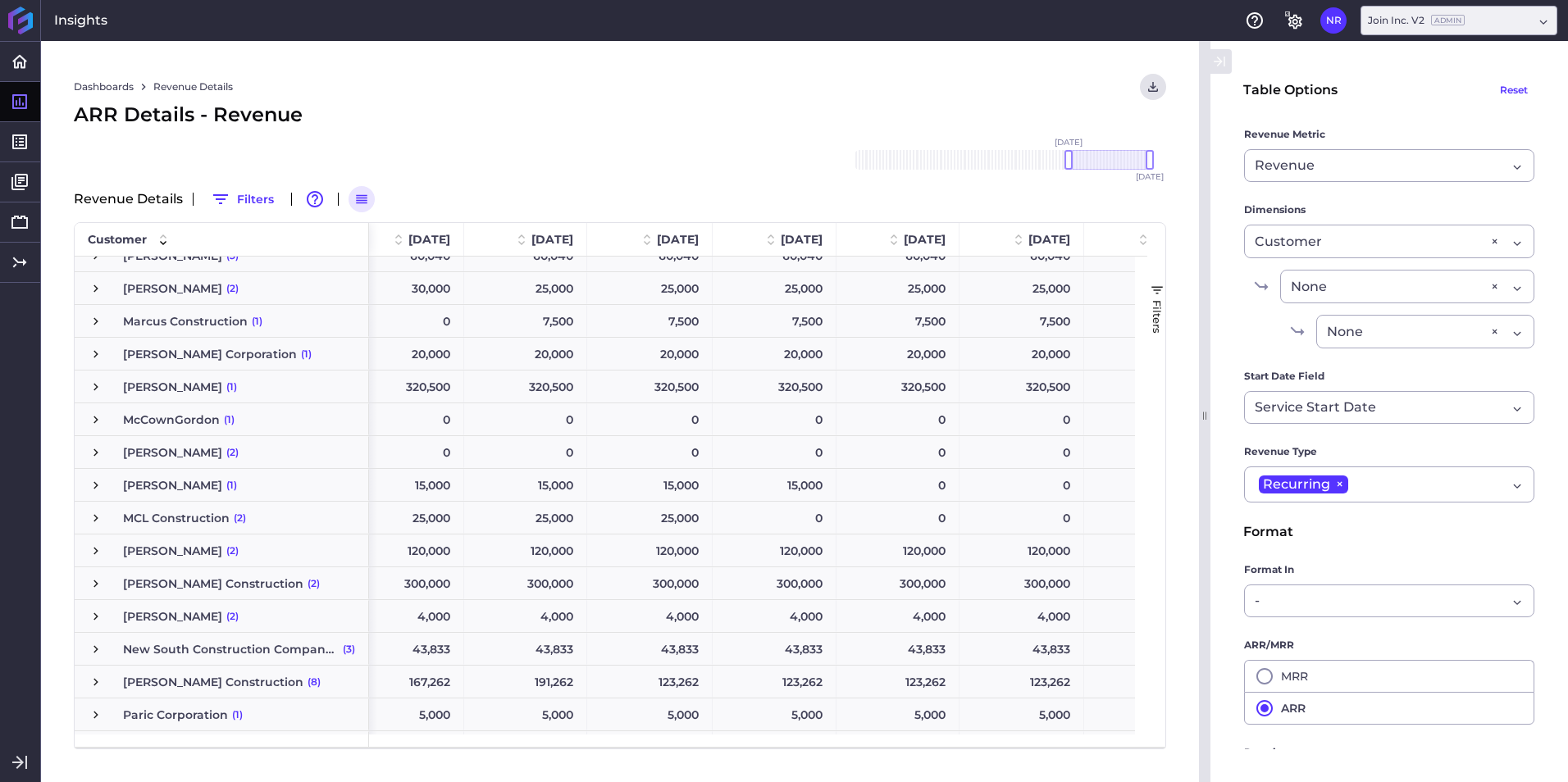
click at [107, 583] on span "[PERSON_NAME] Construction (2)" at bounding box center [221, 583] width 266 height 31
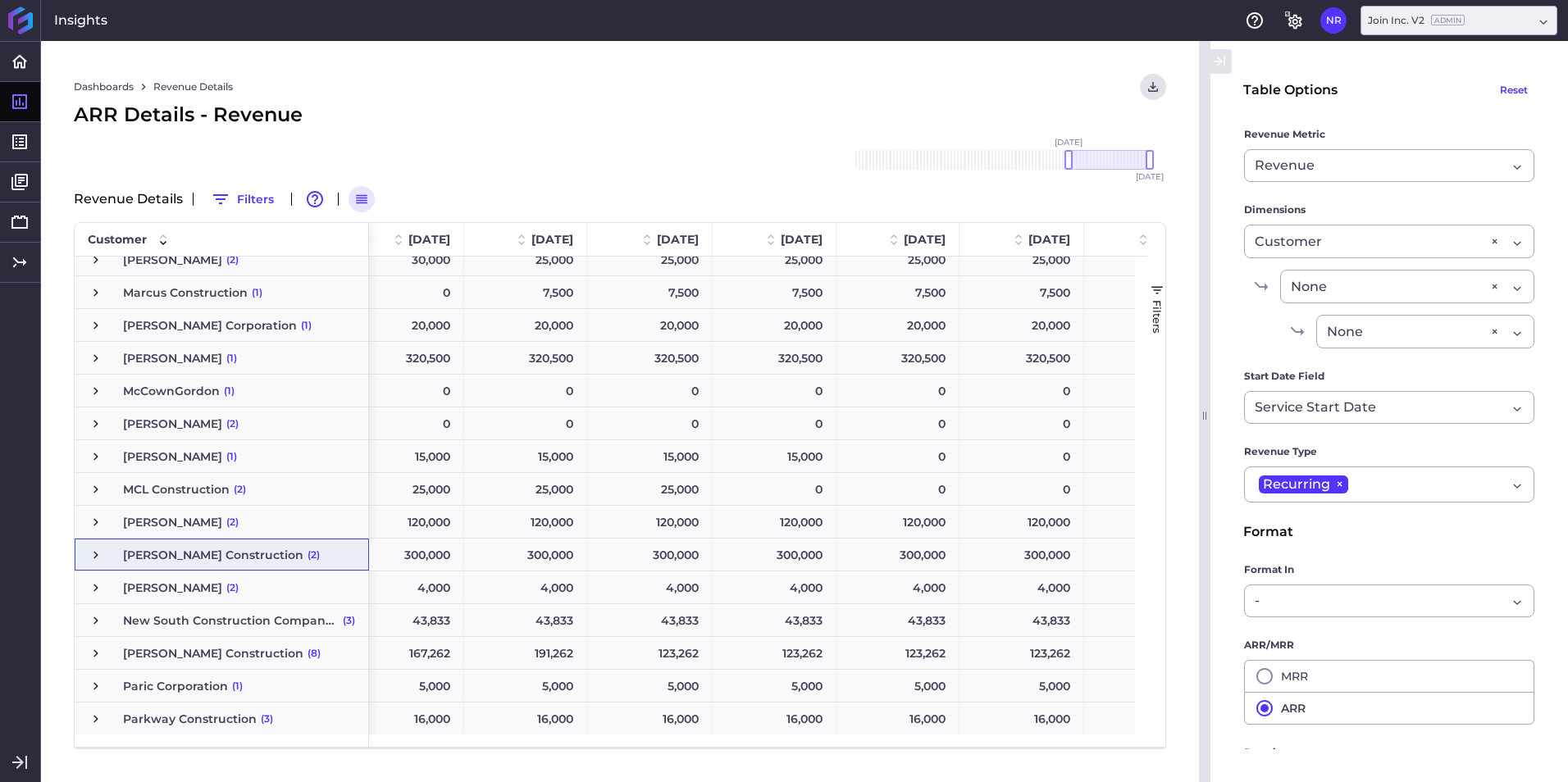
drag, startPoint x: 98, startPoint y: 535, endPoint x: 92, endPoint y: 489, distance: 46.4
click at [98, 524] on div "[PERSON_NAME] (2)" at bounding box center [221, 522] width 295 height 33
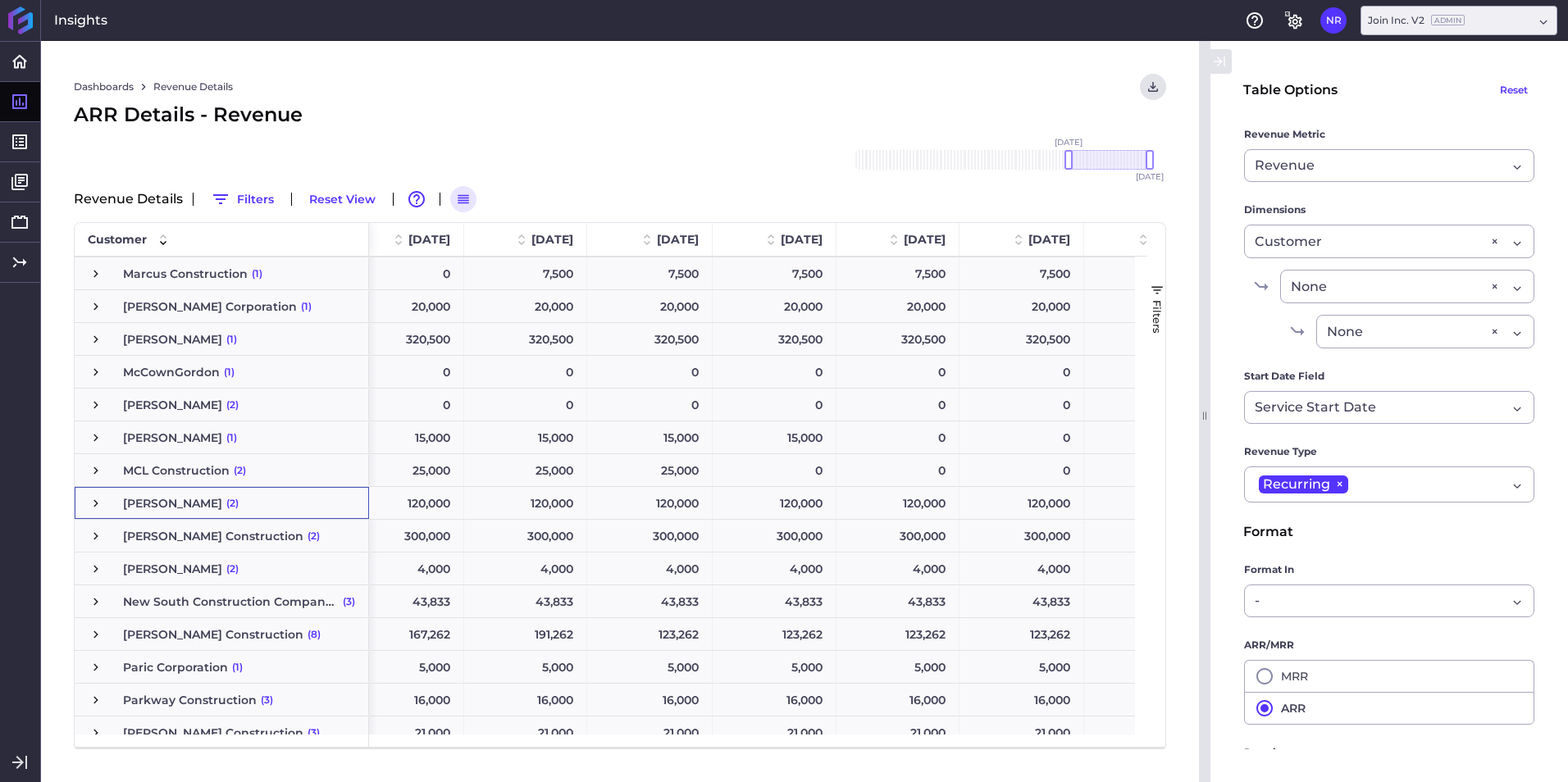
click at [97, 496] on span "Press SPACE to select this row." at bounding box center [95, 503] width 15 height 31
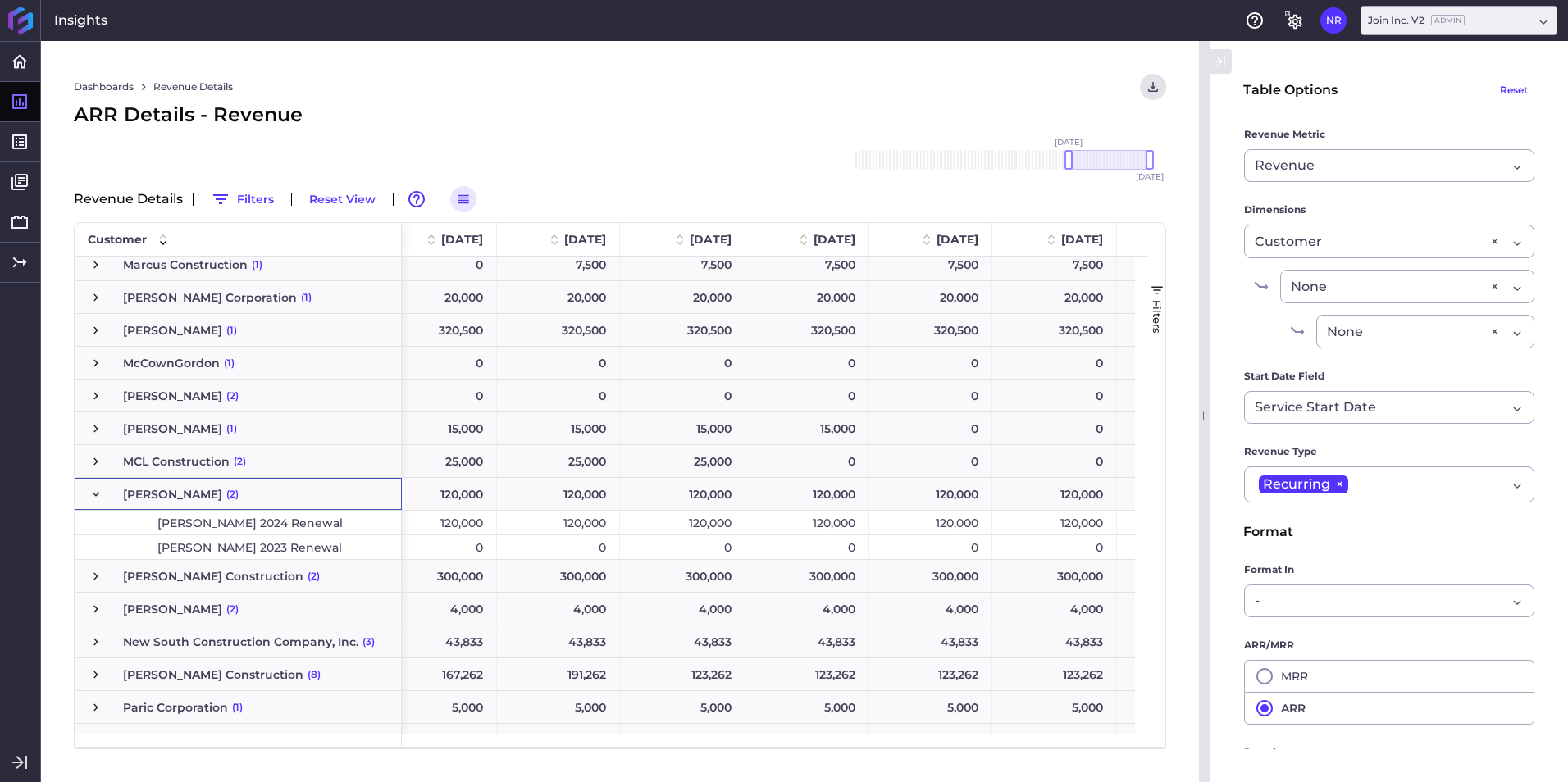
click at [232, 519] on span "[PERSON_NAME] 2024 Renewal" at bounding box center [250, 523] width 185 height 23
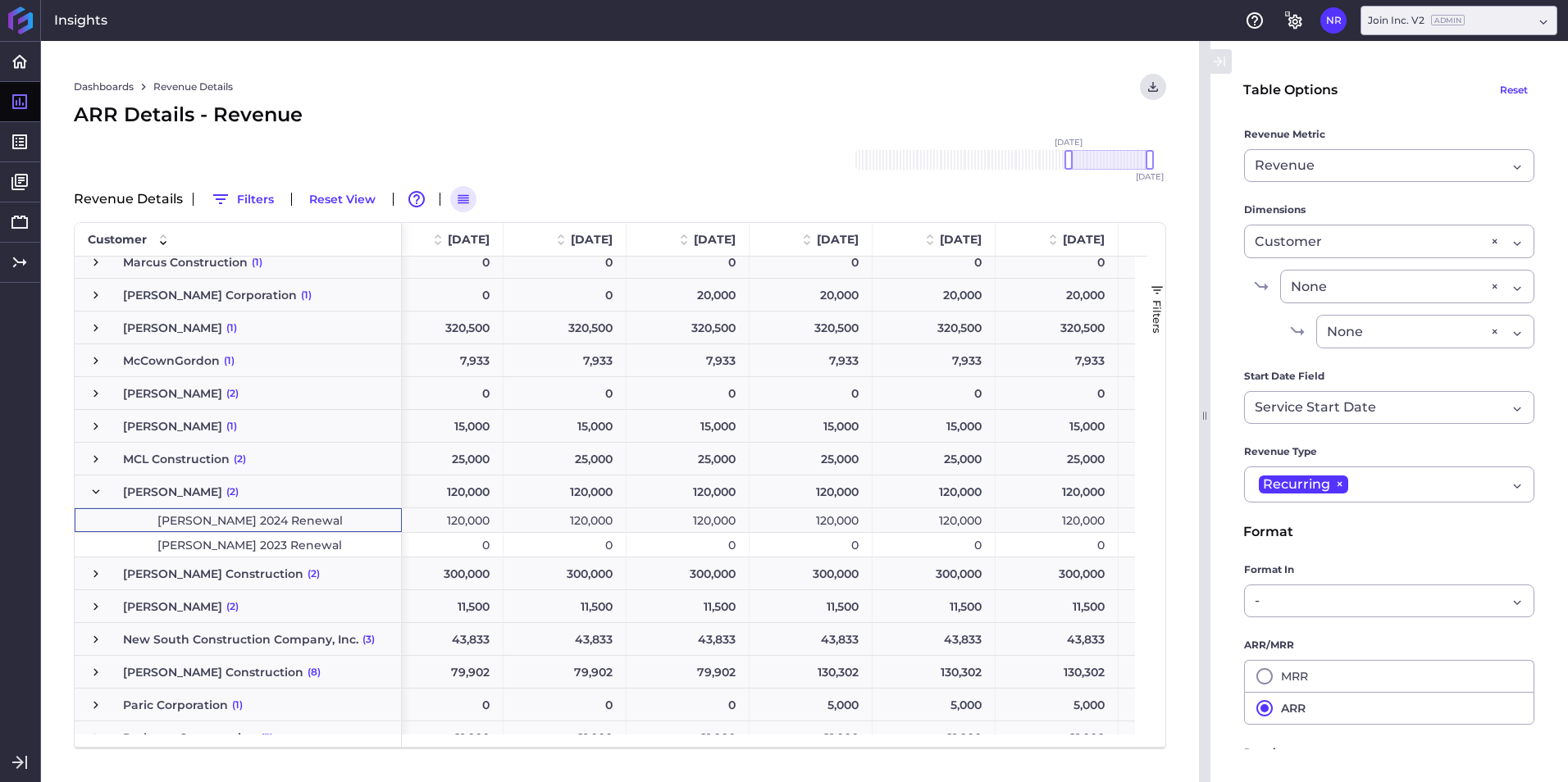
click at [454, 519] on div "120,000" at bounding box center [442, 520] width 123 height 24
click at [551, 518] on div "120,000" at bounding box center [564, 520] width 123 height 24
click at [676, 530] on div "120,000" at bounding box center [688, 520] width 123 height 24
click at [830, 518] on div "120,000" at bounding box center [811, 520] width 123 height 24
click at [938, 519] on div "120,000" at bounding box center [934, 520] width 123 height 24
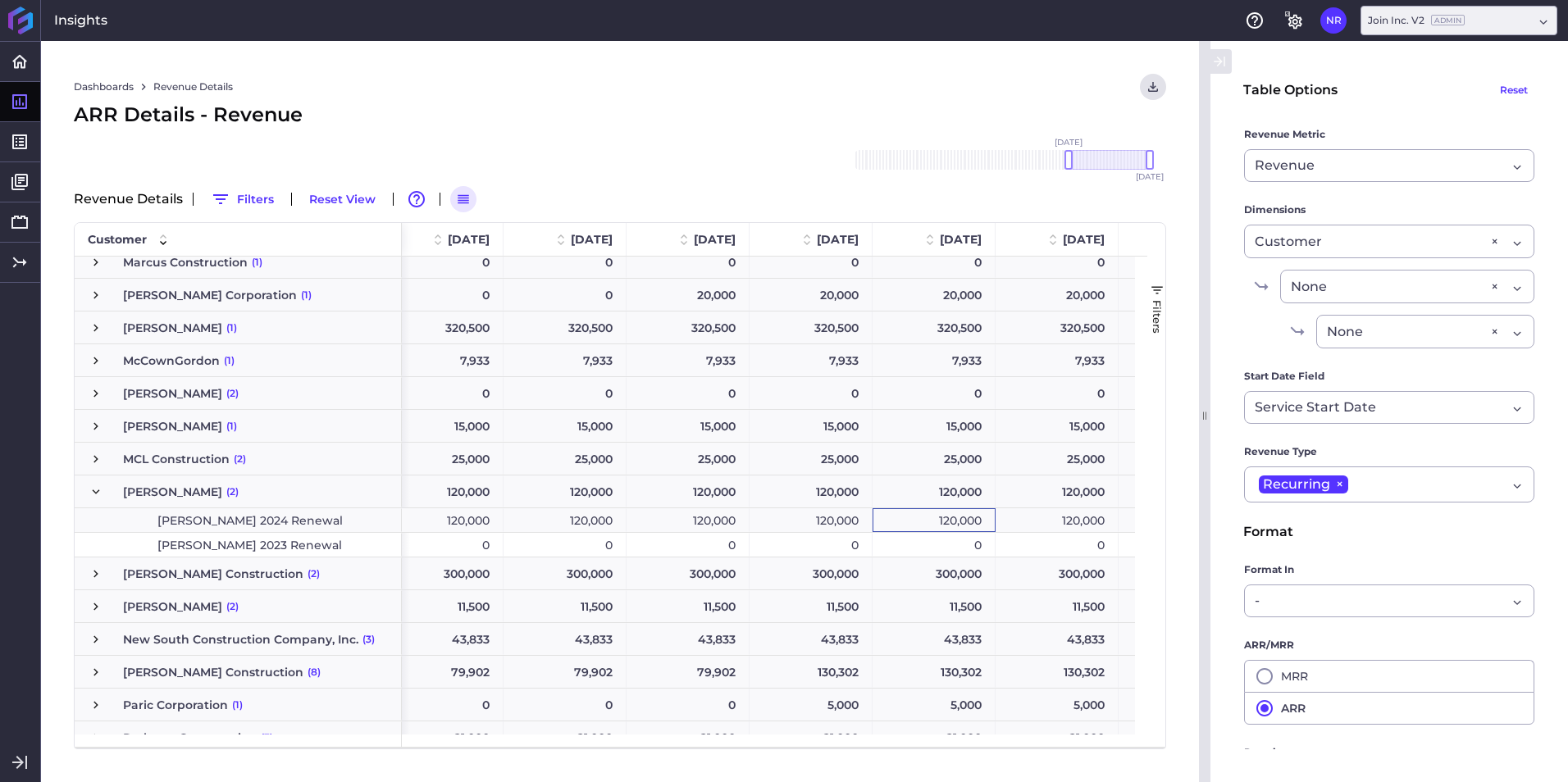
click at [1074, 521] on div "120,000" at bounding box center [1056, 520] width 123 height 24
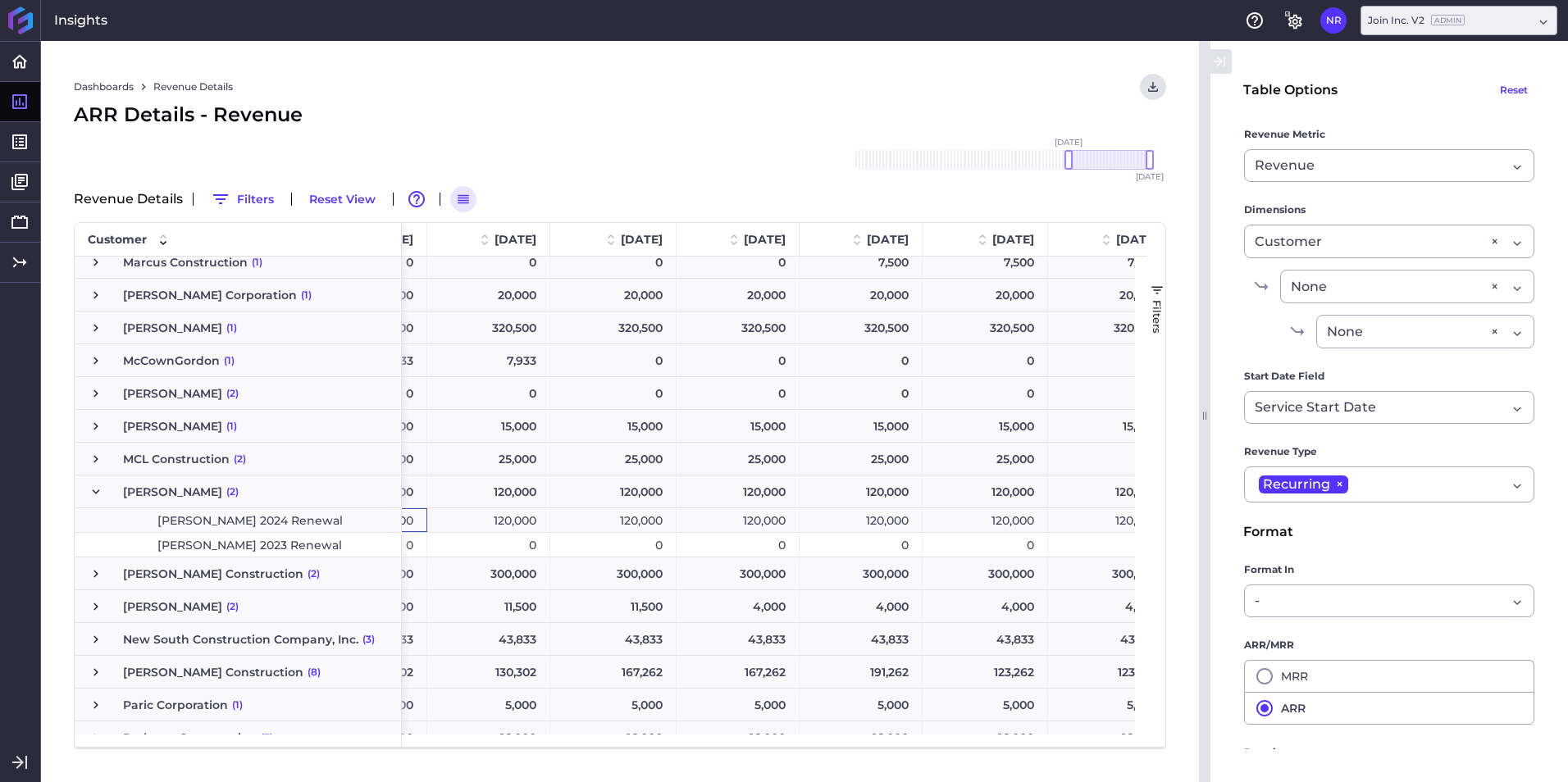
click at [489, 514] on div "120,000" at bounding box center [488, 520] width 123 height 24
click at [612, 512] on div "120,000" at bounding box center [613, 520] width 126 height 24
click at [742, 516] on div "120,000" at bounding box center [738, 520] width 123 height 24
drag, startPoint x: 853, startPoint y: 515, endPoint x: 925, endPoint y: 518, distance: 72.1
click at [854, 515] on div "120,000" at bounding box center [861, 520] width 123 height 24
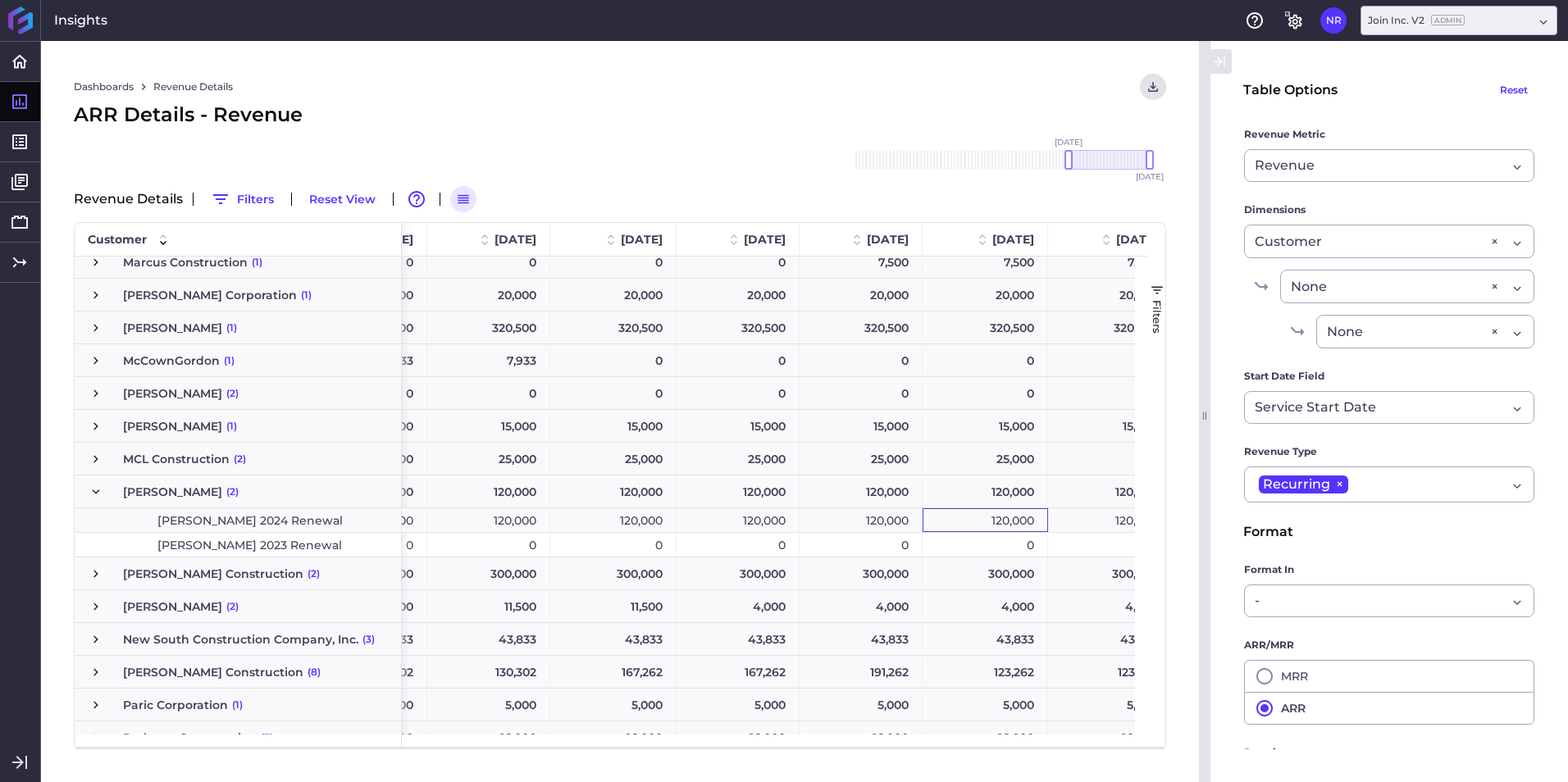
click at [970, 521] on div "120,000" at bounding box center [985, 520] width 125 height 24
click at [1080, 519] on div "120,000" at bounding box center [1109, 520] width 124 height 24
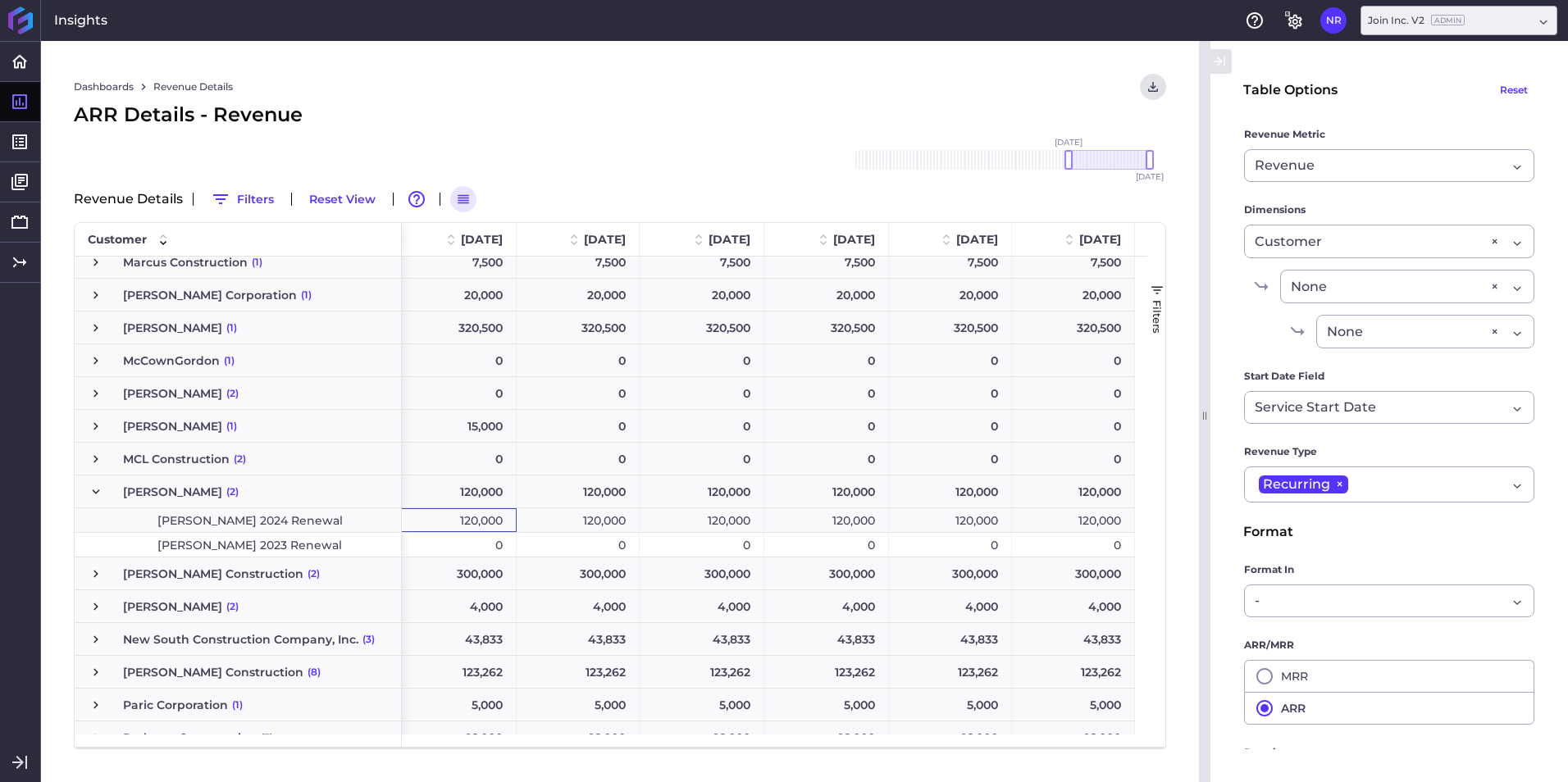
click at [570, 518] on div "120,000" at bounding box center [578, 520] width 123 height 24
click at [737, 526] on div "120,000" at bounding box center [702, 520] width 124 height 24
drag, startPoint x: 820, startPoint y: 514, endPoint x: 901, endPoint y: 518, distance: 81.1
click at [826, 514] on div "120,000" at bounding box center [826, 520] width 124 height 24
click at [962, 519] on div "120,000" at bounding box center [950, 520] width 123 height 24
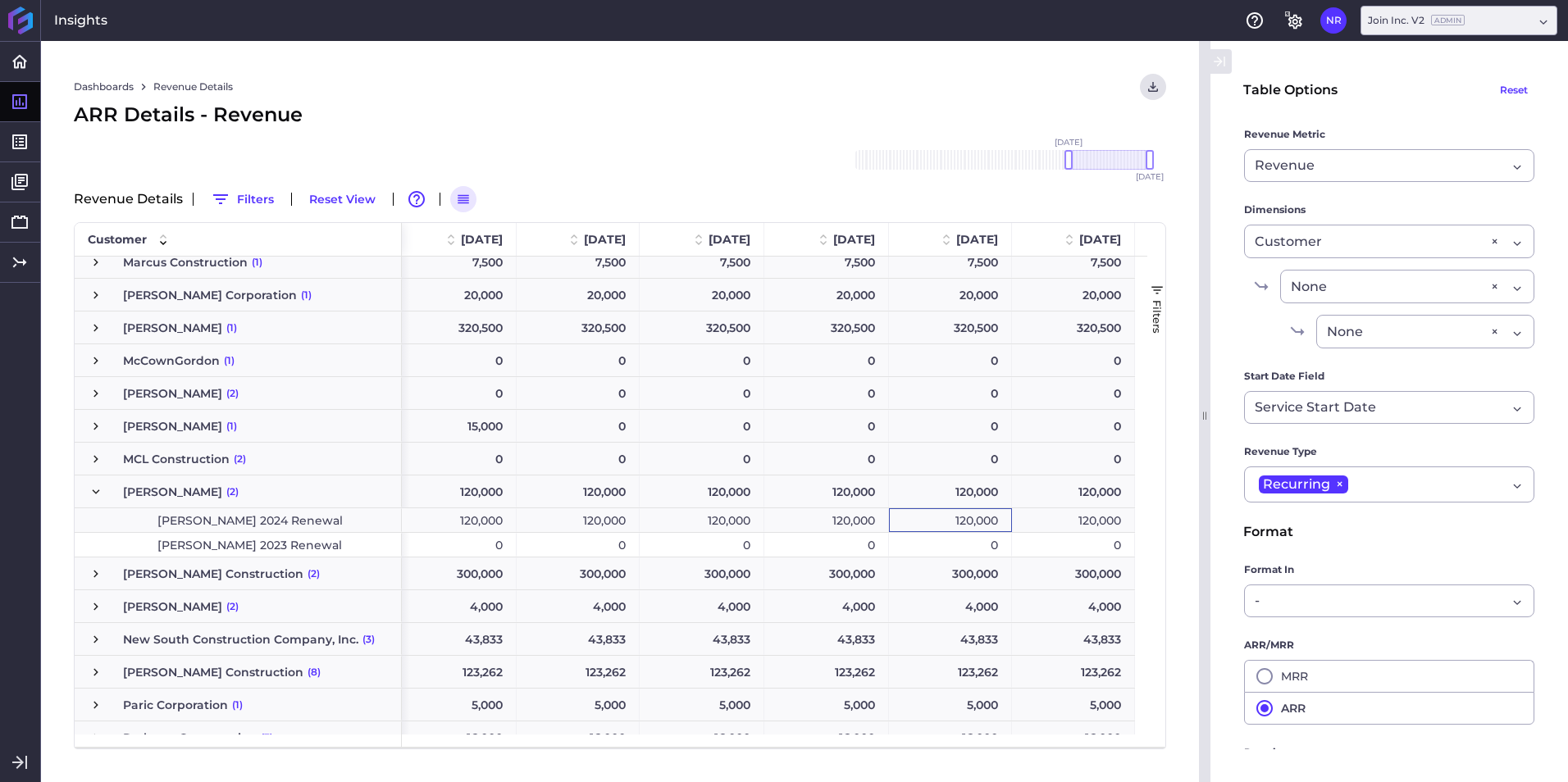
click at [1066, 528] on div "120,000" at bounding box center [1073, 520] width 123 height 24
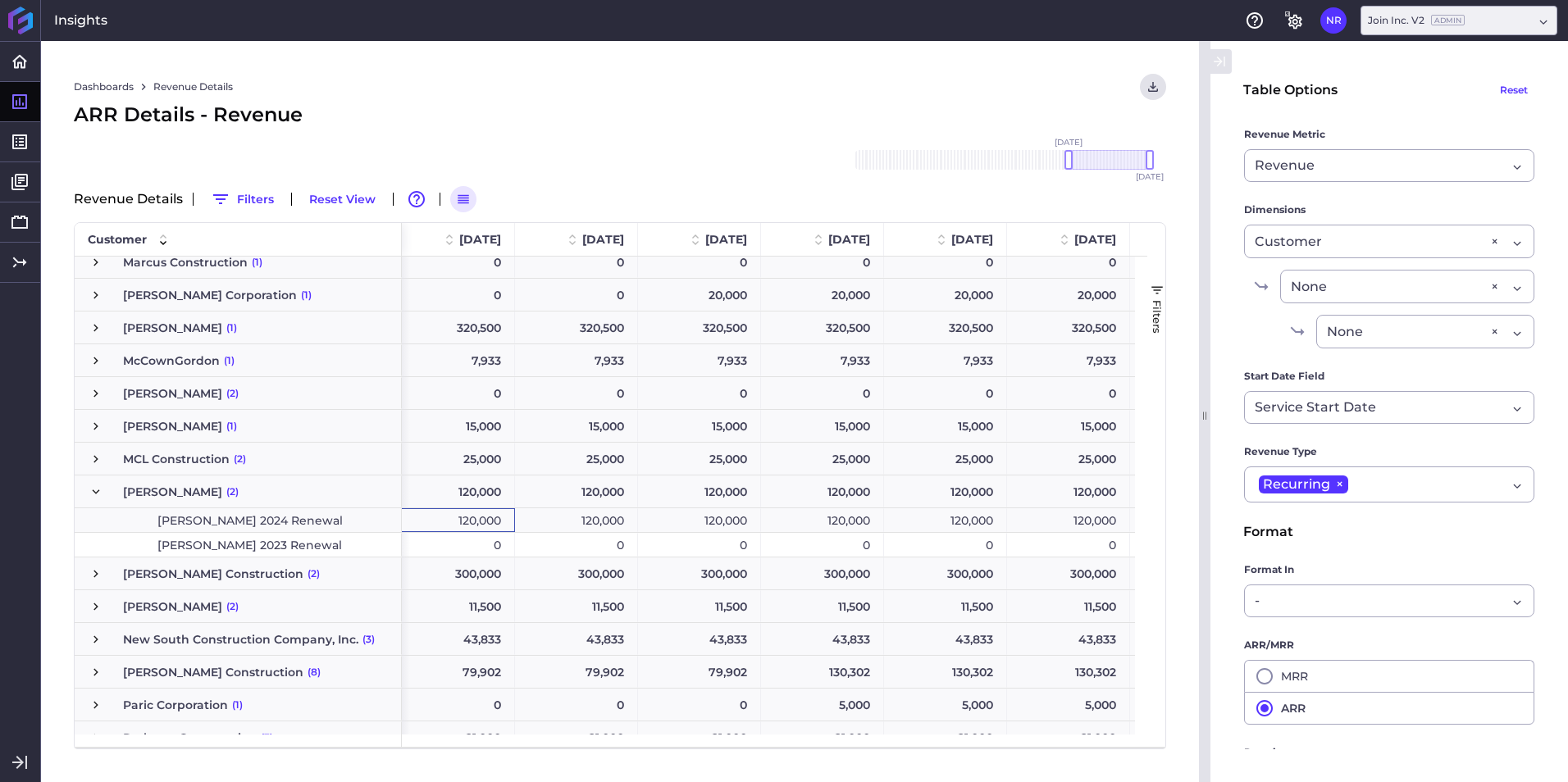
click at [498, 518] on div "120,000" at bounding box center [453, 520] width 123 height 24
click at [566, 515] on div "120,000" at bounding box center [577, 520] width 123 height 24
drag, startPoint x: 679, startPoint y: 519, endPoint x: 795, endPoint y: 518, distance: 116.0
click at [682, 519] on div "120,000" at bounding box center [699, 520] width 123 height 24
drag, startPoint x: 824, startPoint y: 512, endPoint x: 900, endPoint y: 518, distance: 76.2
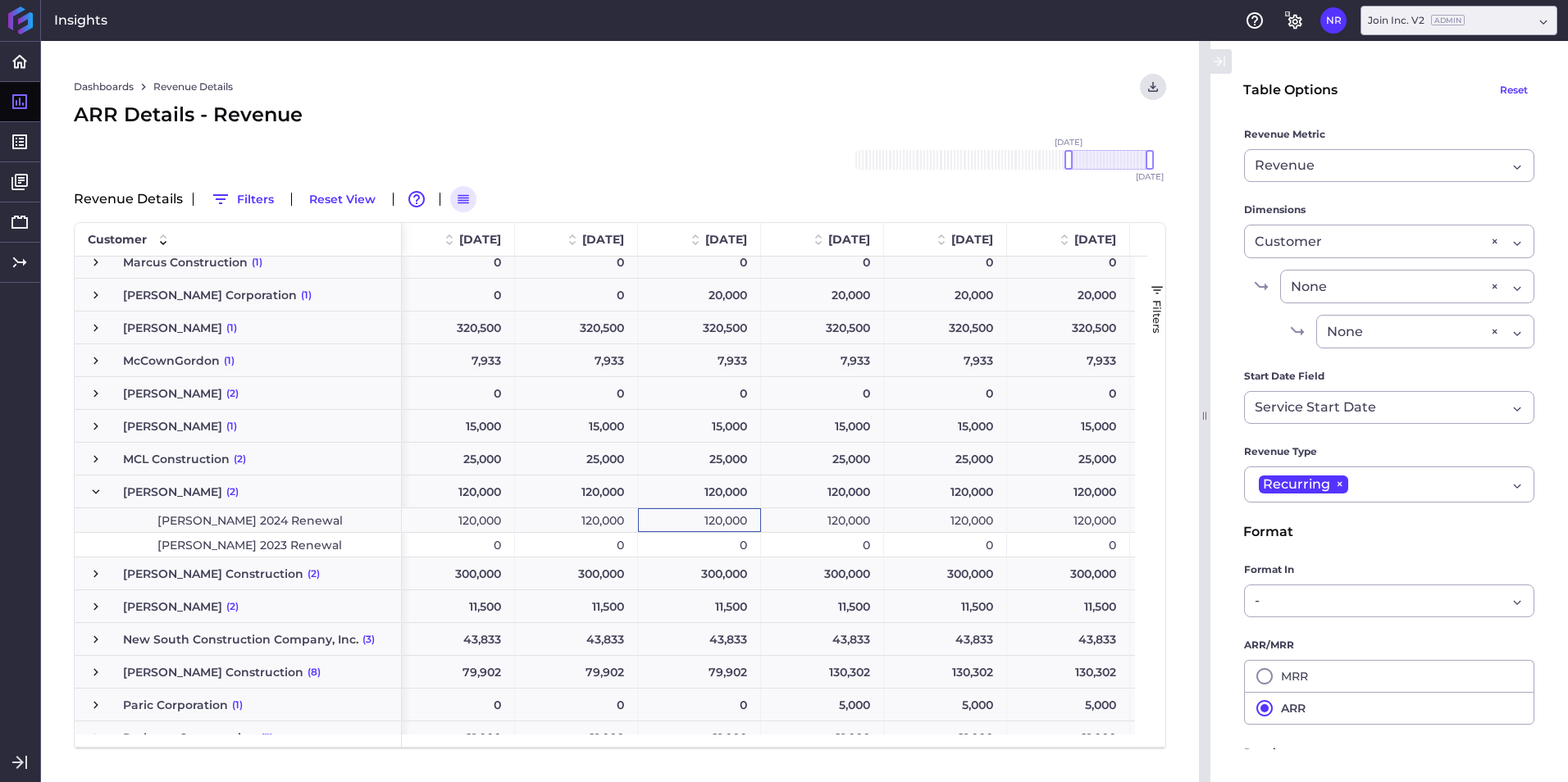
click at [828, 512] on div "120,000" at bounding box center [822, 520] width 123 height 24
drag, startPoint x: 955, startPoint y: 520, endPoint x: 1025, endPoint y: 521, distance: 70.0
click at [966, 520] on div "120,000" at bounding box center [945, 520] width 123 height 24
click at [1061, 513] on div "120,000" at bounding box center [1068, 520] width 123 height 24
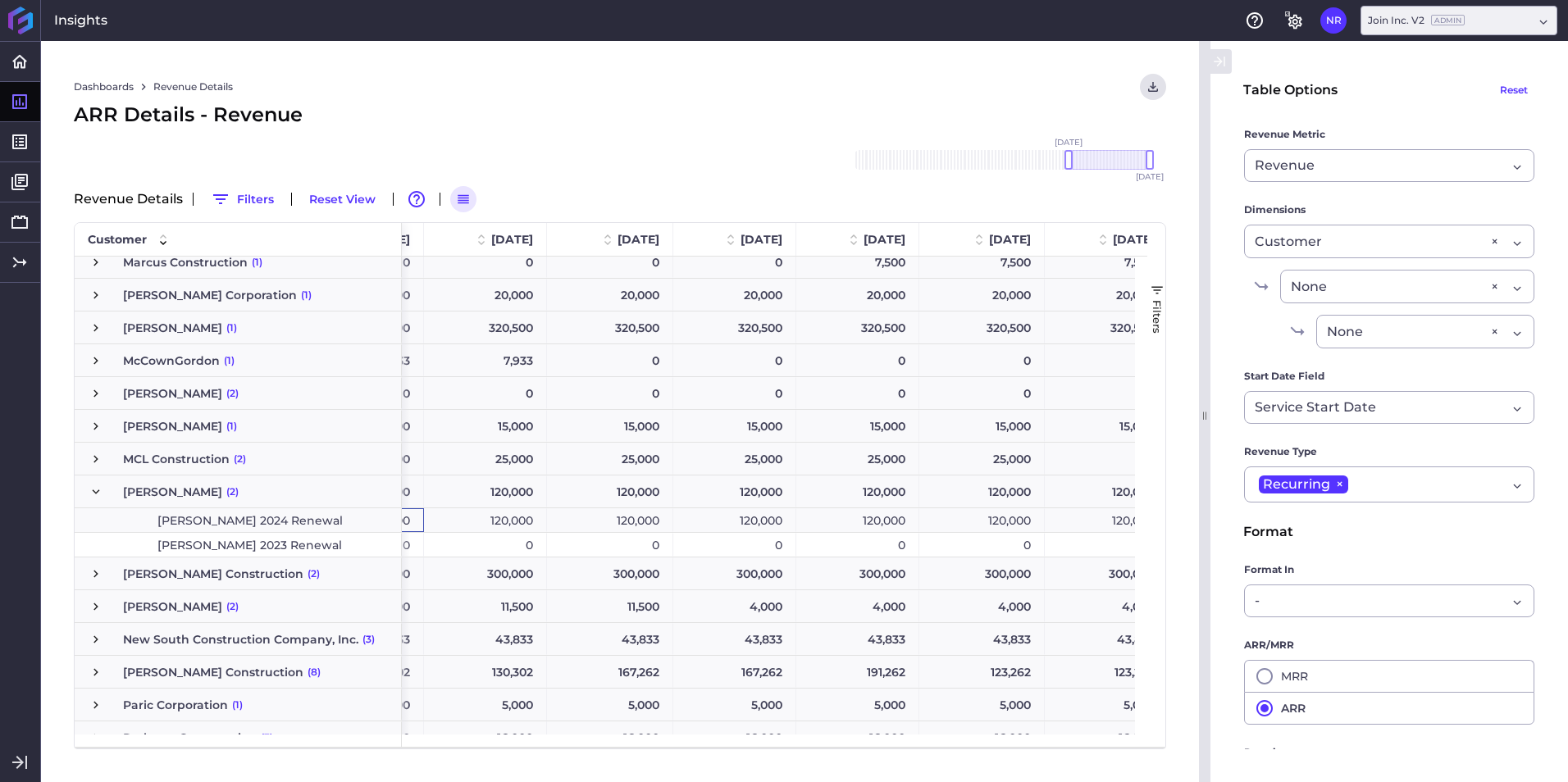
click at [525, 513] on div "120,000" at bounding box center [485, 520] width 123 height 24
click at [590, 517] on div "120,000" at bounding box center [610, 520] width 126 height 24
click at [740, 512] on div "120,000" at bounding box center [735, 520] width 123 height 24
drag, startPoint x: 879, startPoint y: 516, endPoint x: 927, endPoint y: 518, distance: 48.0
click at [880, 517] on div "120,000" at bounding box center [857, 520] width 123 height 24
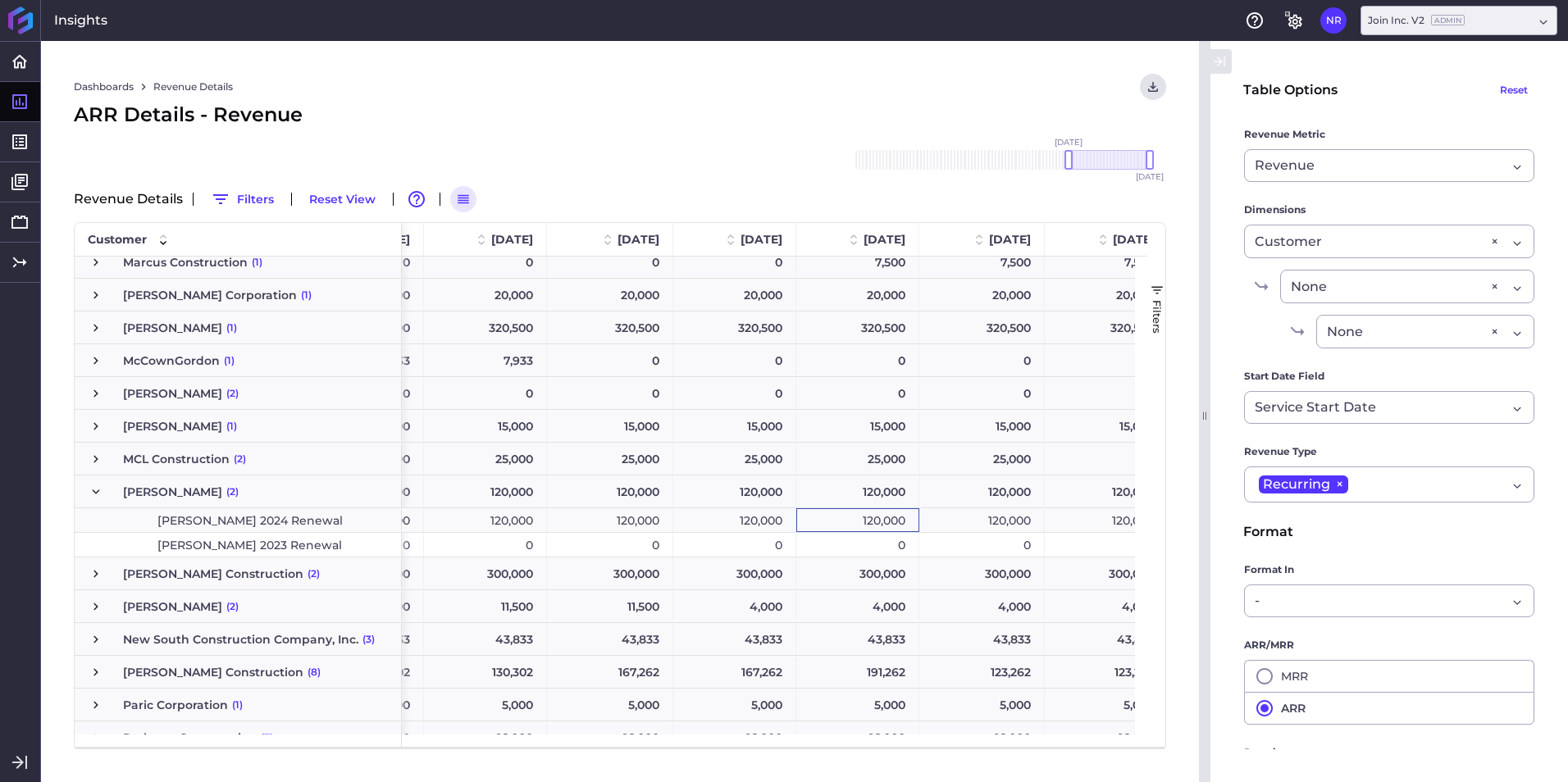
drag, startPoint x: 998, startPoint y: 518, endPoint x: 1013, endPoint y: 518, distance: 15.0
click at [998, 518] on div "120,000" at bounding box center [981, 520] width 125 height 24
click at [1080, 515] on div "120,000" at bounding box center [1106, 520] width 124 height 24
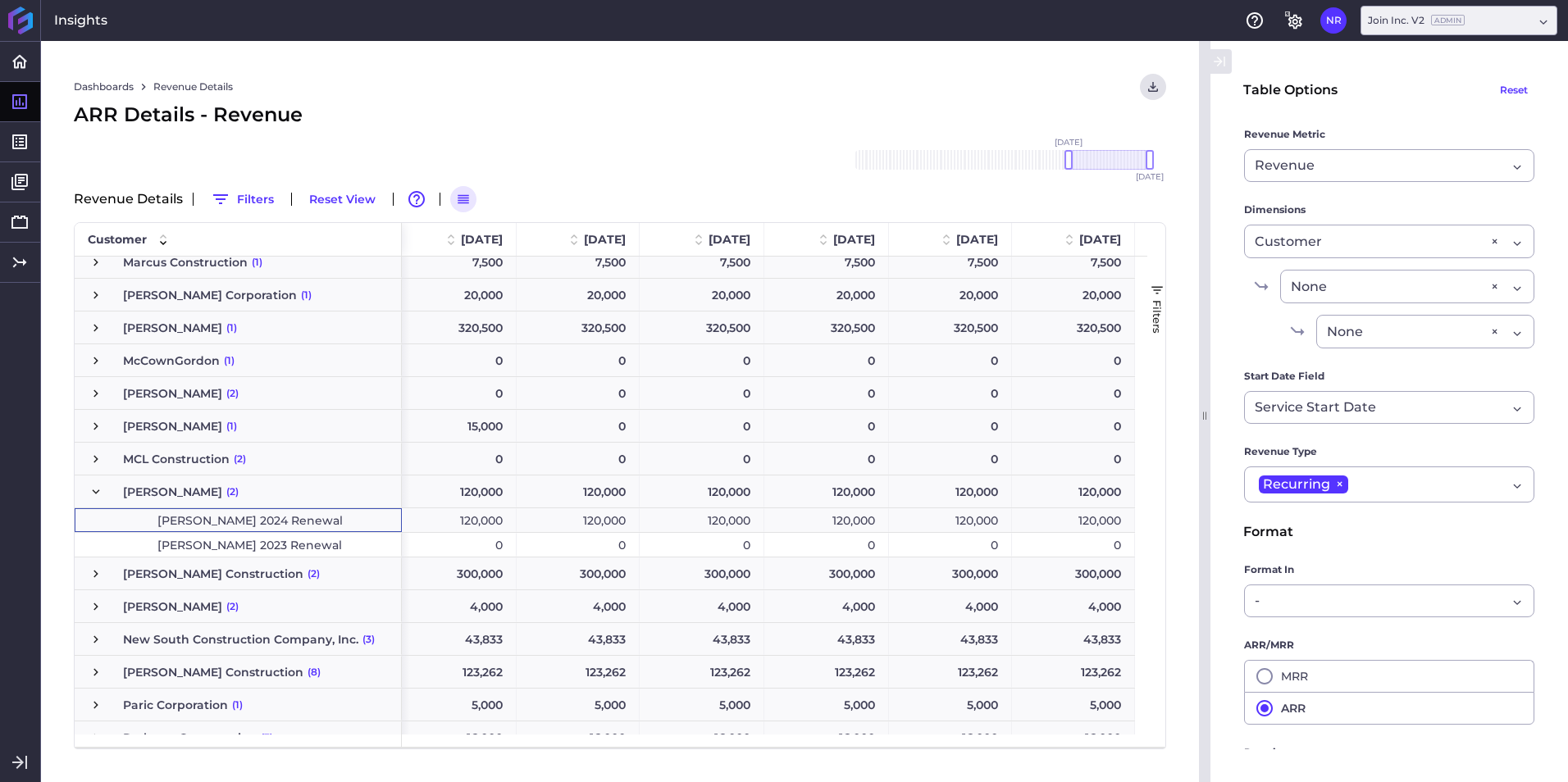
click at [231, 525] on span "[PERSON_NAME] 2024 Renewal" at bounding box center [250, 520] width 185 height 23
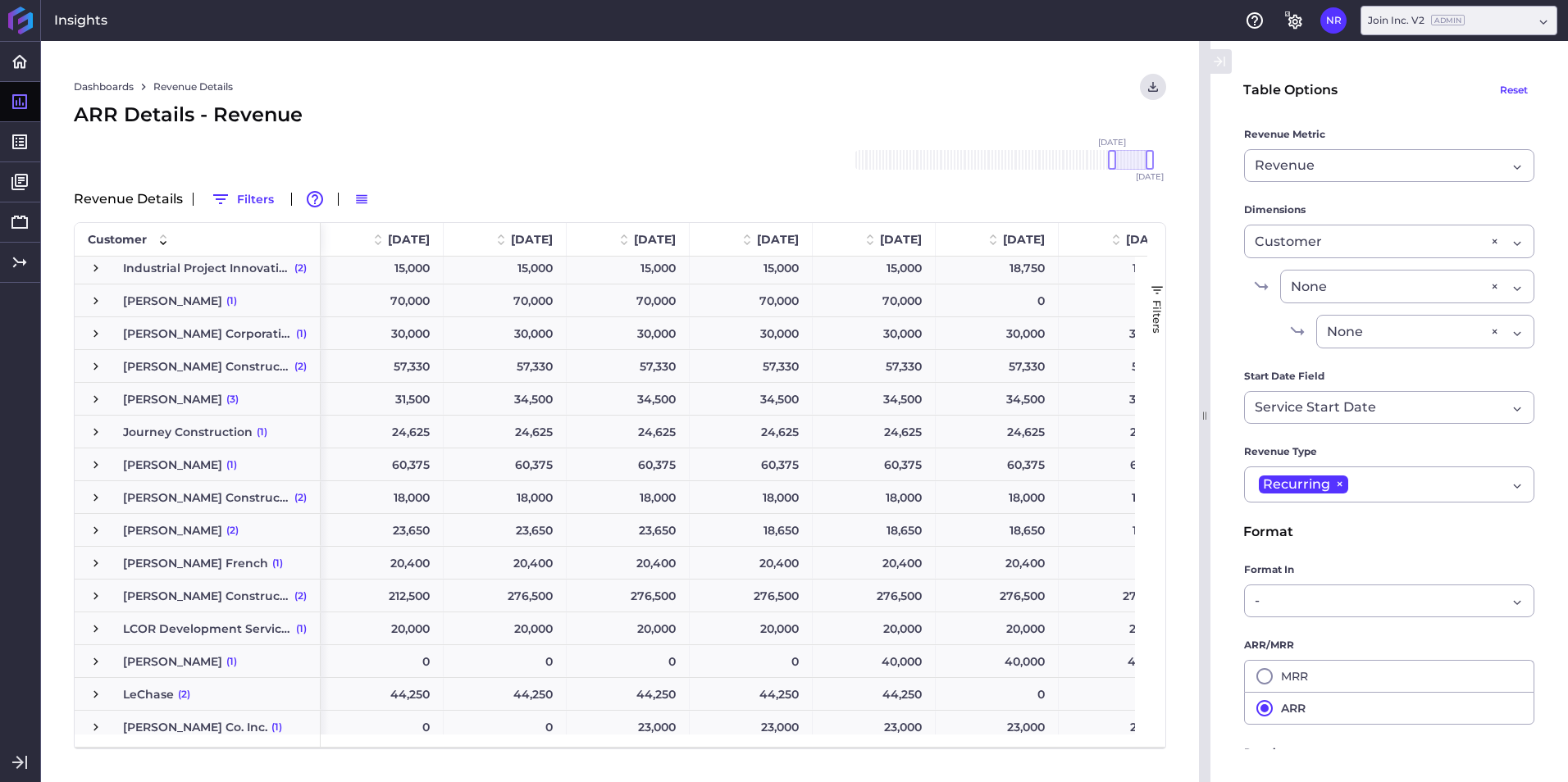
scroll to position [2129, 0]
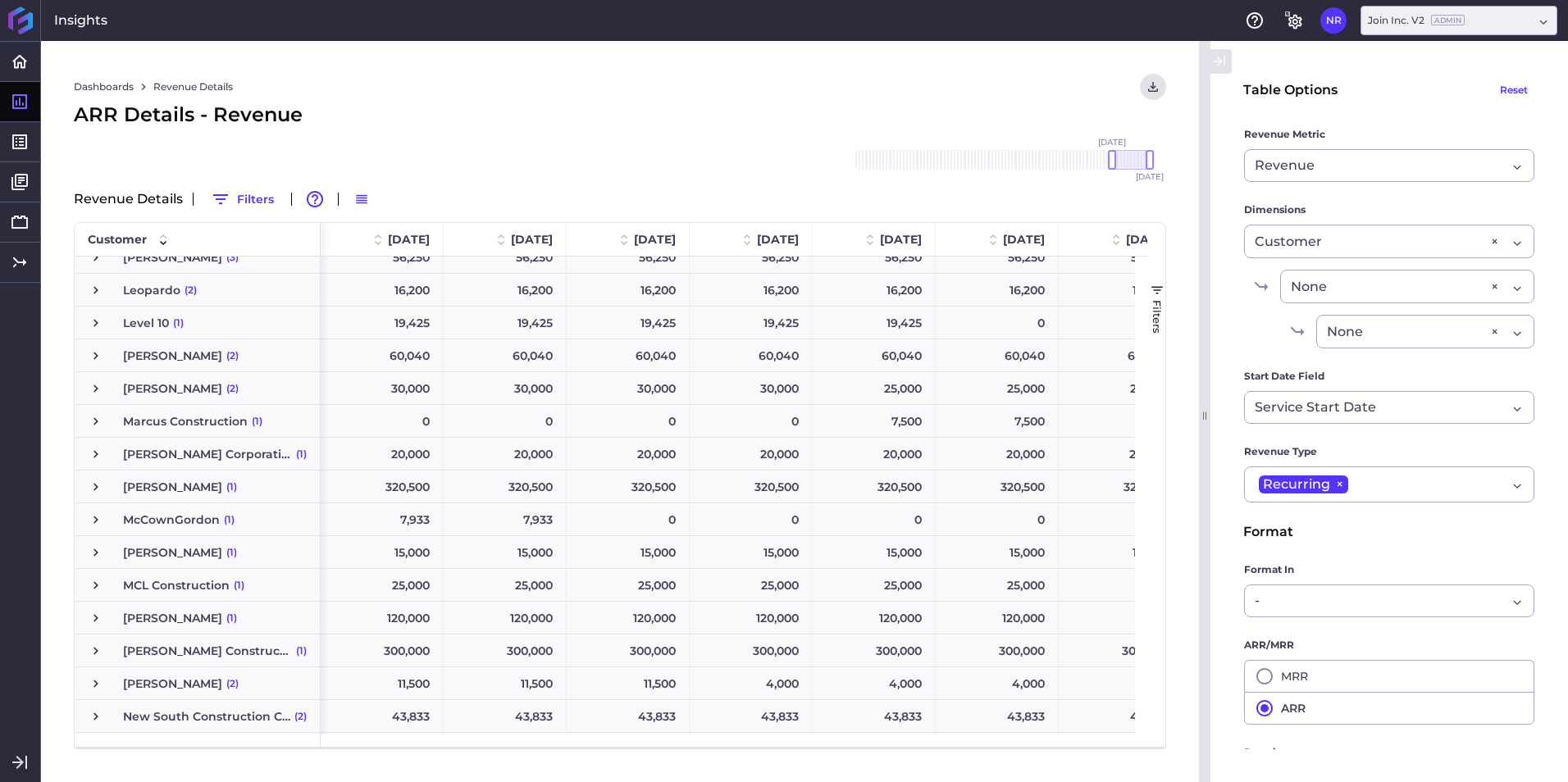
click at [153, 608] on span "[PERSON_NAME]" at bounding box center [172, 618] width 99 height 31
click at [99, 615] on span "Press SPACE to select this row." at bounding box center [95, 618] width 15 height 15
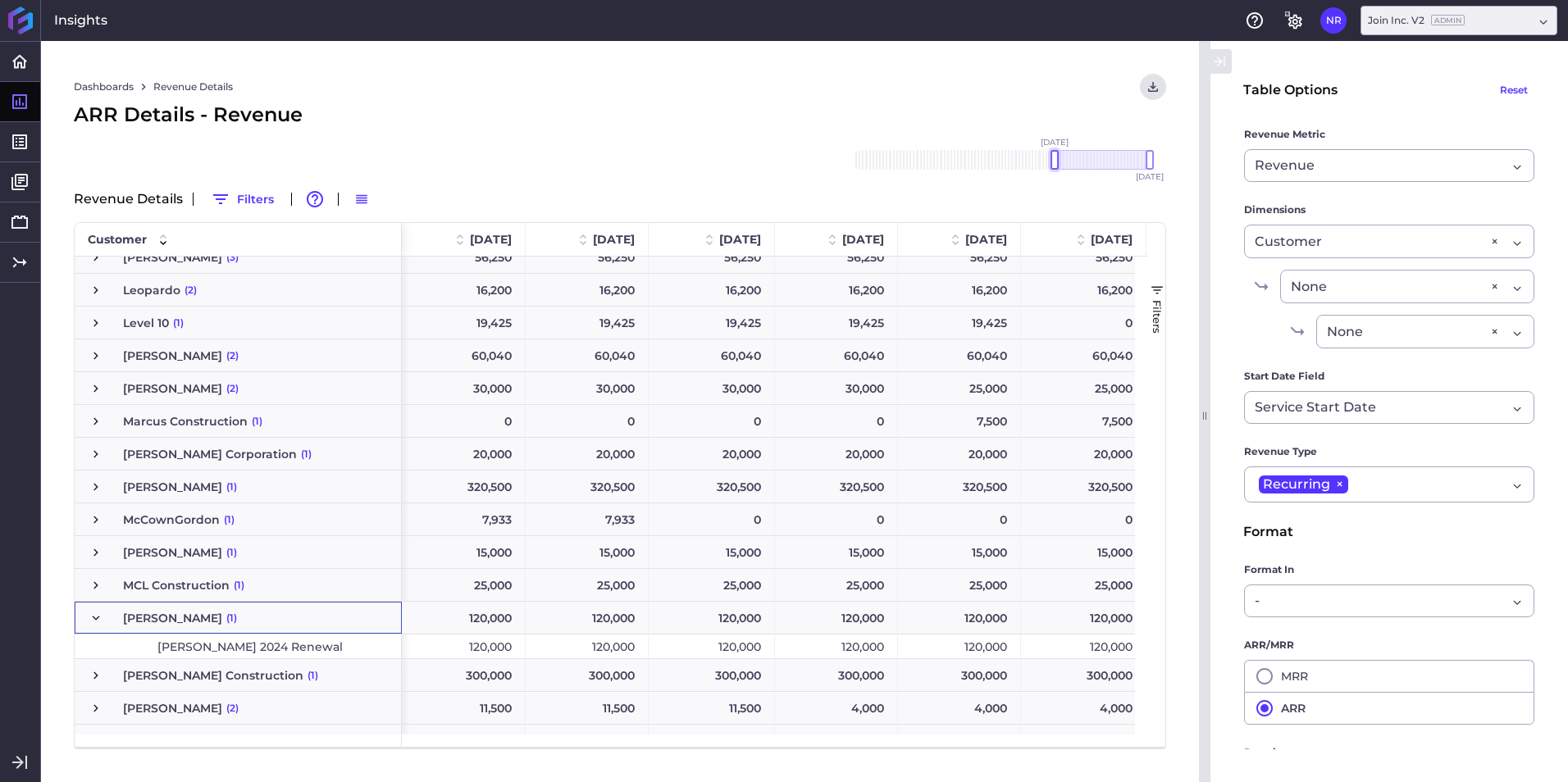
drag, startPoint x: 1113, startPoint y: 160, endPoint x: 1055, endPoint y: 174, distance: 59.7
click at [1055, 174] on div "[DATE] Dec '[DATE] Feb '[DATE] Apr '[DATE] Jun '[DATE] Aug '[DATE] Oct '[DATE] …" at bounding box center [1001, 160] width 328 height 53
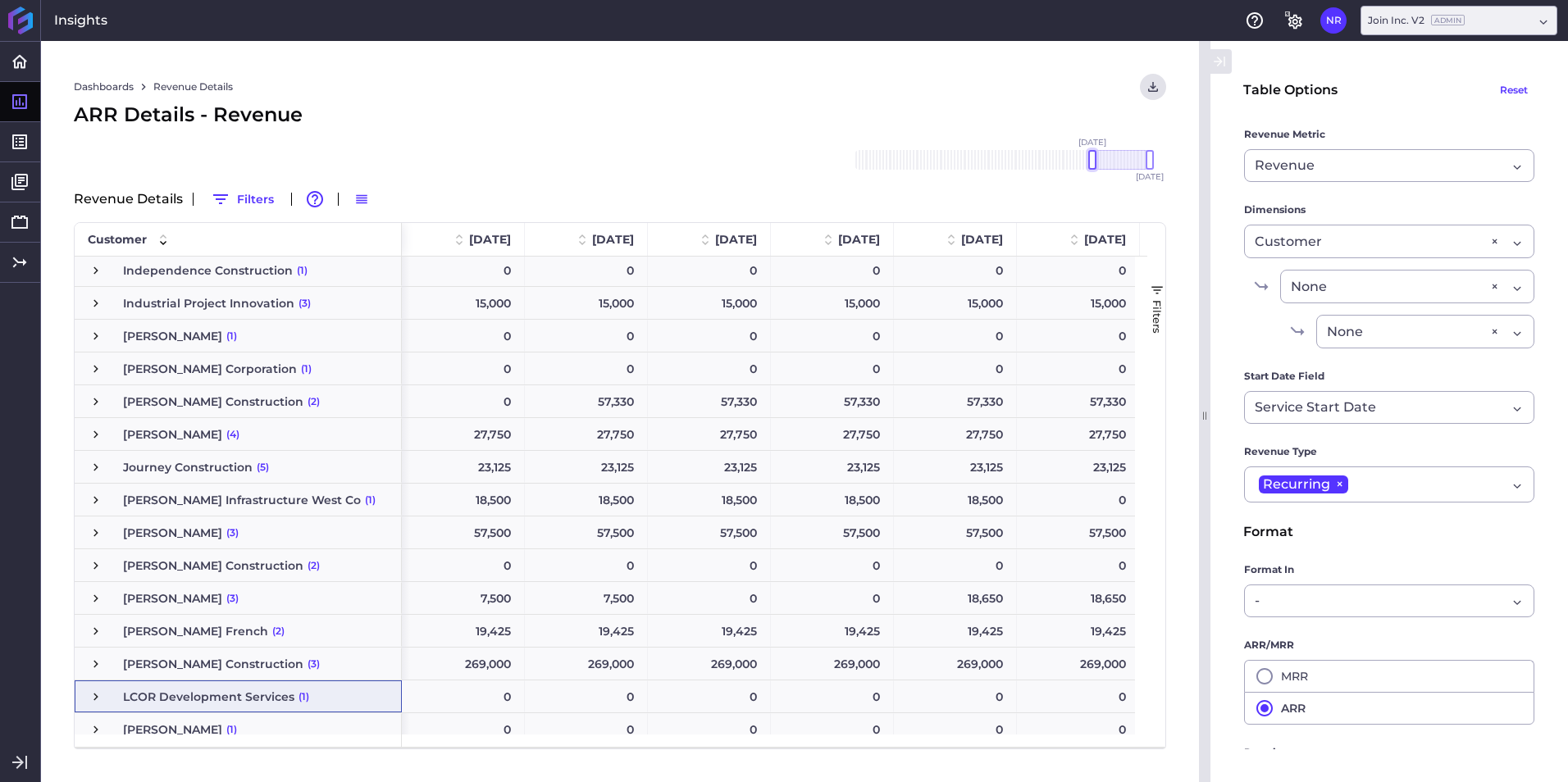
drag, startPoint x: 1053, startPoint y: 161, endPoint x: 1090, endPoint y: 154, distance: 37.7
click at [1090, 154] on div at bounding box center [1092, 160] width 8 height 20
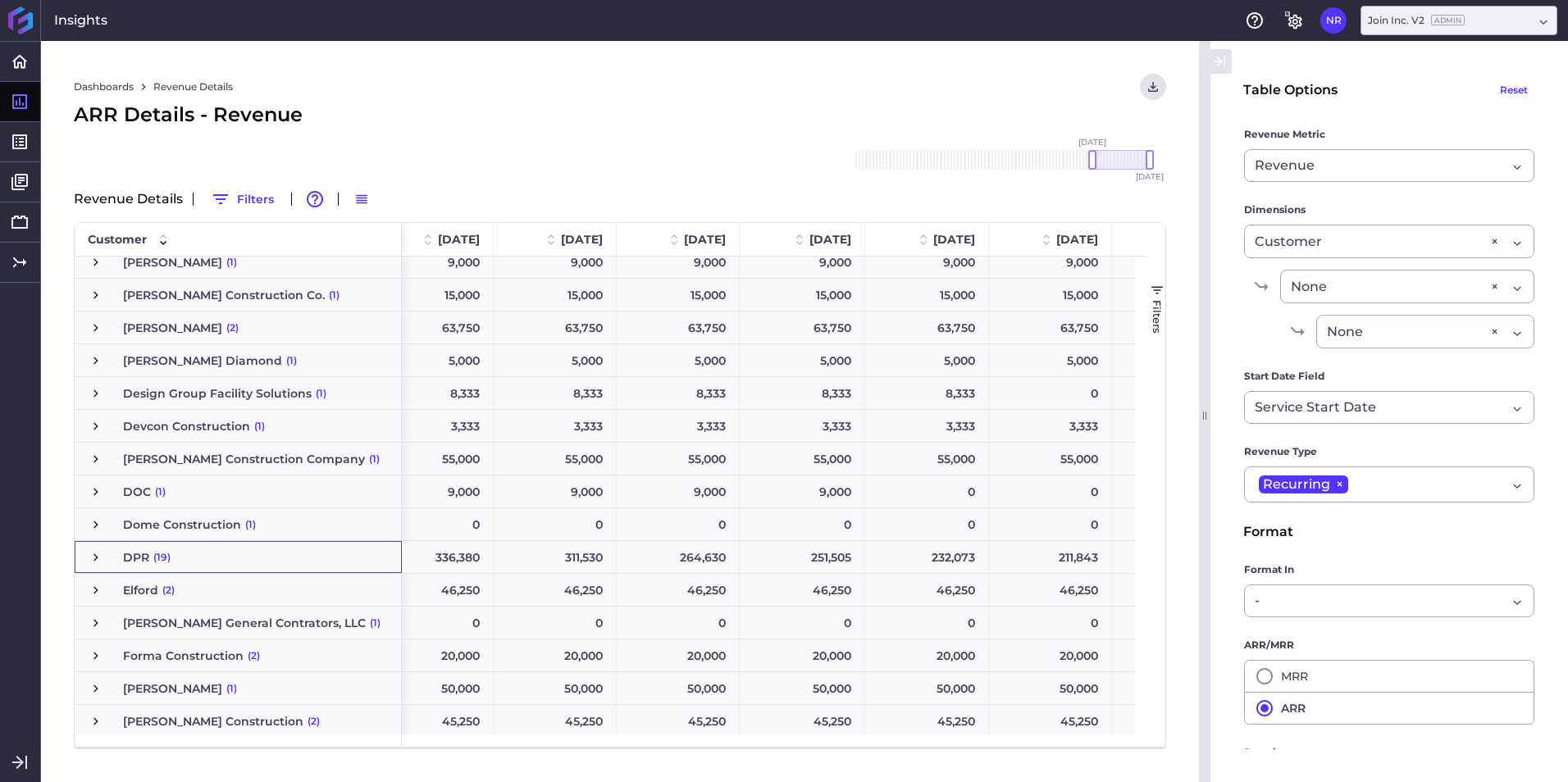
click at [98, 559] on span "Press SPACE to select this row." at bounding box center [95, 556] width 15 height 15
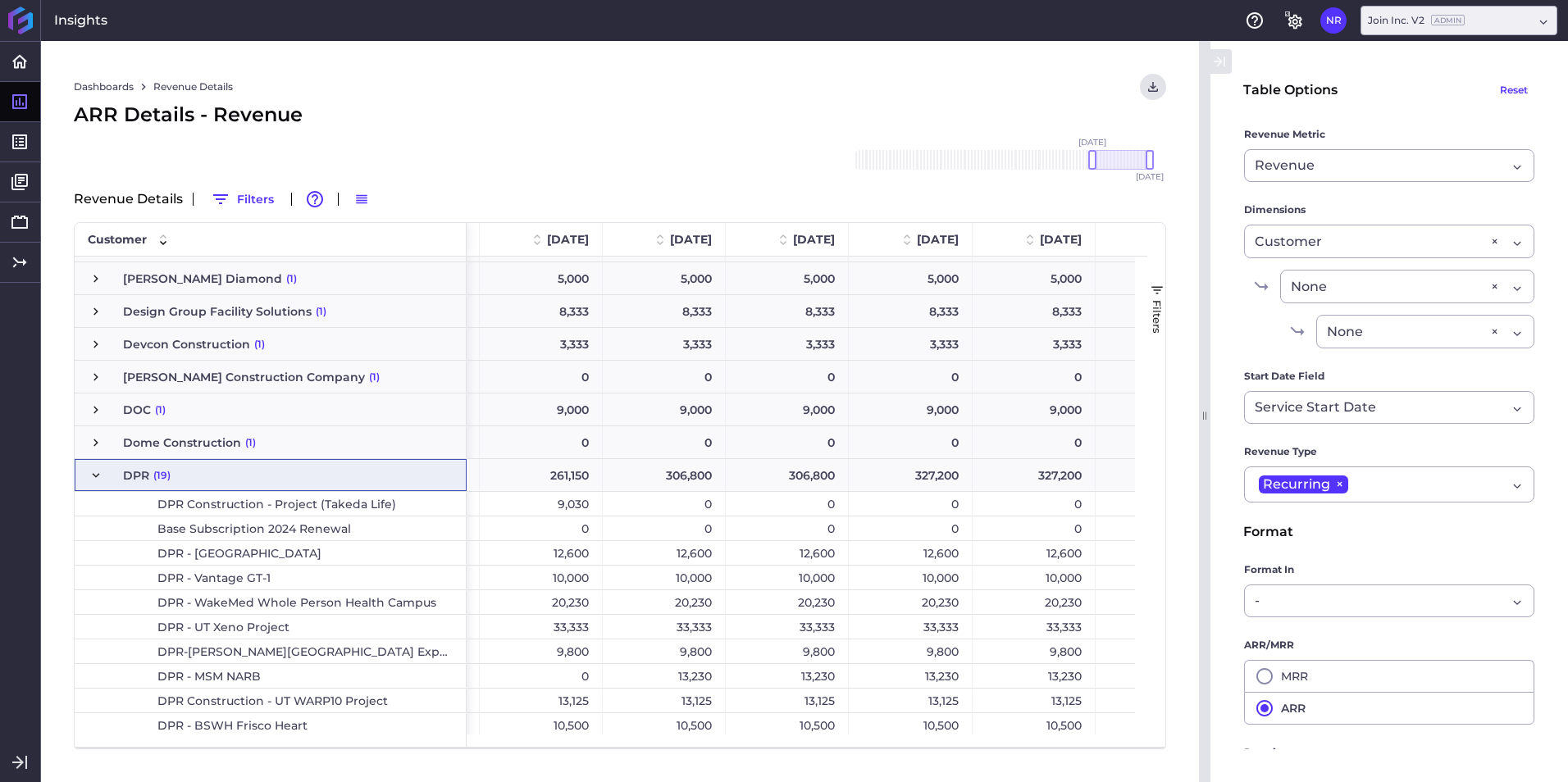
drag, startPoint x: 578, startPoint y: 736, endPoint x: 624, endPoint y: 762, distance: 52.8
click at [624, 762] on div "Dashboards Revenue Details Download CSV... Download CSV Download CSV with under…" at bounding box center [619, 410] width 1157 height 741
